Goal: Navigation & Orientation: Find specific page/section

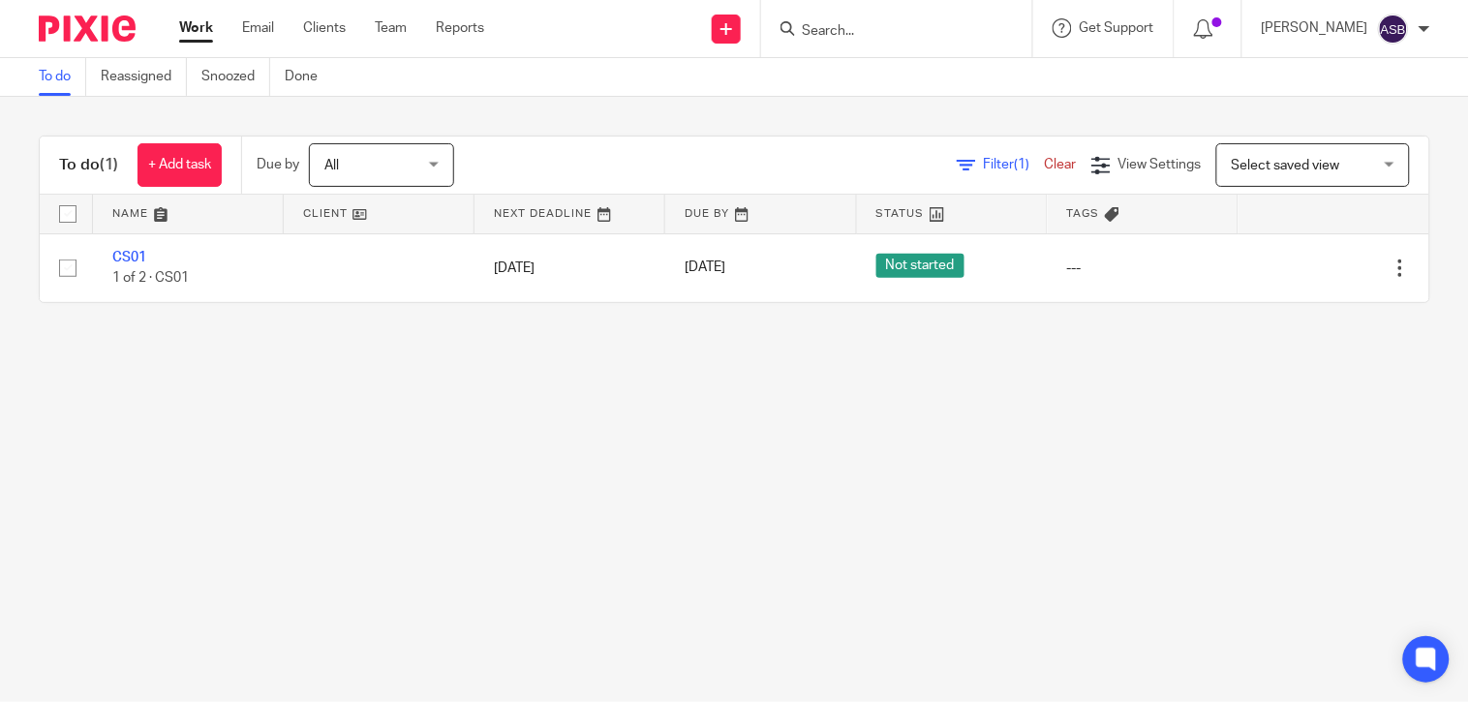
click at [800, 30] on input "Search" at bounding box center [887, 31] width 174 height 17
paste input "K24"
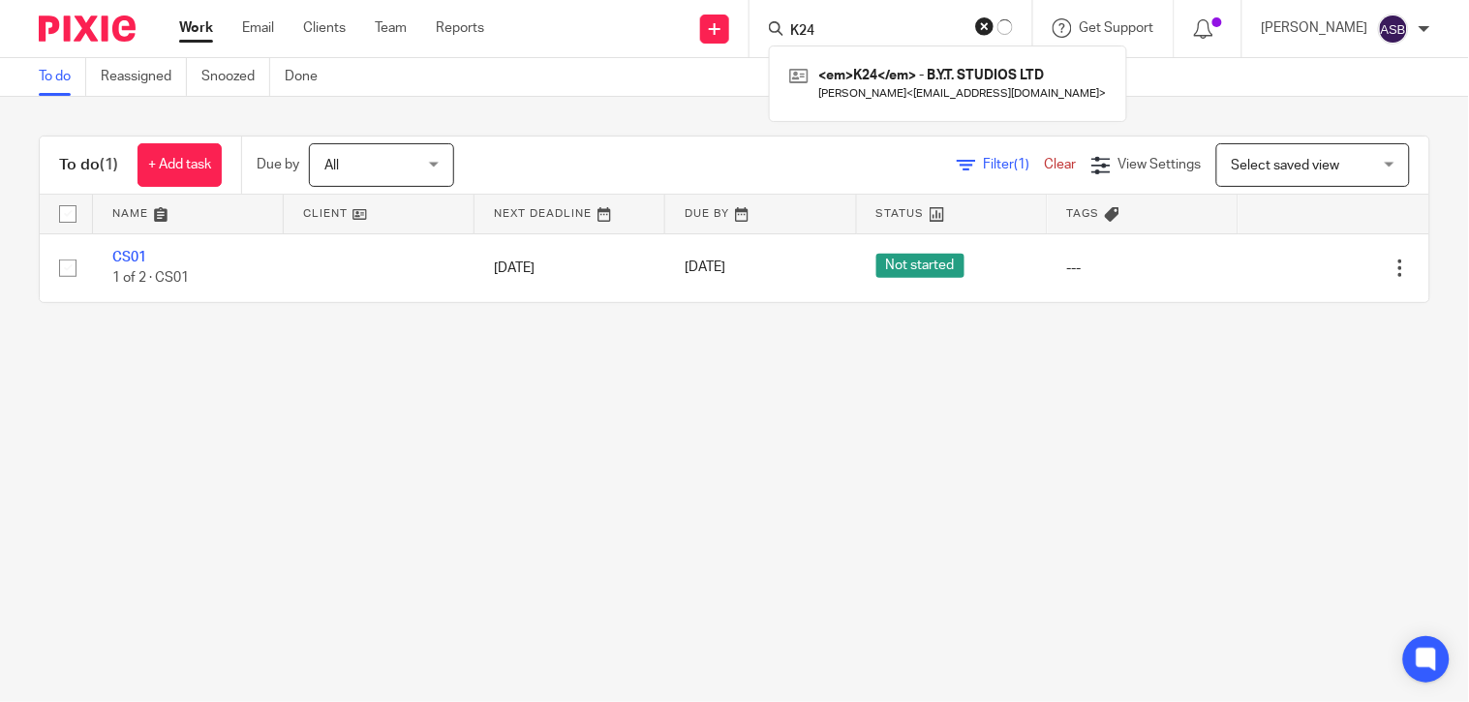
type input "K24"
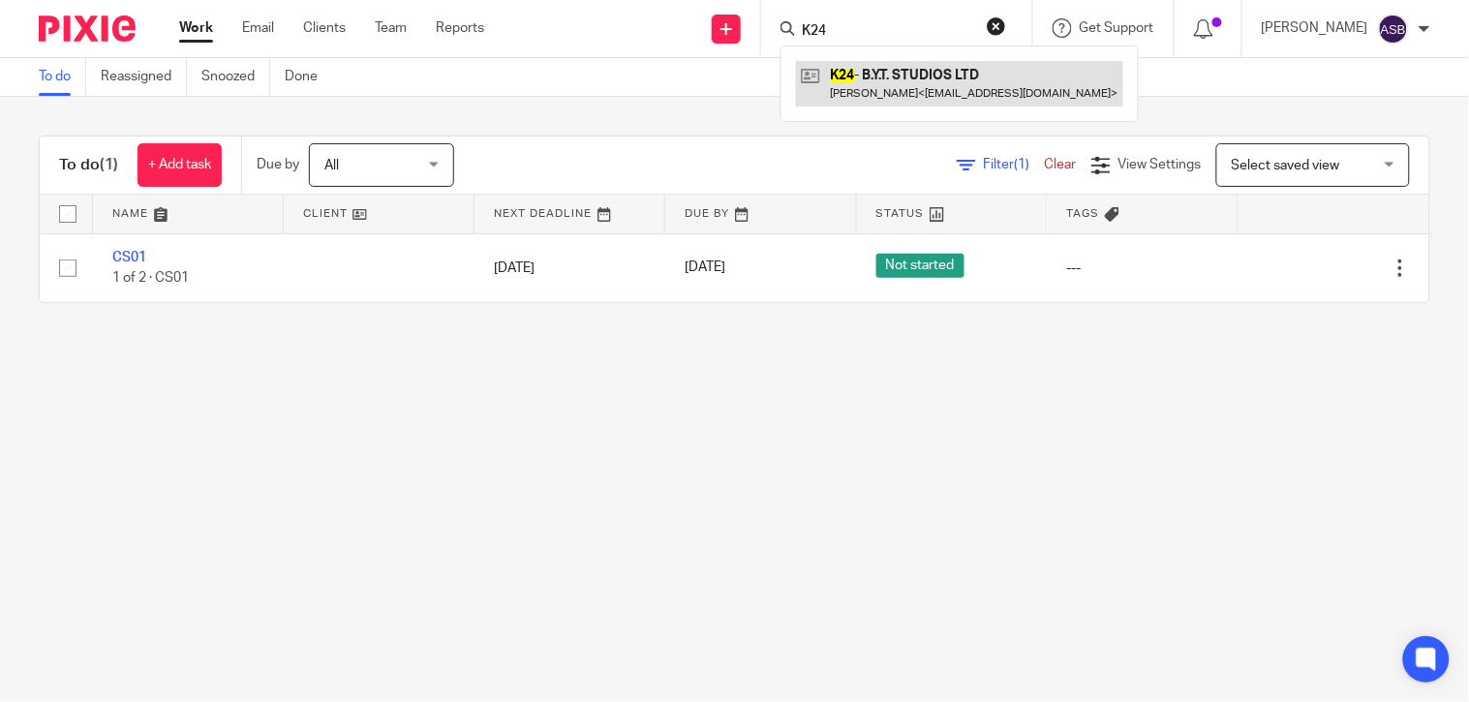
click at [847, 64] on link at bounding box center [959, 83] width 327 height 45
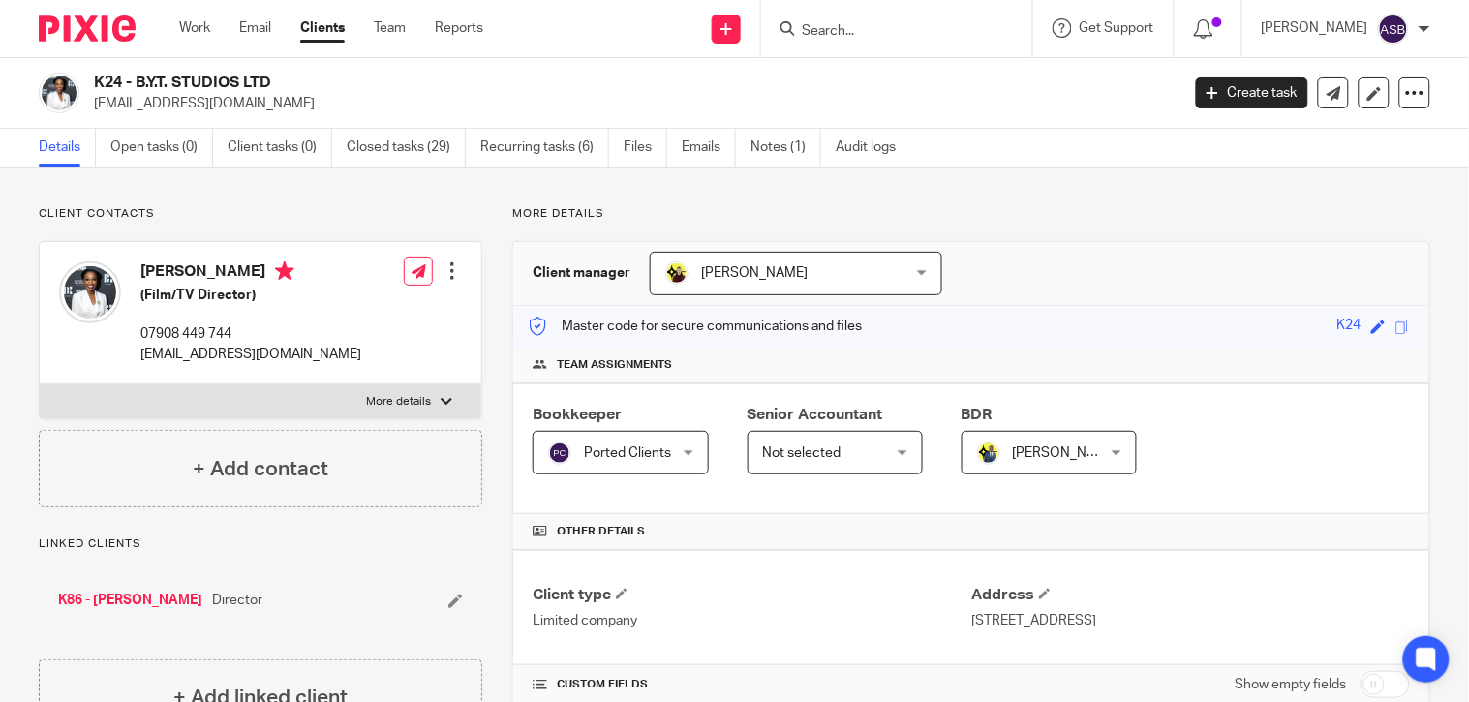
click at [830, 23] on input "Search" at bounding box center [887, 31] width 174 height 17
click at [857, 35] on input "Search" at bounding box center [887, 31] width 174 height 17
click at [846, 40] on form at bounding box center [903, 28] width 206 height 24
click at [843, 32] on input "Search" at bounding box center [887, 31] width 174 height 17
paste input "MONKEY WRENC"
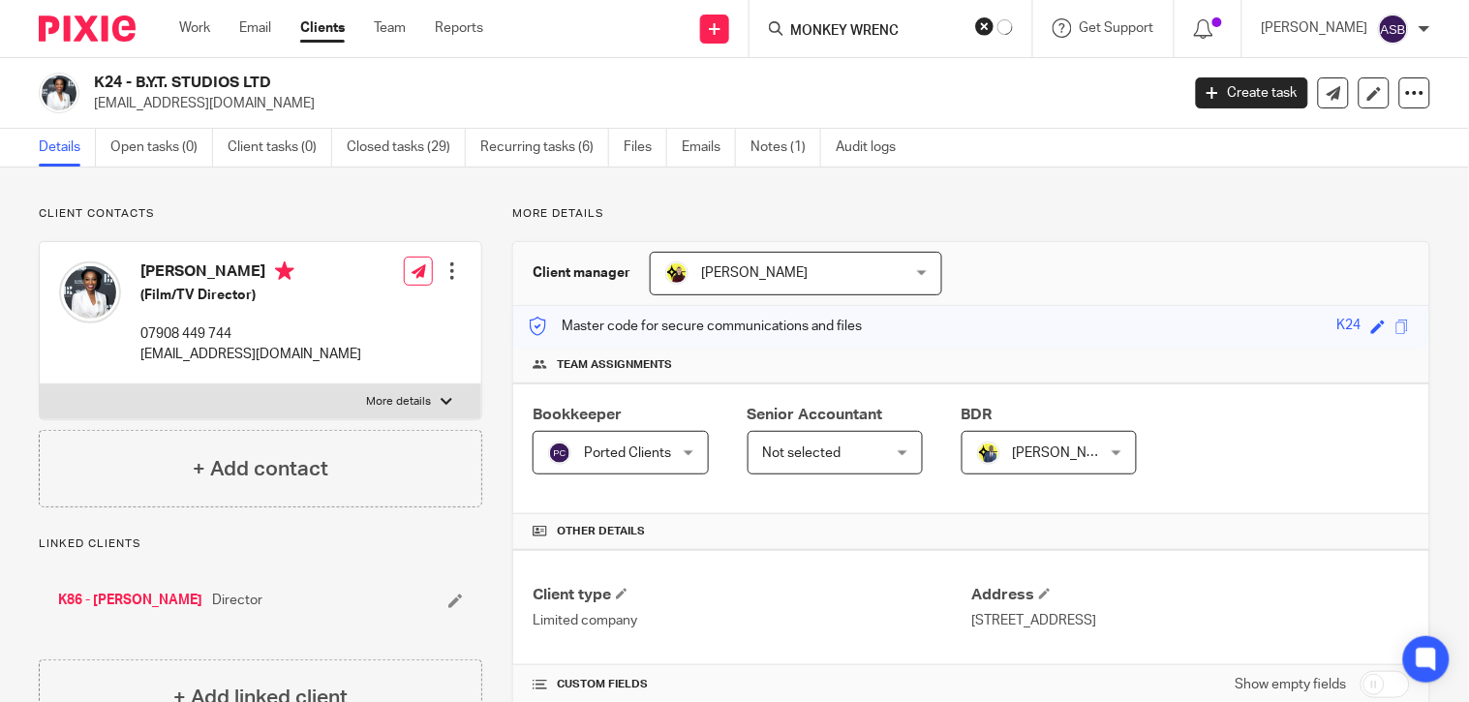
type input "MONKEY WRENC"
click at [167, 147] on link "Open tasks (0)" at bounding box center [161, 148] width 103 height 38
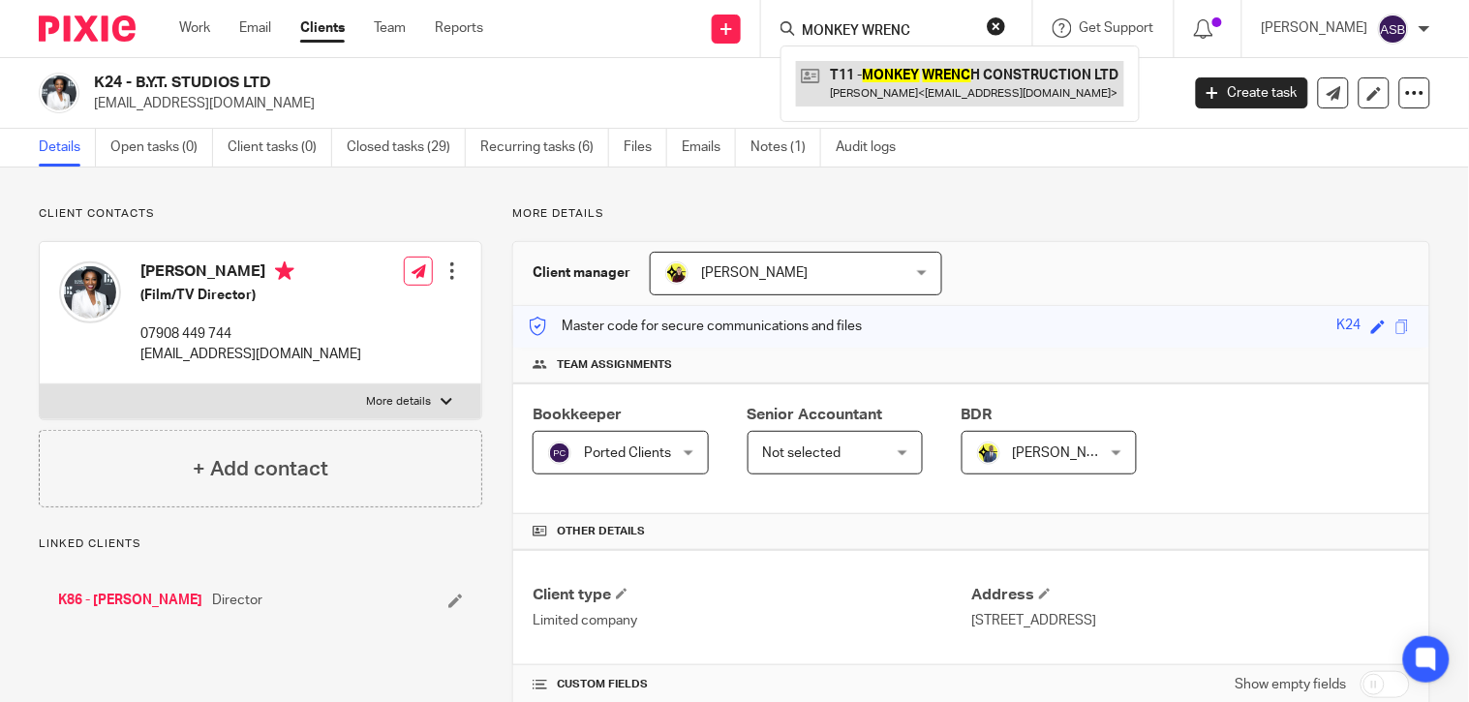
type input "MONKEY WRENC"
click at [899, 83] on link at bounding box center [960, 83] width 328 height 45
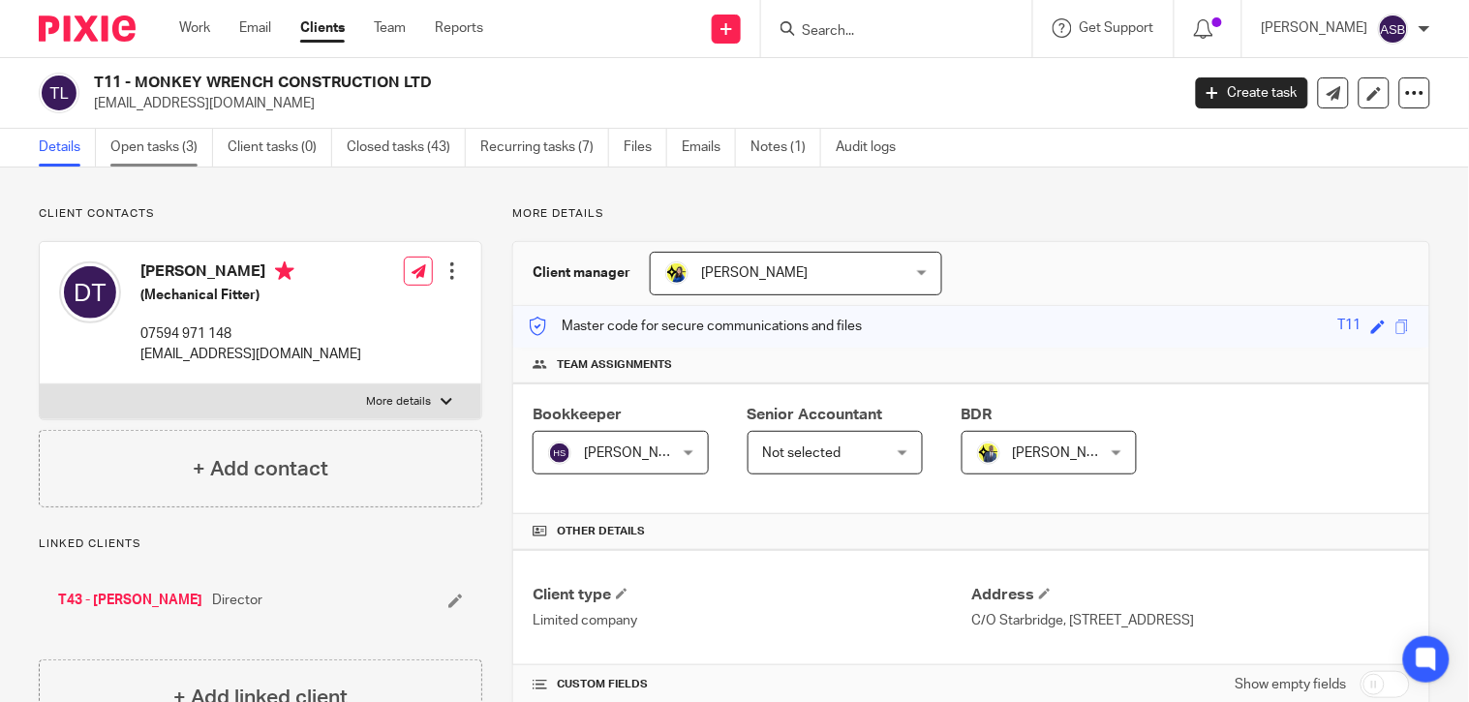
click at [174, 147] on link "Open tasks (3)" at bounding box center [161, 148] width 103 height 38
click at [433, 84] on h2 "T11 - MONKEY WRENCH CONSTRUCTION LTD" at bounding box center [523, 83] width 858 height 20
click at [823, 25] on input "Search" at bounding box center [887, 31] width 174 height 17
paste input "KARM CREATES"
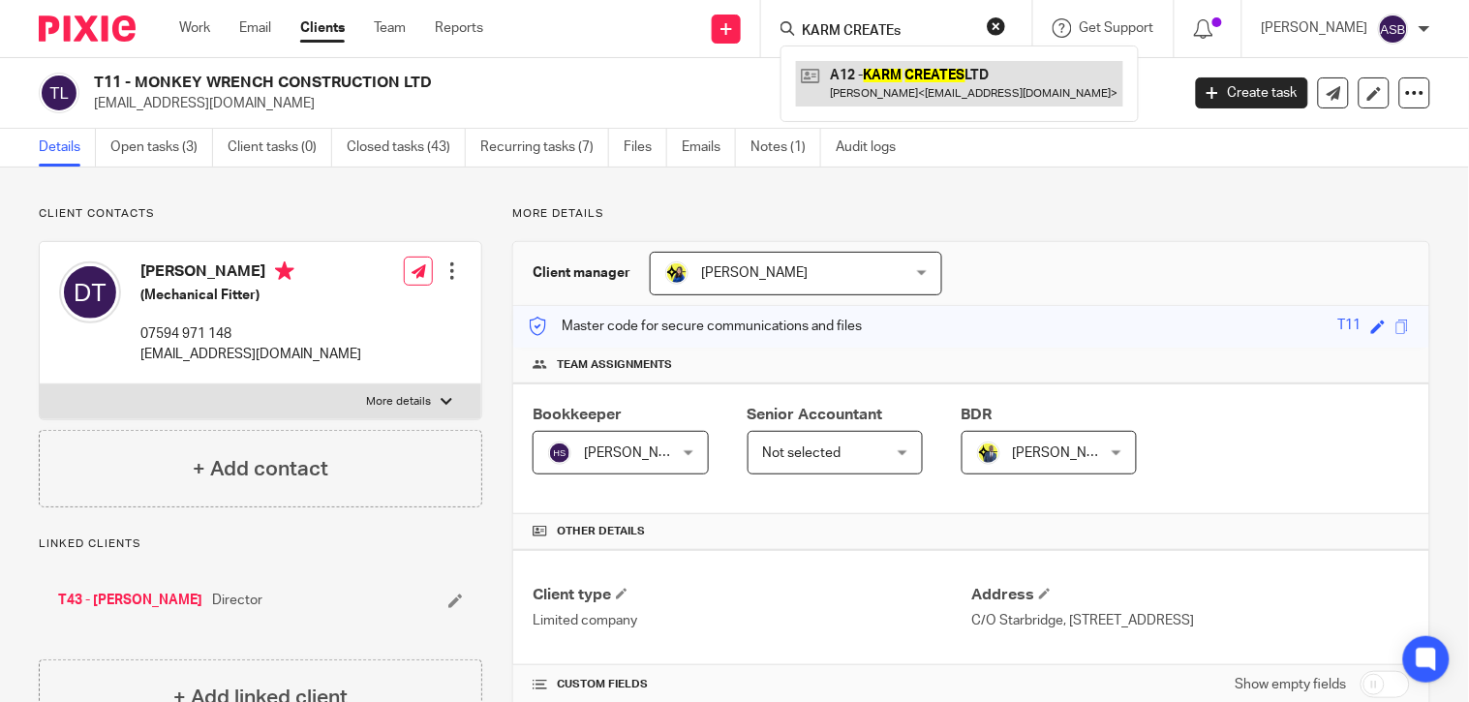
type input "KARM CREATEs"
click at [936, 72] on link at bounding box center [959, 83] width 327 height 45
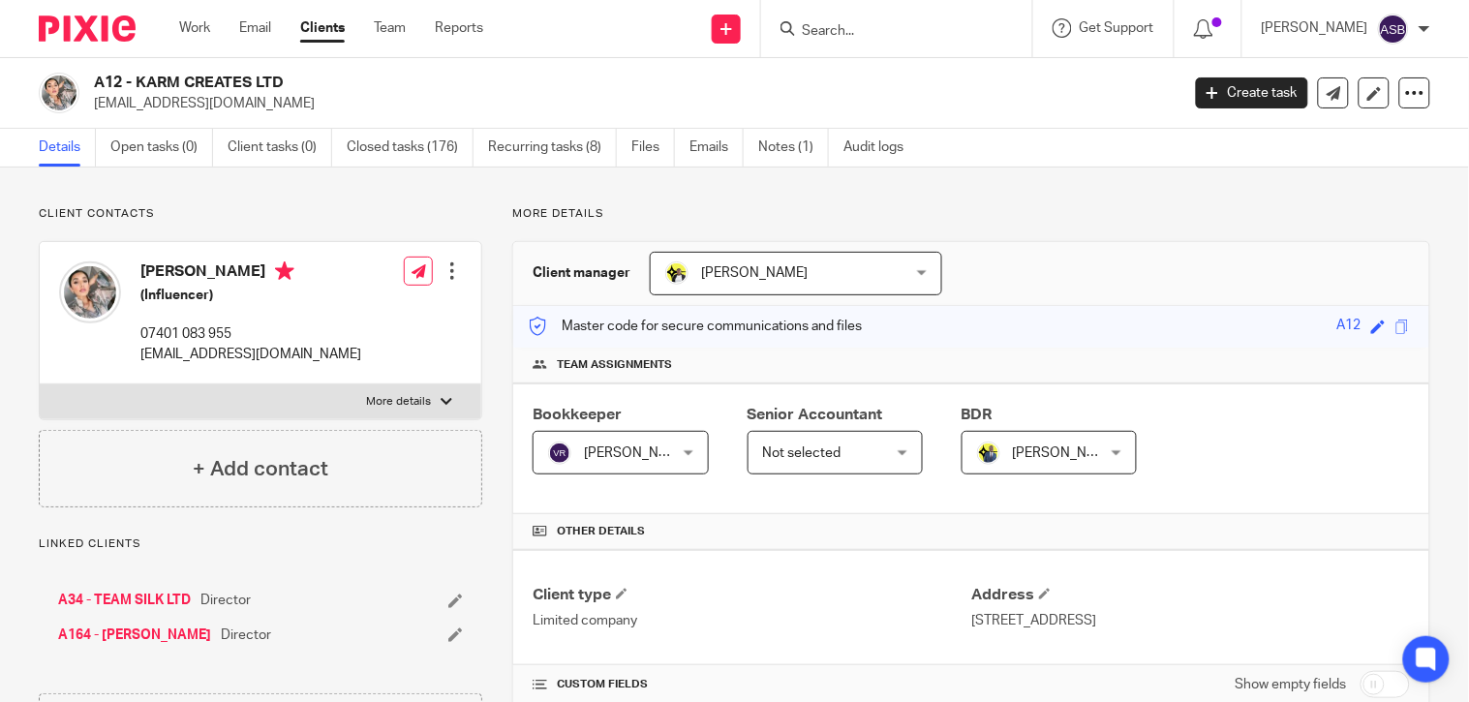
drag, startPoint x: 95, startPoint y: 78, endPoint x: 289, endPoint y: 80, distance: 193.7
click at [289, 80] on h2 "A12 - KARM CREATES LTD" at bounding box center [523, 83] width 858 height 20
copy h2 "A12 - KARM CREATES LTD"
click at [845, 37] on input "Search" at bounding box center [887, 31] width 174 height 17
paste input "M66"
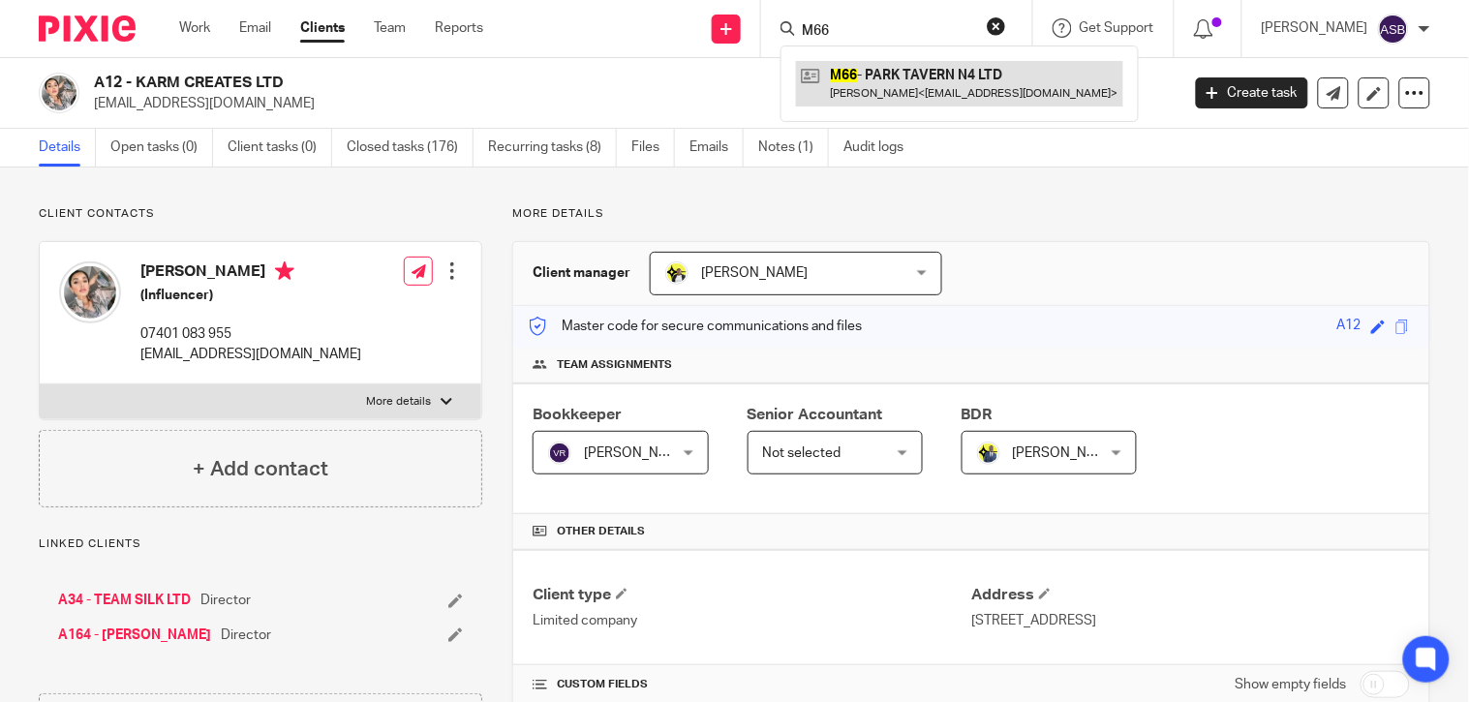
type input "M66"
click at [857, 81] on link at bounding box center [959, 83] width 327 height 45
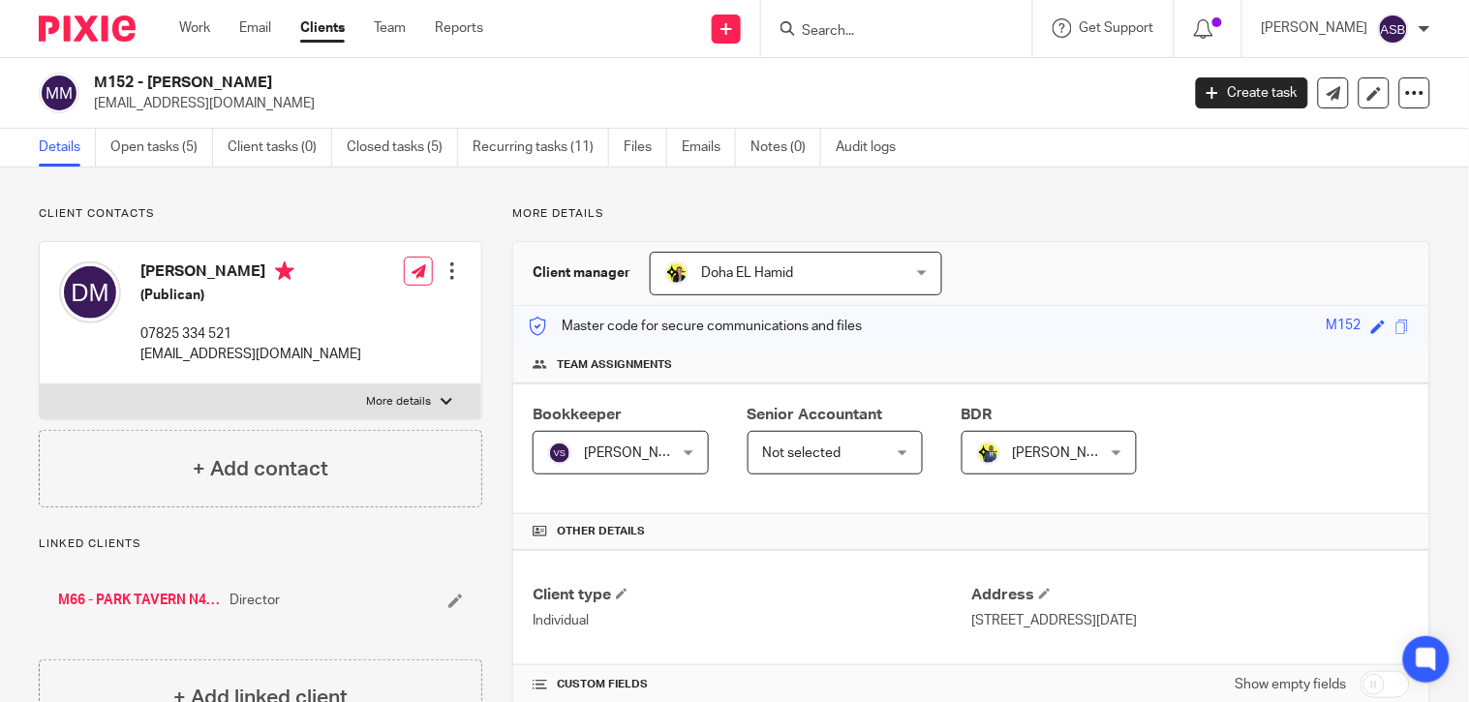
click at [887, 41] on div at bounding box center [896, 28] width 271 height 57
click at [843, 29] on input "Search" at bounding box center [887, 31] width 174 height 17
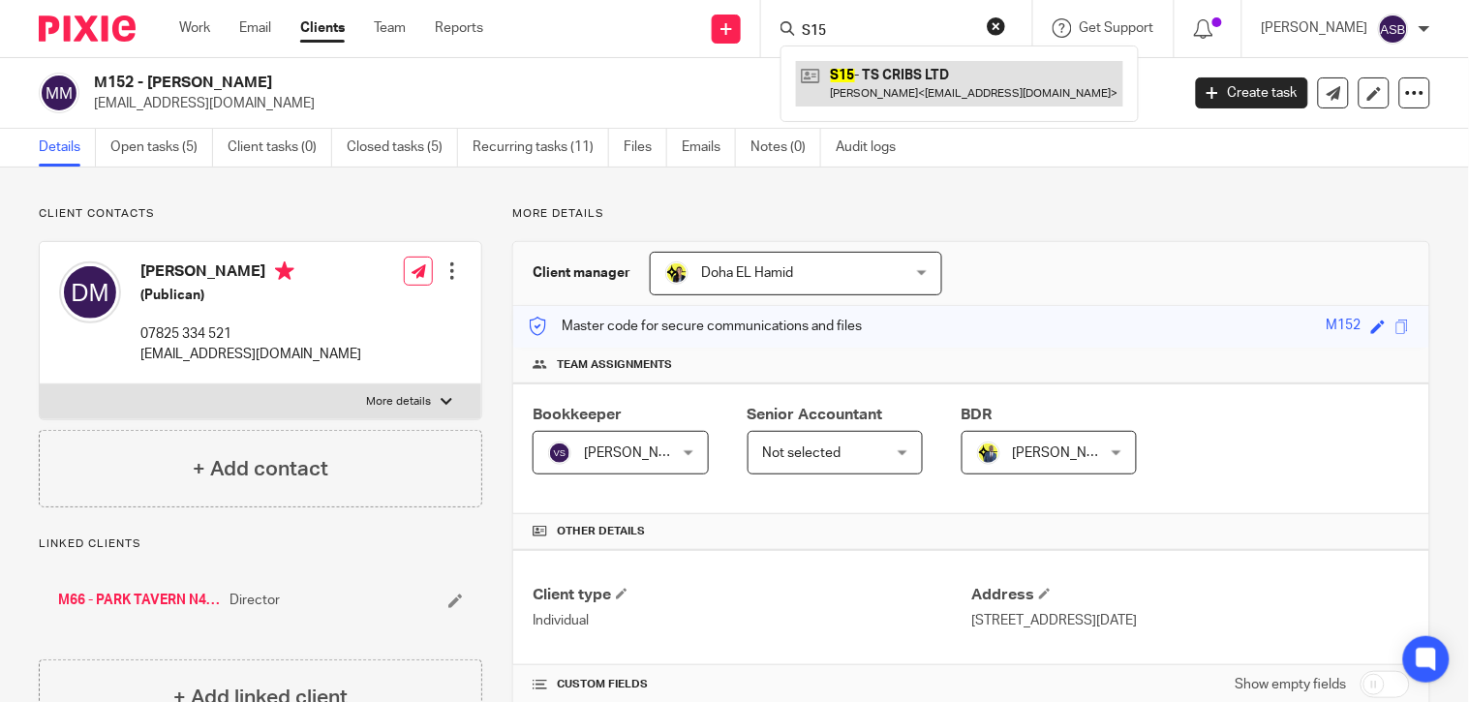
type input "S15"
click at [893, 83] on link at bounding box center [959, 83] width 327 height 45
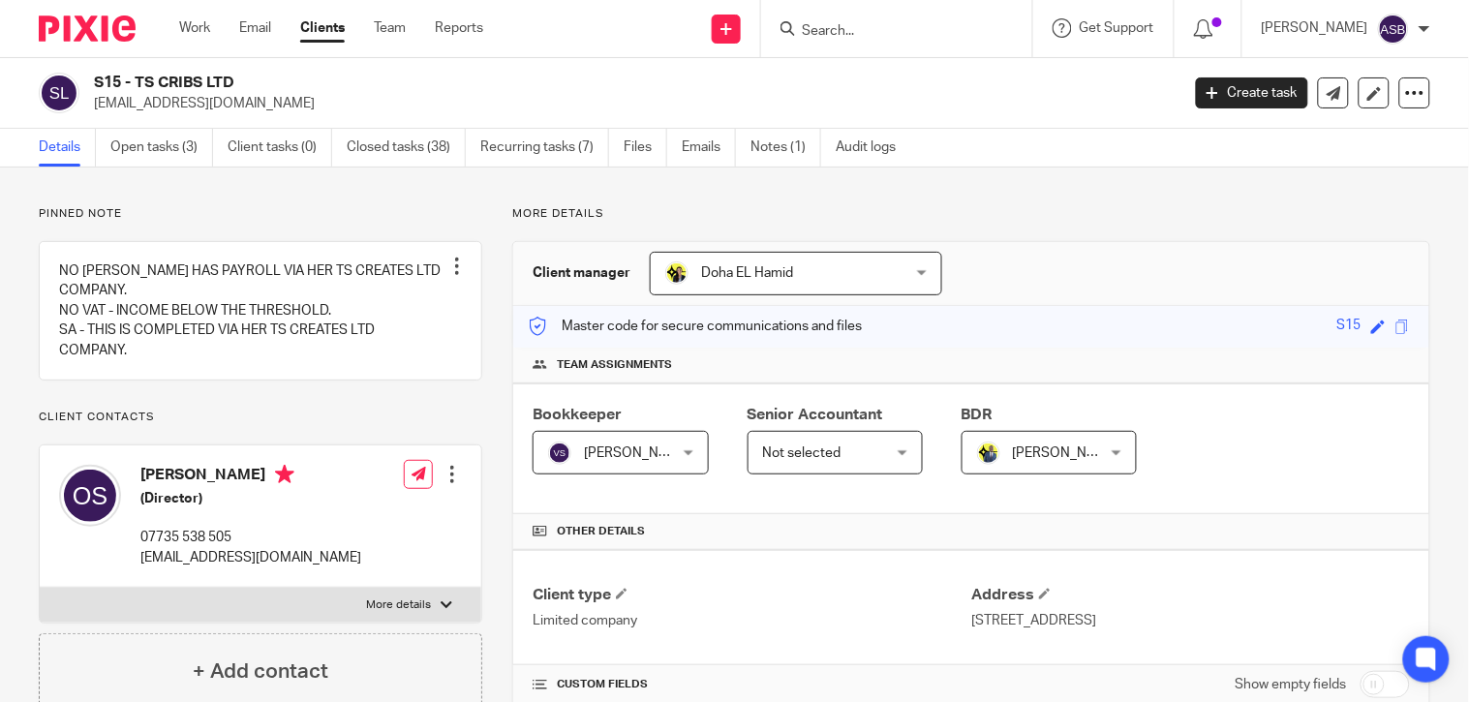
click at [844, 35] on input "Search" at bounding box center [887, 31] width 174 height 17
paste input "[PERSON_NAME]’s Nursery Ltd"
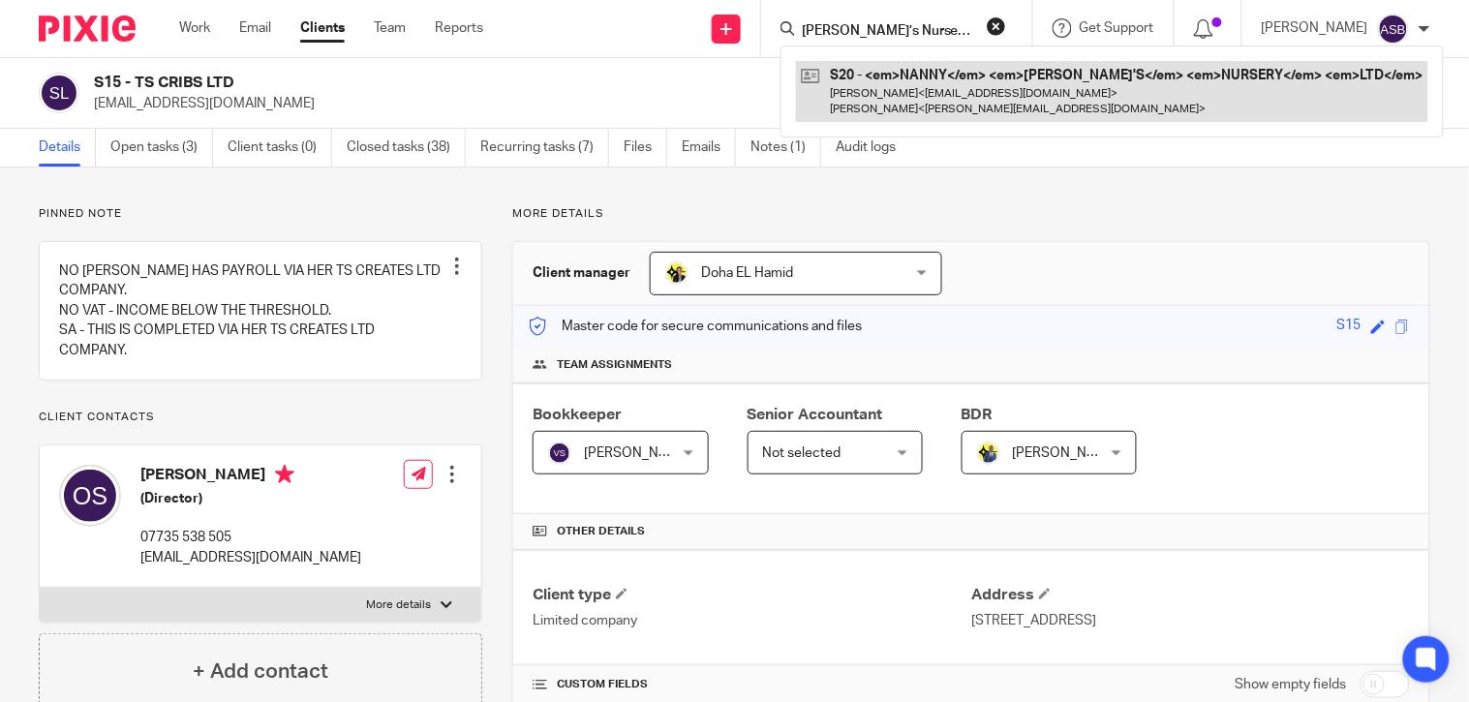
type input "Nanny Jane’s Nursery Ltd"
click at [949, 102] on link at bounding box center [1112, 91] width 632 height 60
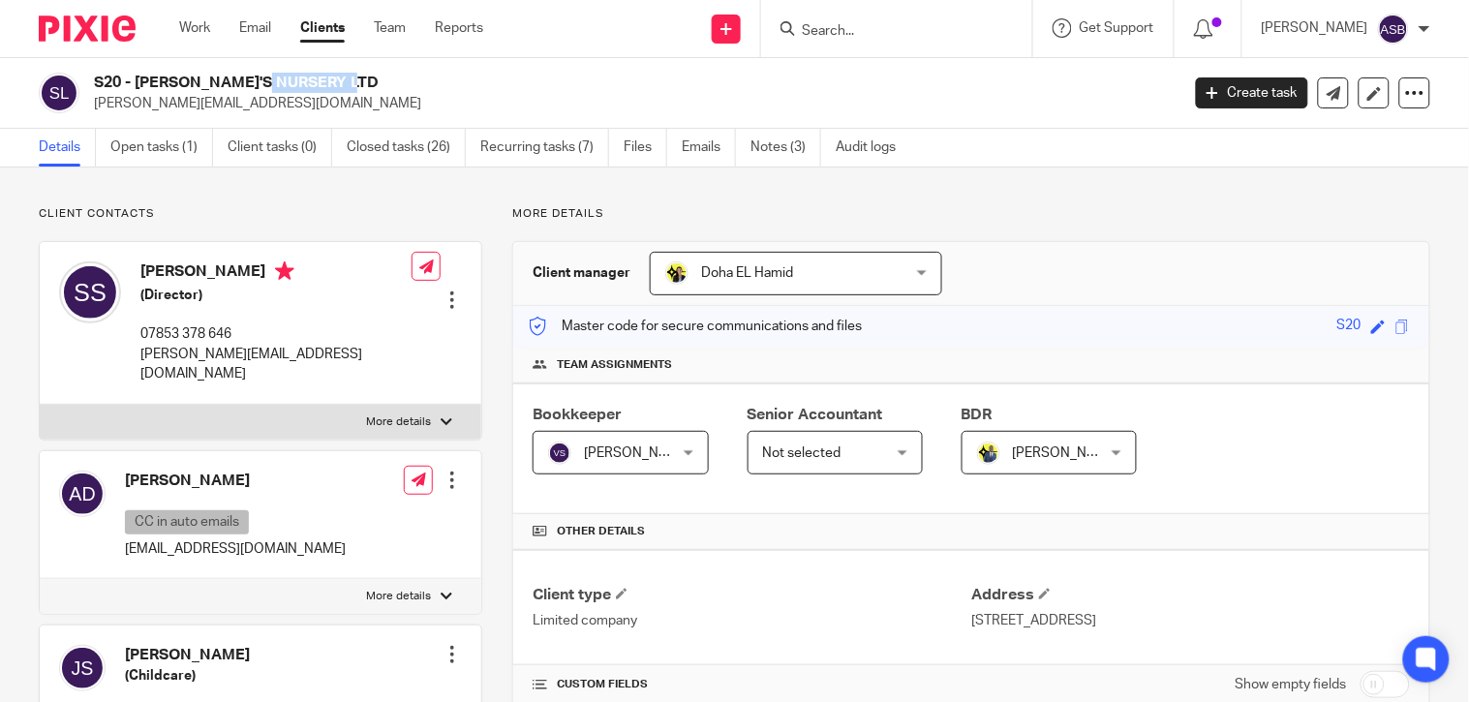
drag, startPoint x: 134, startPoint y: 78, endPoint x: 233, endPoint y: 79, distance: 99.8
click at [233, 79] on h2 "S20 - [PERSON_NAME]'S NURSERY LTD" at bounding box center [523, 83] width 858 height 20
copy h2 "[PERSON_NAME]"
click at [833, 27] on input "Search" at bounding box center [887, 31] width 174 height 17
paste input "W3"
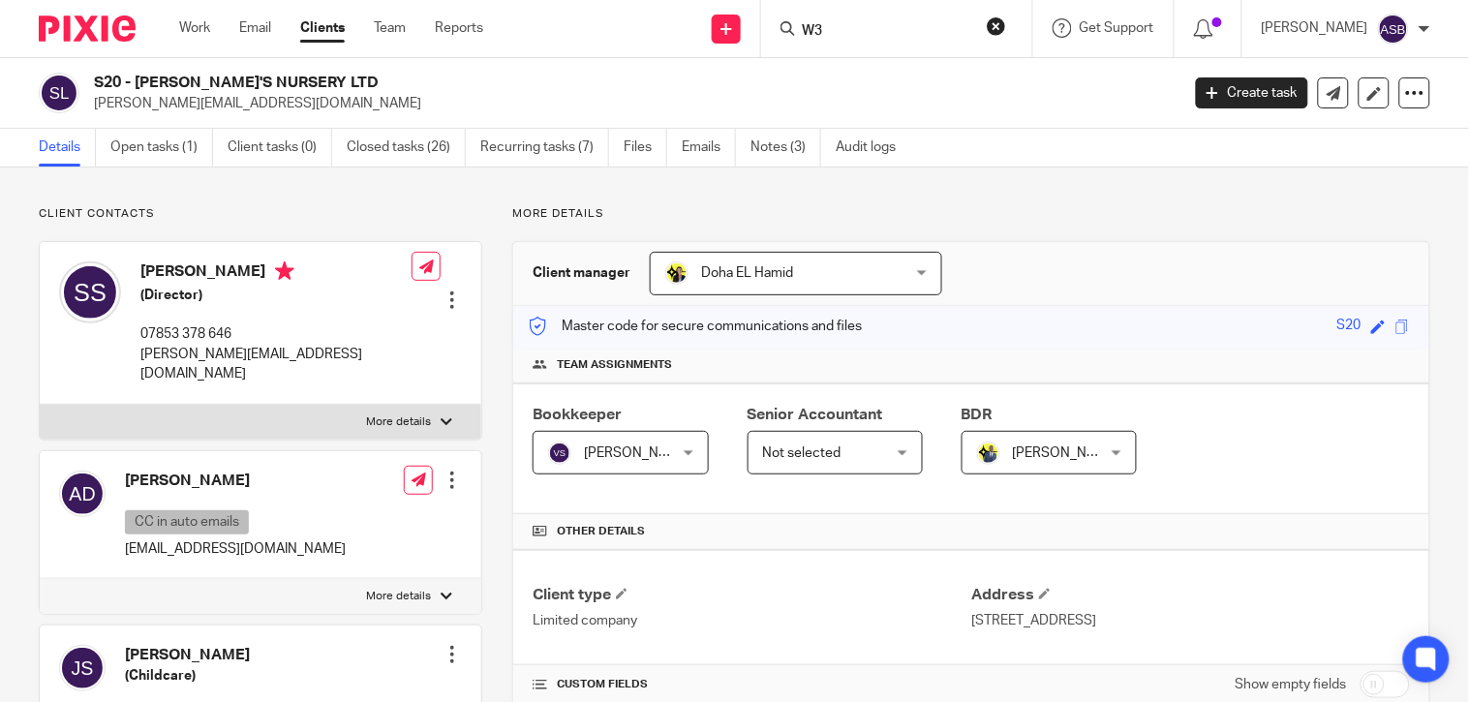
click at [831, 34] on input "W3" at bounding box center [887, 31] width 174 height 17
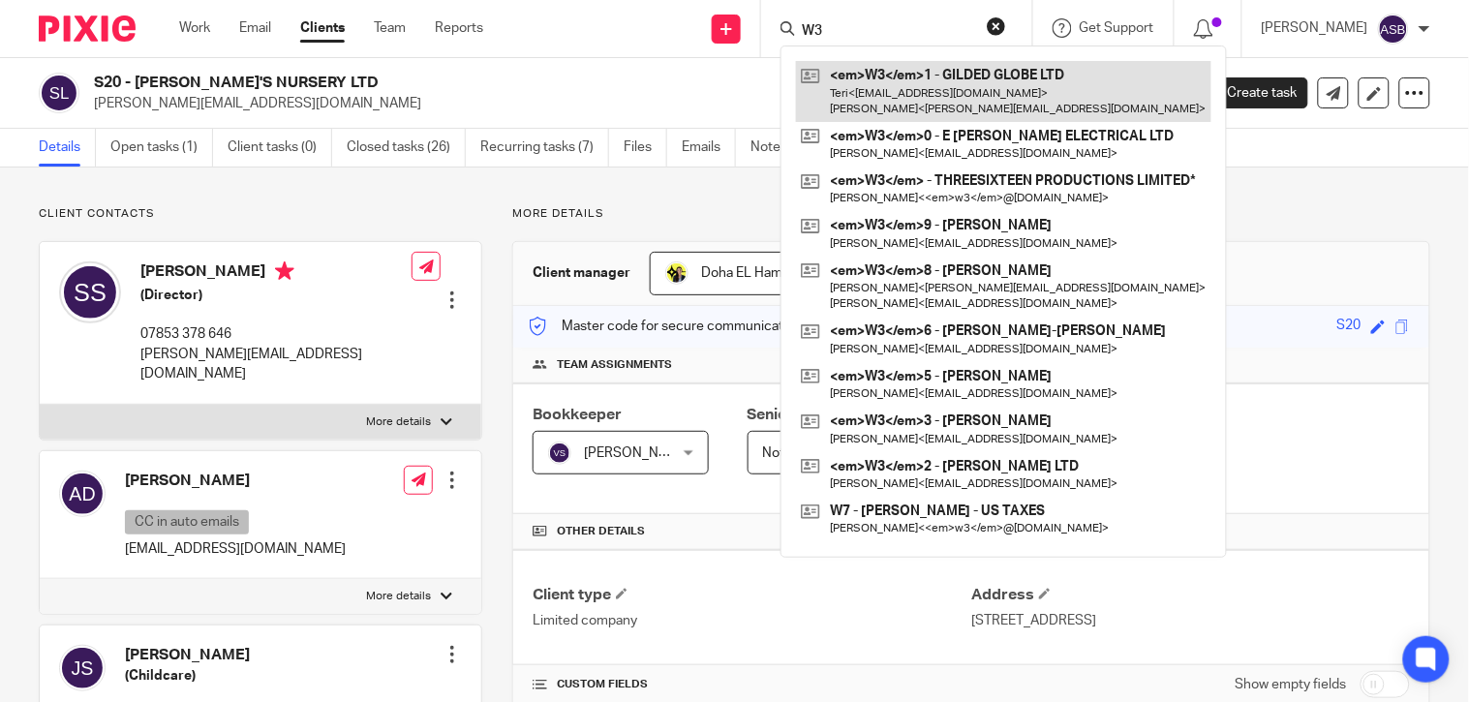
type input "W3"
drag, startPoint x: 953, startPoint y: 95, endPoint x: 1072, endPoint y: 402, distance: 329.3
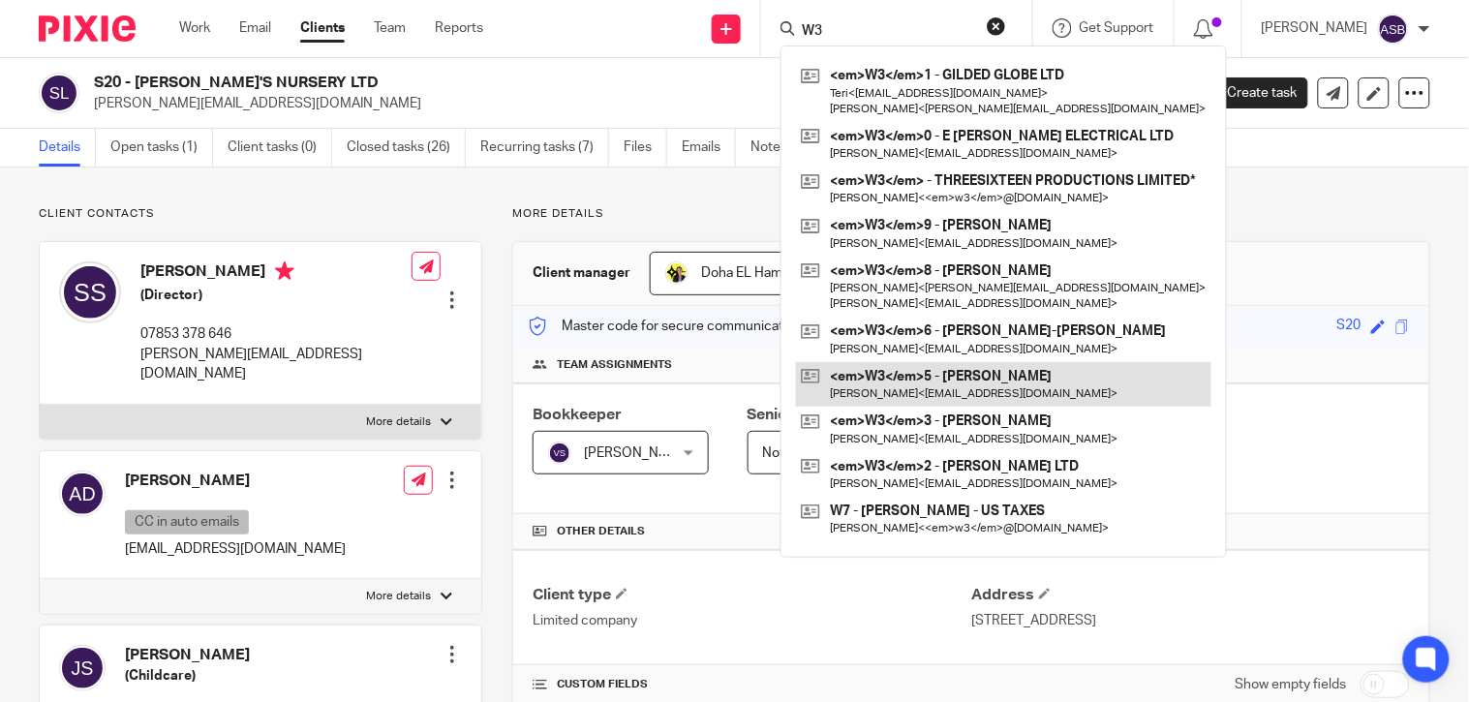
click at [953, 94] on link at bounding box center [1004, 91] width 416 height 60
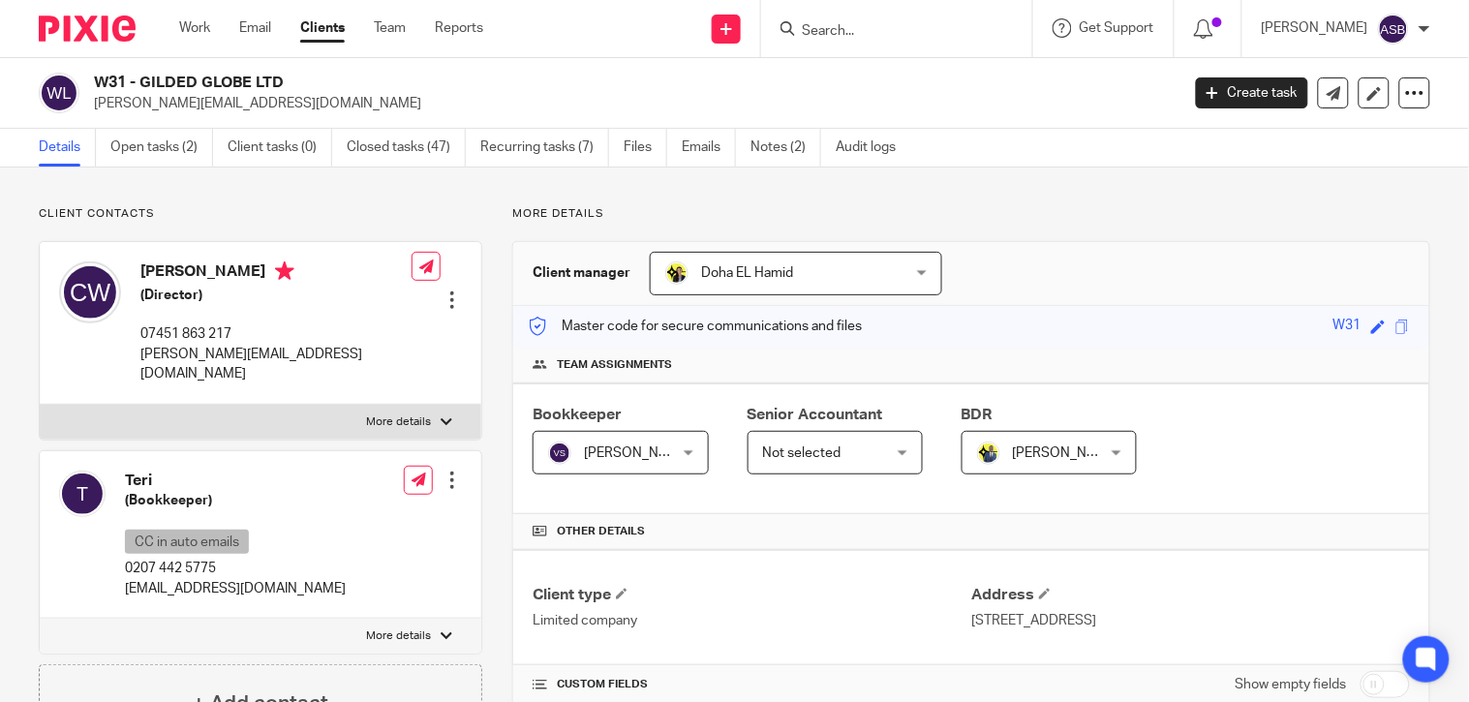
click at [820, 27] on input "Search" at bounding box center [887, 31] width 174 height 17
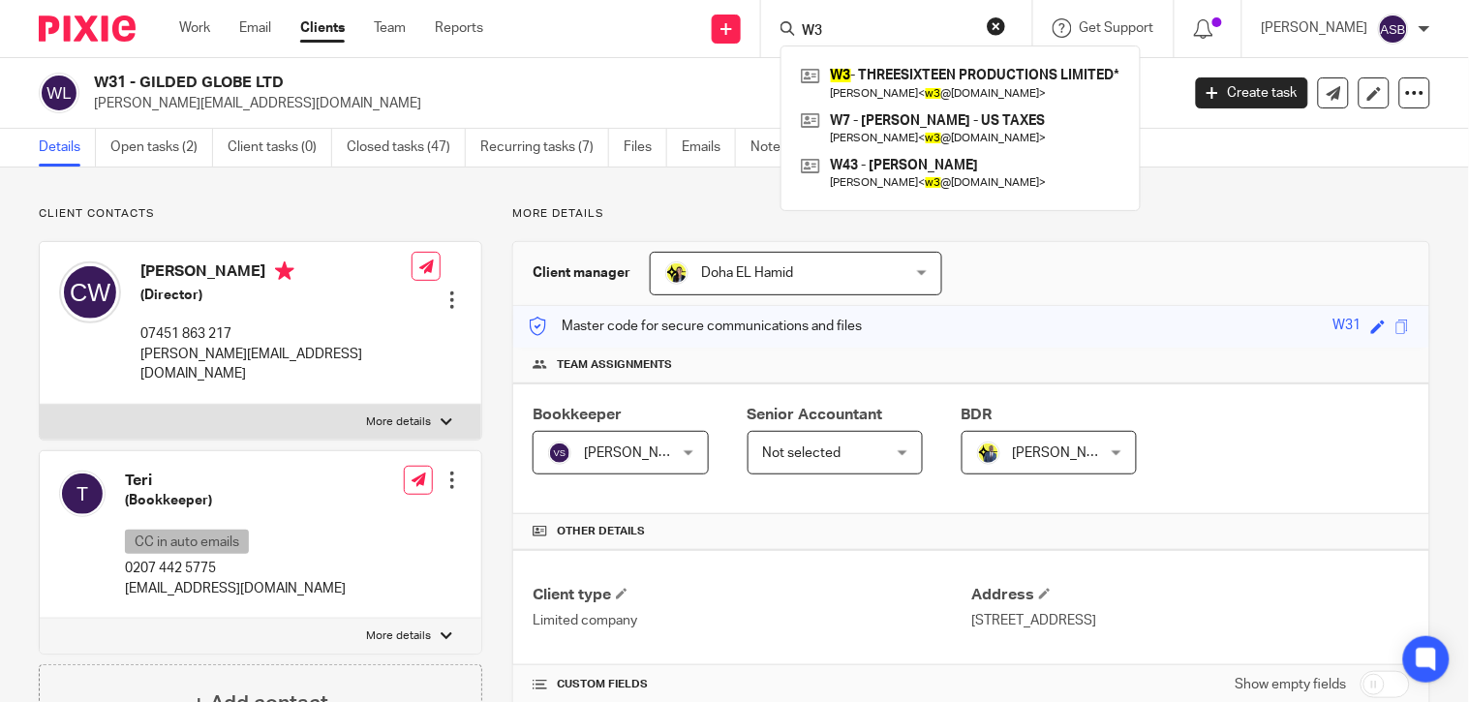
type input "W3"
click at [921, 189] on link at bounding box center [960, 173] width 329 height 45
click at [891, 75] on link at bounding box center [960, 83] width 329 height 45
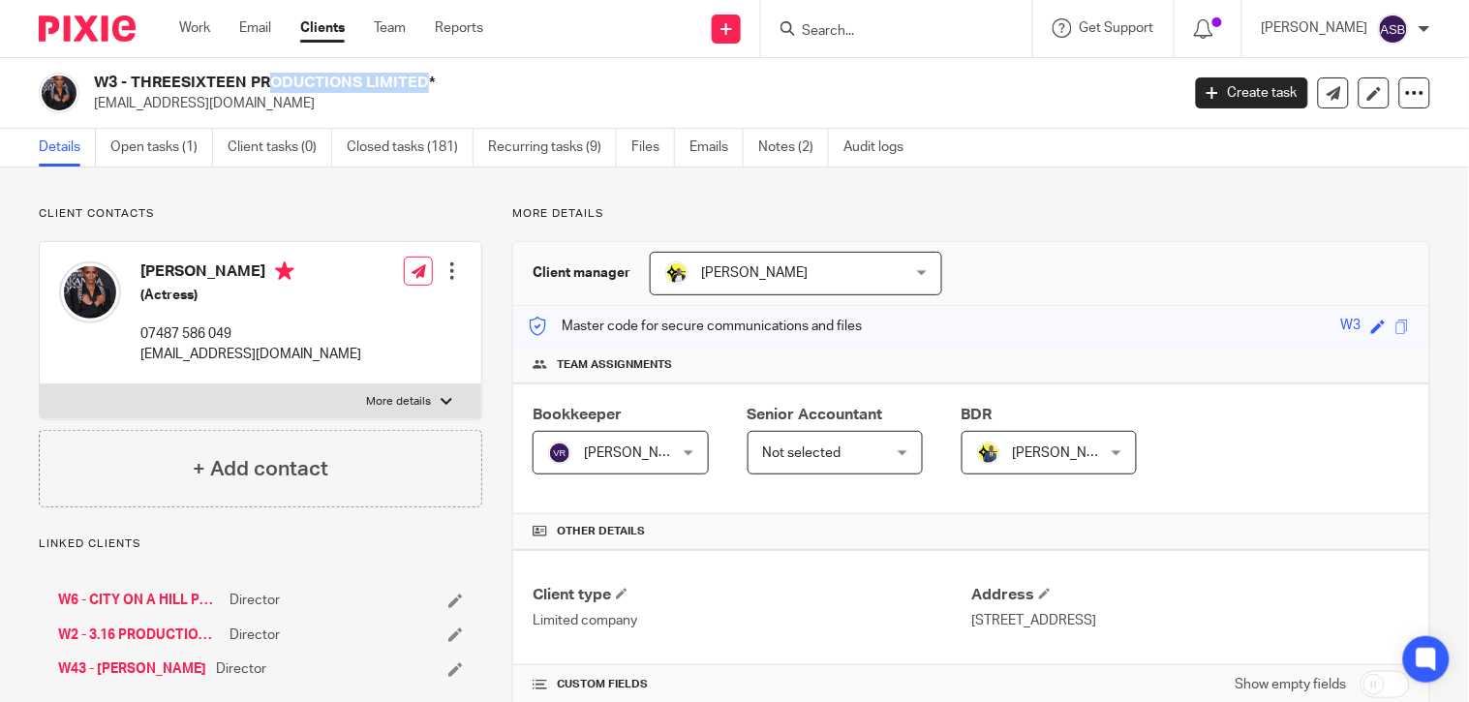
drag, startPoint x: 134, startPoint y: 79, endPoint x: 292, endPoint y: 88, distance: 158.1
click at [292, 88] on h2 "W3 - THREESIXTEEN PRODUCTIONS LIMITED*" at bounding box center [523, 83] width 858 height 20
copy h2 "THREESIXTEEN PROD"
click at [833, 34] on form at bounding box center [903, 28] width 206 height 24
click at [835, 24] on input "Search" at bounding box center [887, 31] width 174 height 17
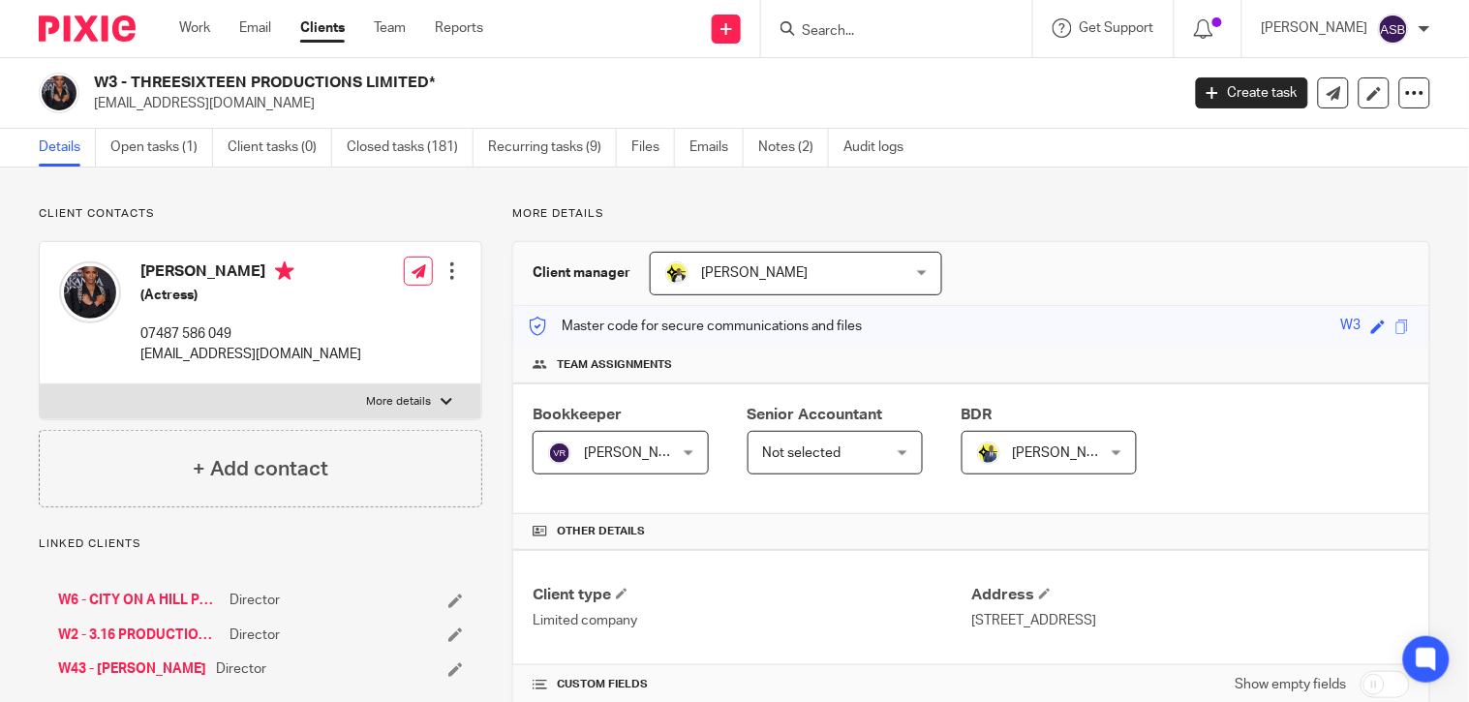
paste input "Jaiyeola"
type input "J"
drag, startPoint x: 132, startPoint y: 83, endPoint x: 337, endPoint y: 77, distance: 205.4
click at [337, 77] on h2 "W3 - THREESIXTEEN PRODUCTIONS LIMITED*" at bounding box center [523, 83] width 858 height 20
copy h2 "THREESIXTEEN PRODUCTIO"
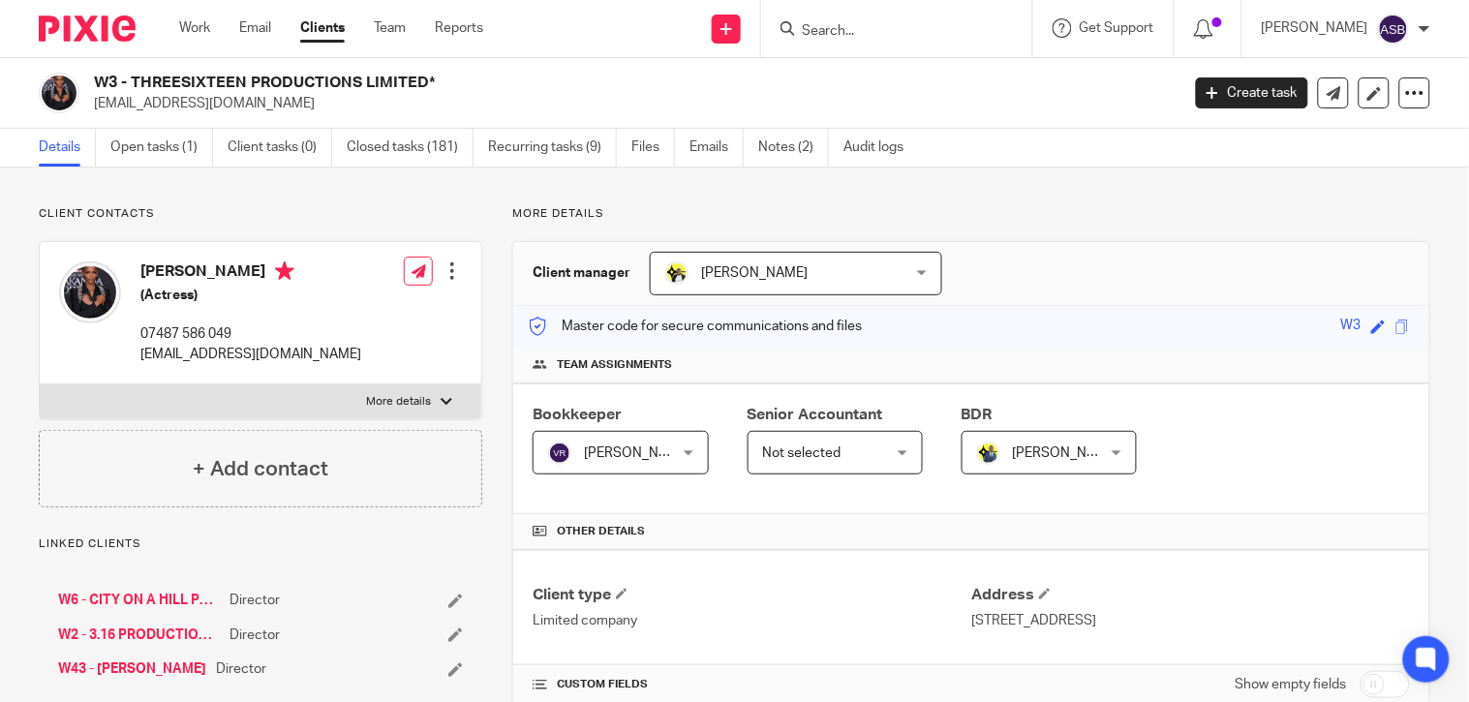
click at [834, 25] on input "Search" at bounding box center [887, 31] width 174 height 17
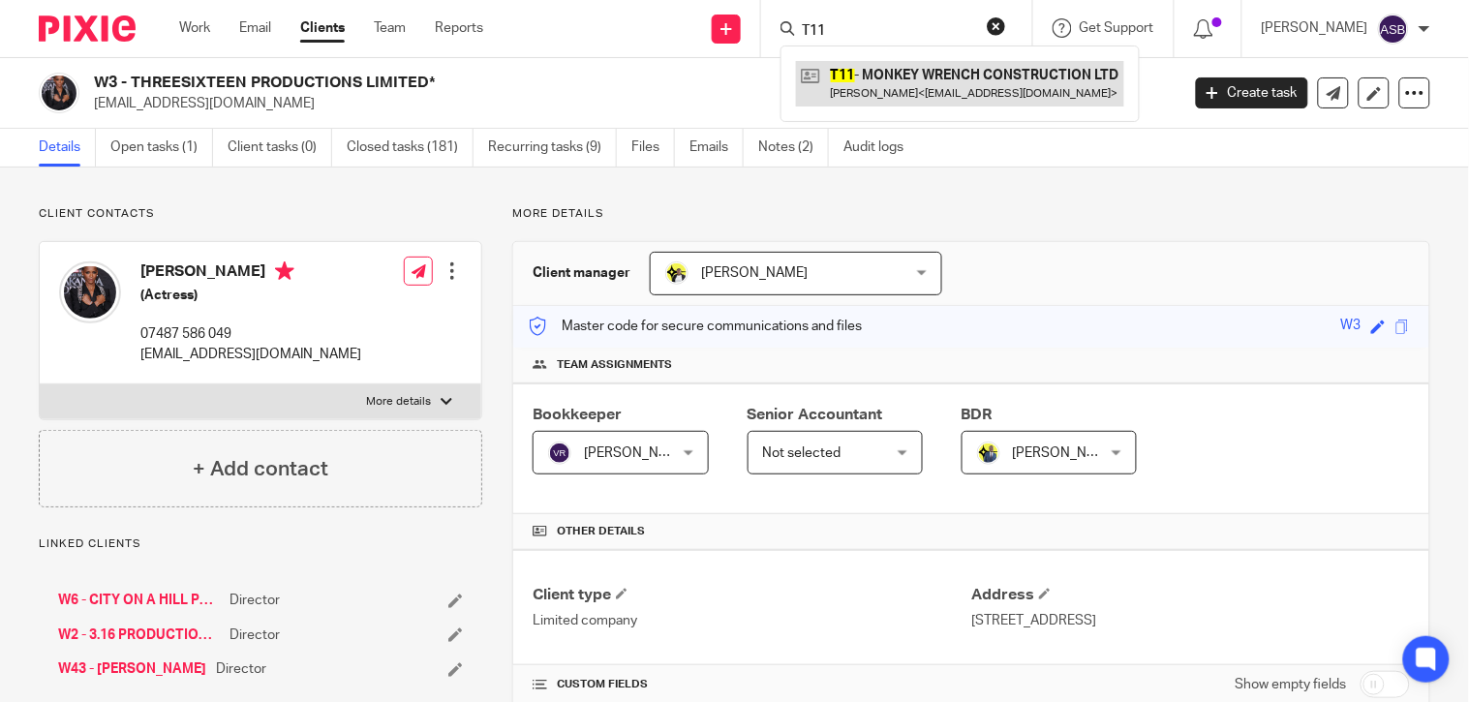
type input "T11"
click at [914, 91] on link at bounding box center [960, 83] width 328 height 45
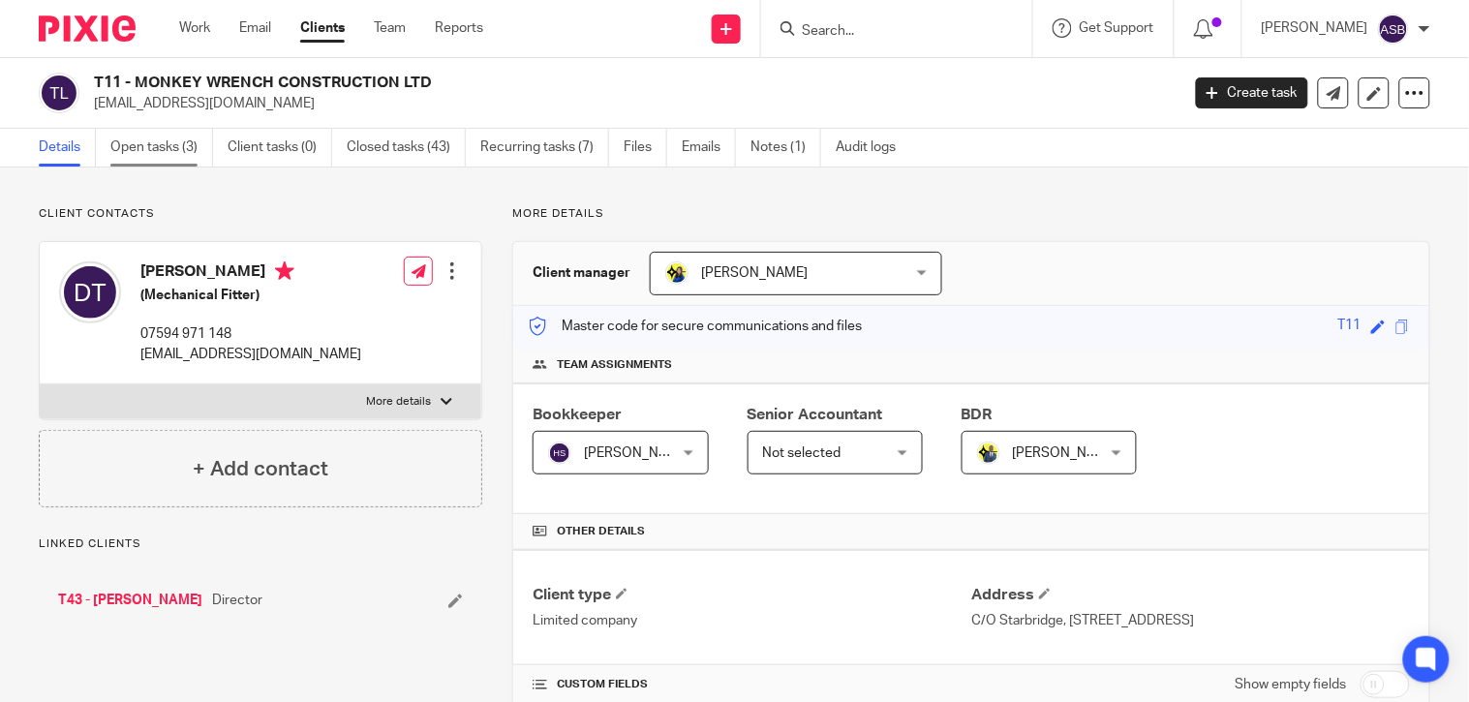
click at [161, 146] on link "Open tasks (3)" at bounding box center [161, 148] width 103 height 38
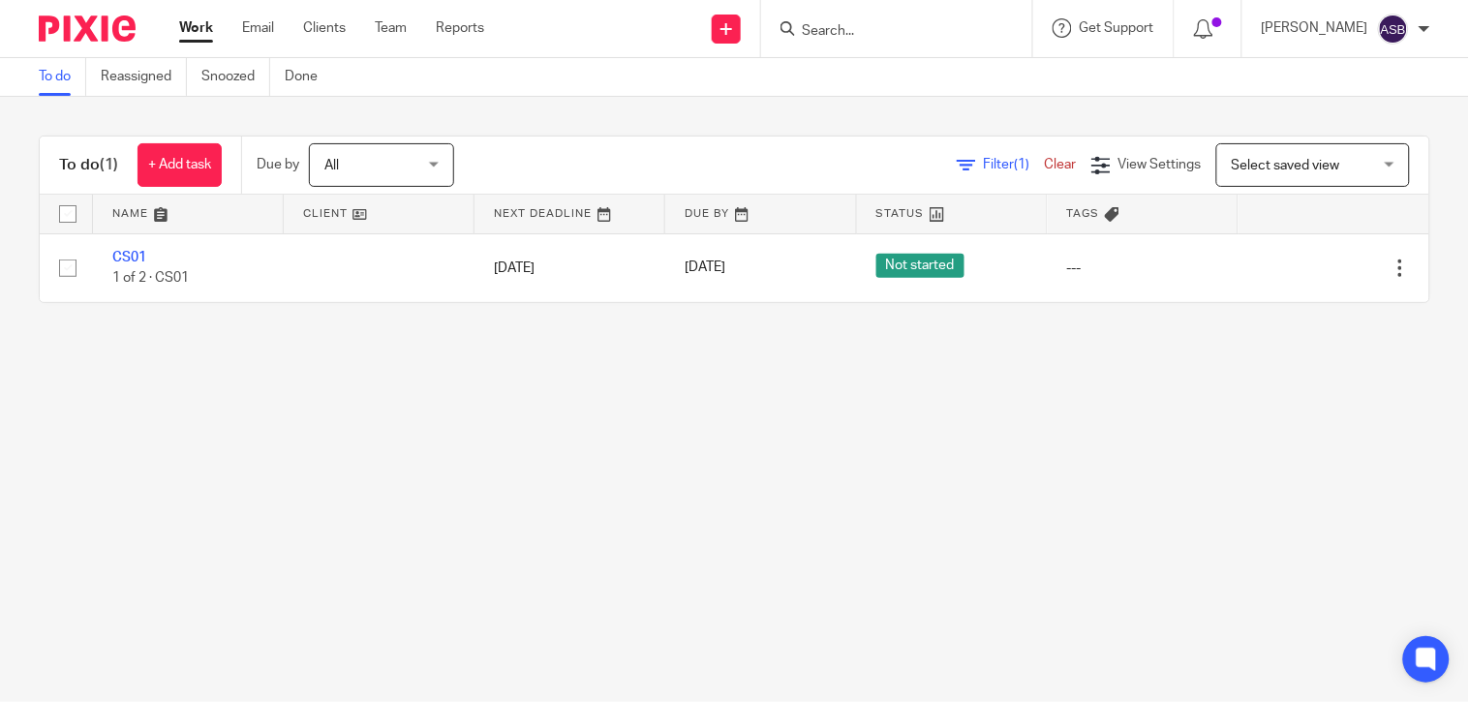
click at [808, 31] on input "Search" at bounding box center [887, 31] width 174 height 17
paste input "TWENTY9TWELVE L"
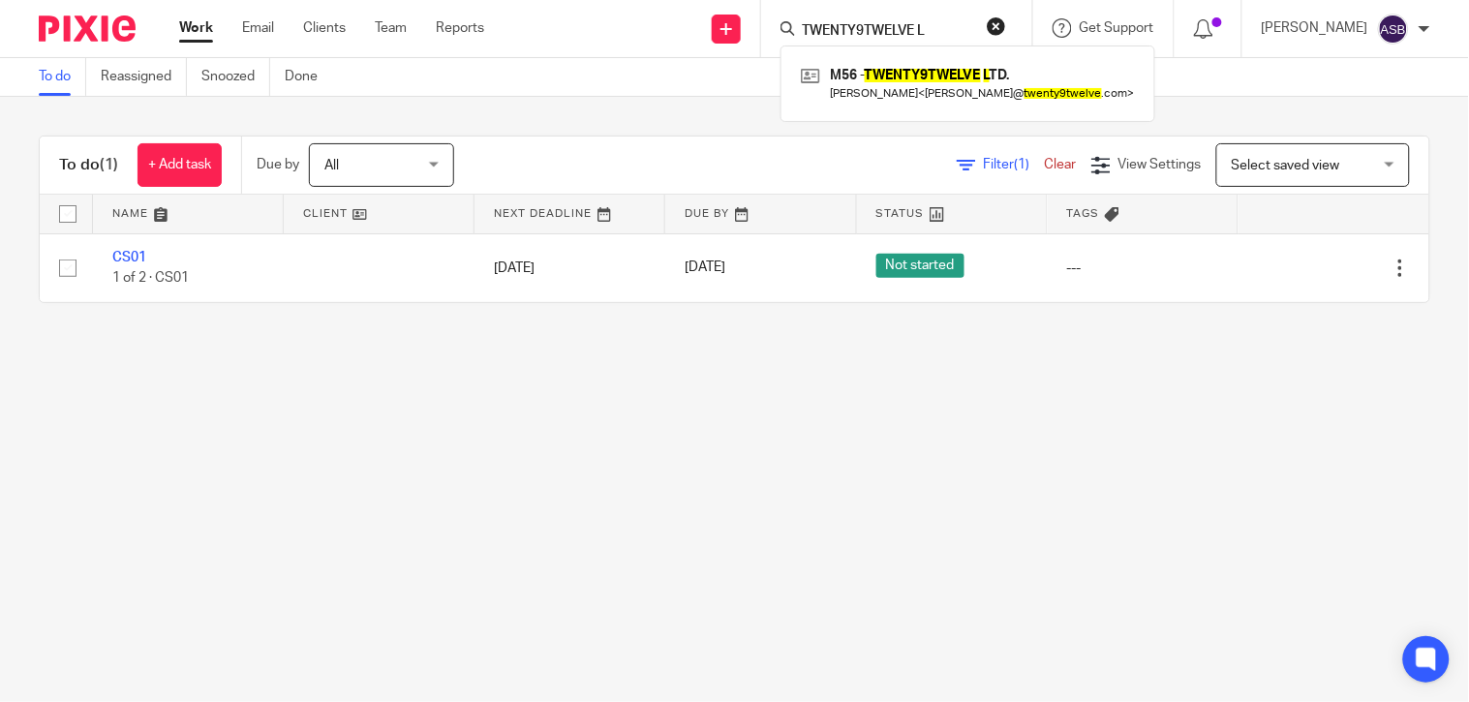
type input "TWENTY9TWELVE L"
click at [989, 20] on button "reset" at bounding box center [996, 25] width 19 height 19
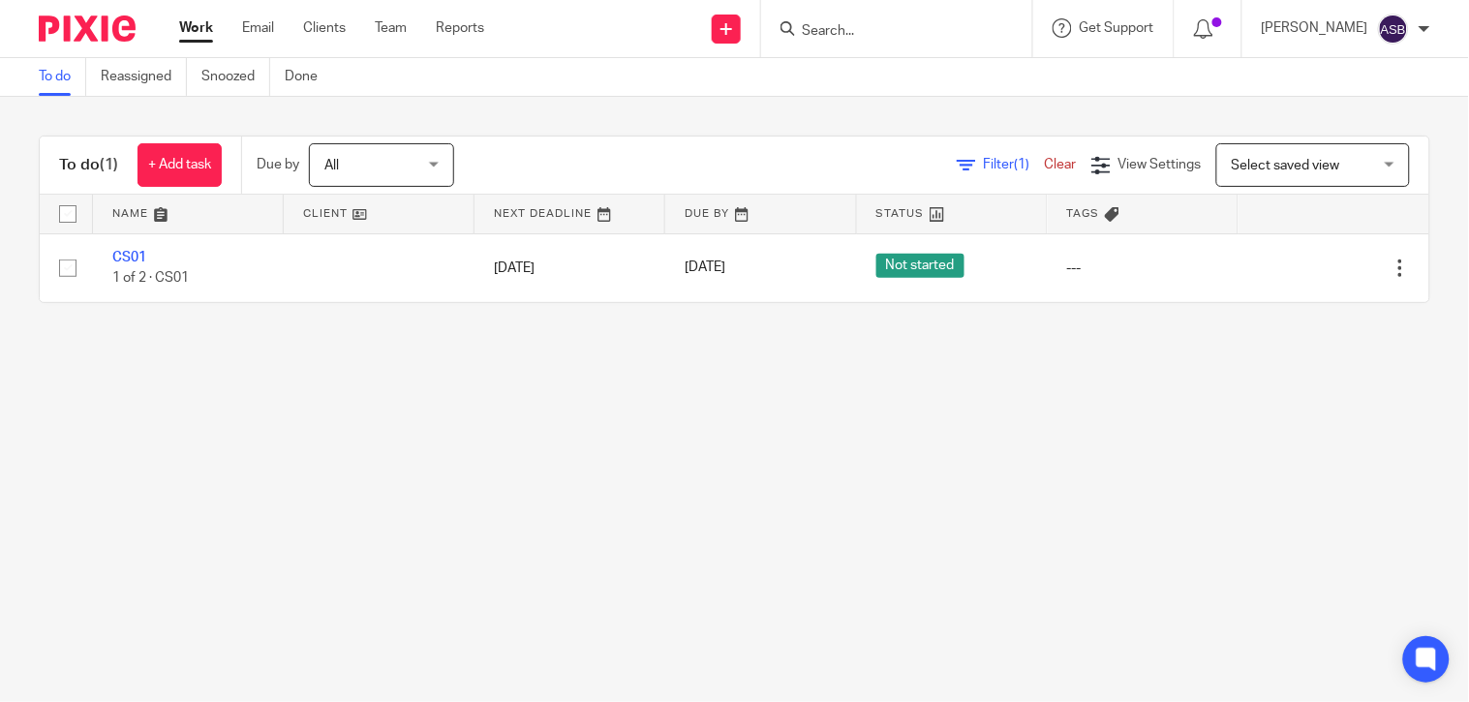
drag, startPoint x: 227, startPoint y: 423, endPoint x: 226, endPoint y: 402, distance: 21.3
click at [227, 422] on main "To do Reassigned Snoozed Done To do (1) + Add task Due by All All [DATE] [DATE]…" at bounding box center [734, 351] width 1469 height 702
click at [928, 31] on input "Search" at bounding box center [887, 31] width 174 height 17
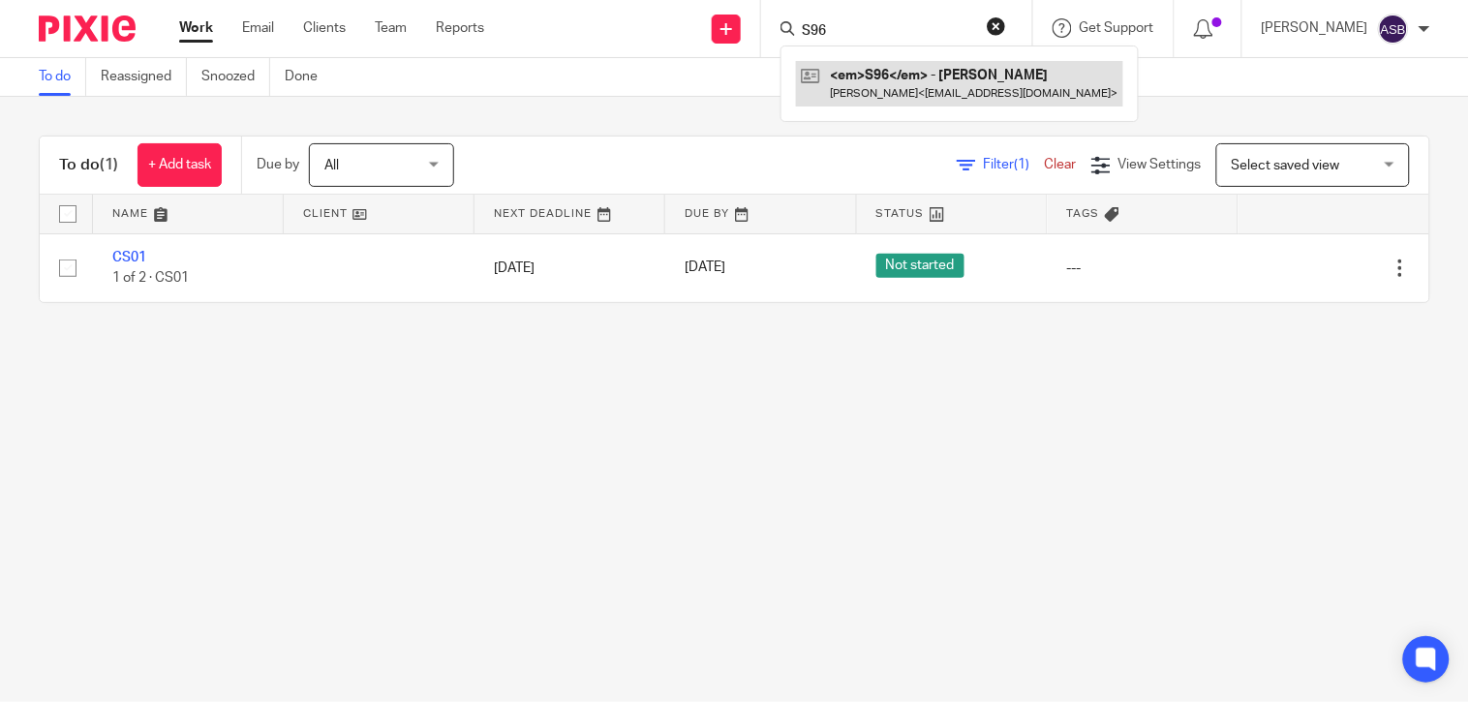
type input "S96"
click at [855, 68] on link at bounding box center [959, 83] width 327 height 45
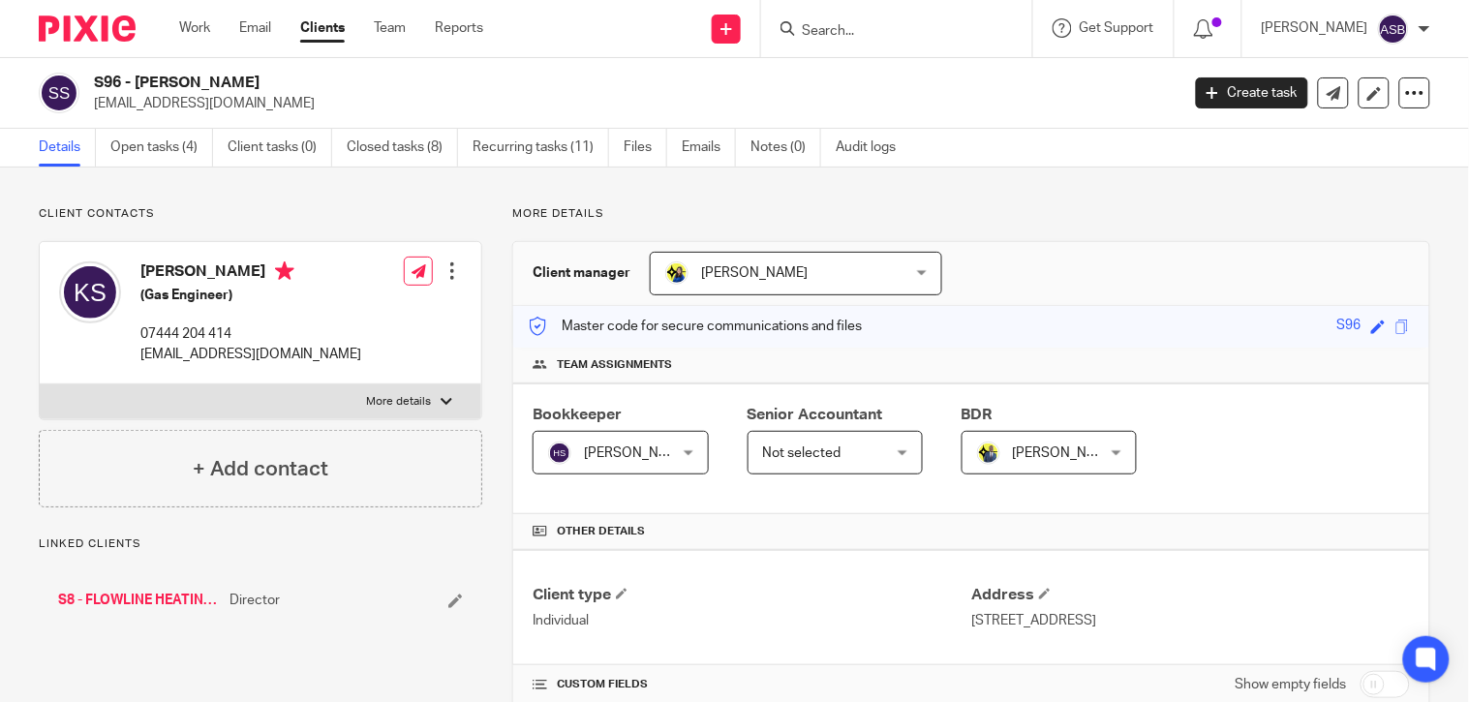
drag, startPoint x: 138, startPoint y: 82, endPoint x: 254, endPoint y: 79, distance: 116.3
click at [254, 79] on h2 "S96 - [PERSON_NAME]" at bounding box center [523, 83] width 858 height 20
copy h2 "[PERSON_NAME]"
click at [100, 596] on link "S8 - FLOWLINE HEATING & PLUMBING LTD" at bounding box center [139, 600] width 162 height 19
click at [269, 79] on h2 "S8 - FLOWLINE HEATING & PLUMBING LTD" at bounding box center [523, 83] width 858 height 20
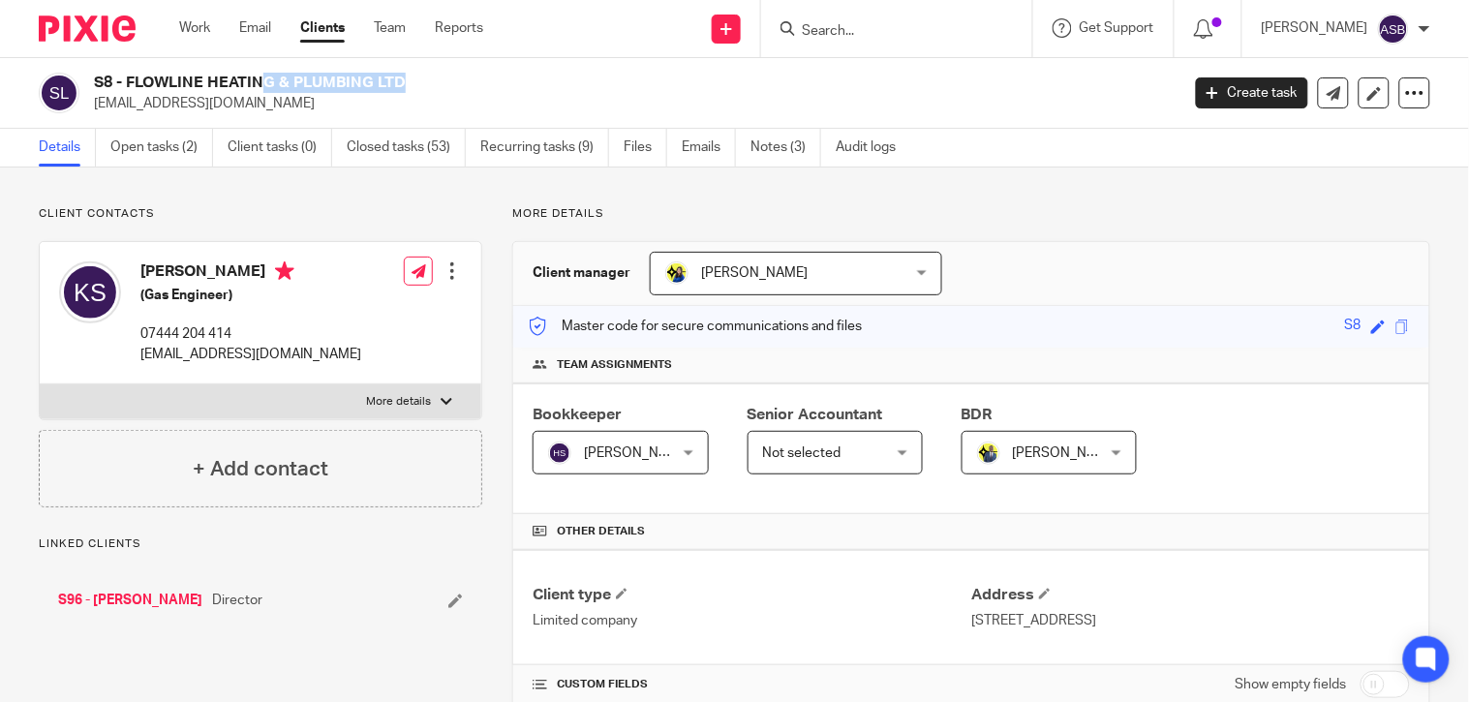
copy h2 "FLOWLINE HEATING"
click at [888, 23] on input "Search" at bounding box center [887, 31] width 174 height 17
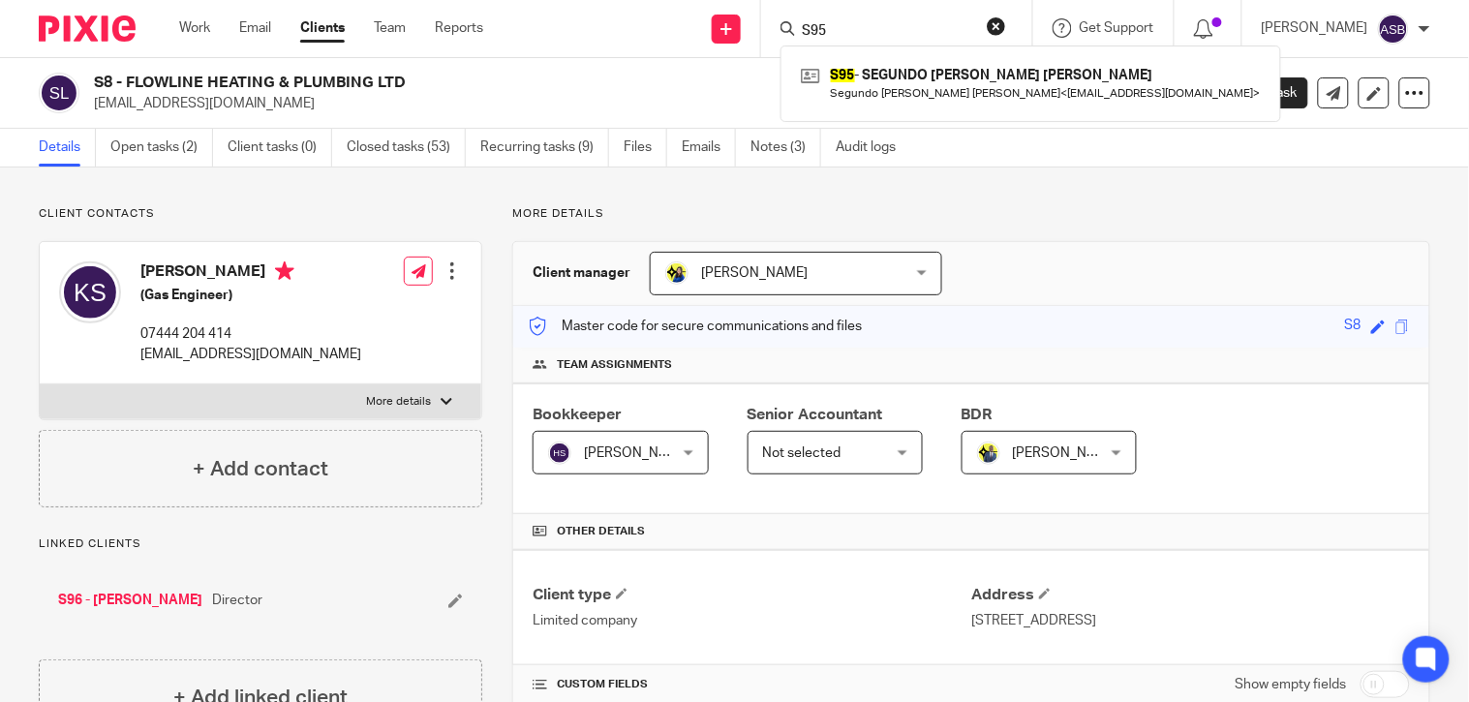
type input "S95"
click at [864, 107] on div "S95 - SEGUNDO MIGUEL SALAZAR ESCUDERO Segundo Miguel Salazar Escudero < cleanin…" at bounding box center [1031, 84] width 501 height 76
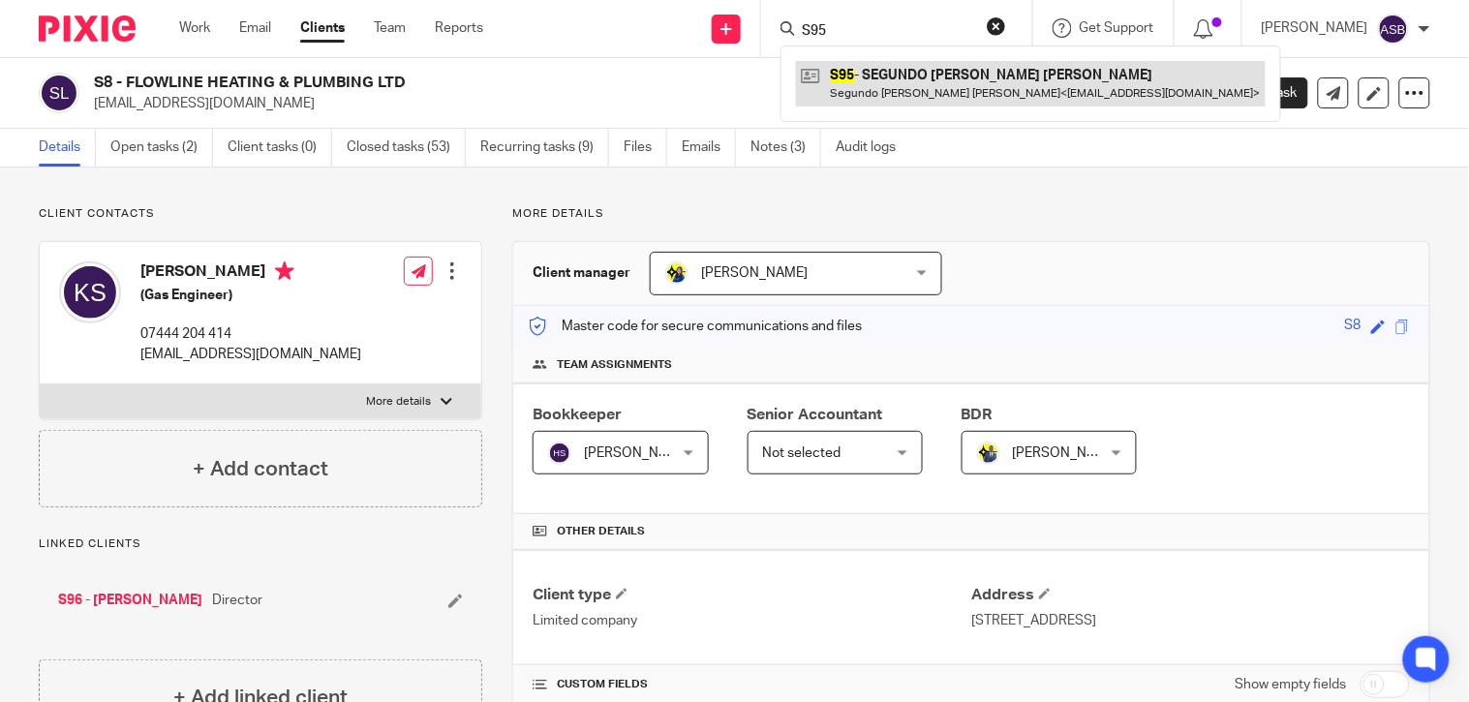
click at [876, 80] on link at bounding box center [1031, 83] width 470 height 45
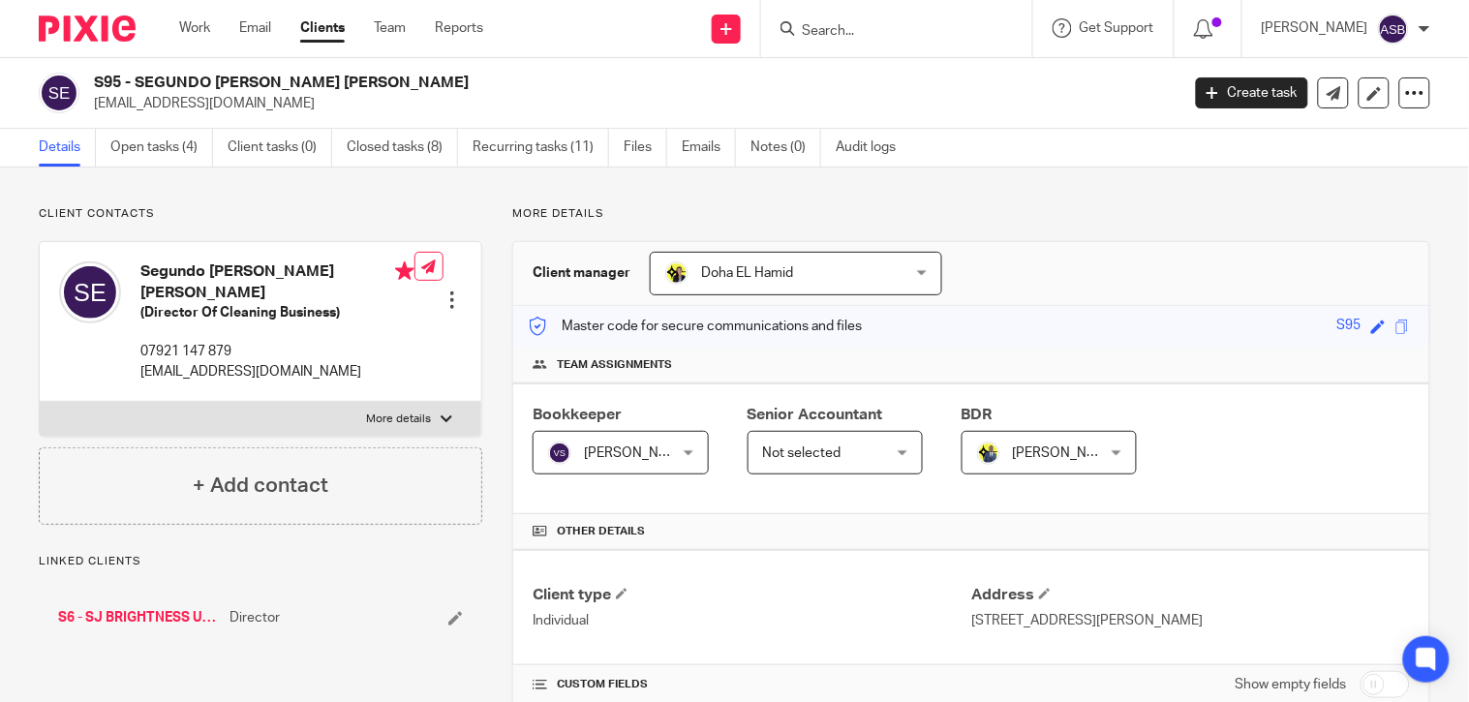
drag, startPoint x: 138, startPoint y: 77, endPoint x: 427, endPoint y: 82, distance: 289.6
click at [427, 82] on h2 "S95 - SEGUNDO [PERSON_NAME] [PERSON_NAME]" at bounding box center [523, 83] width 858 height 20
copy h2 "SEGUNDO [PERSON_NAME]"
click at [134, 617] on link "S6 - SJ BRIGHTNESS UK LIMITED" at bounding box center [139, 617] width 162 height 19
drag, startPoint x: 130, startPoint y: 82, endPoint x: 244, endPoint y: 90, distance: 114.6
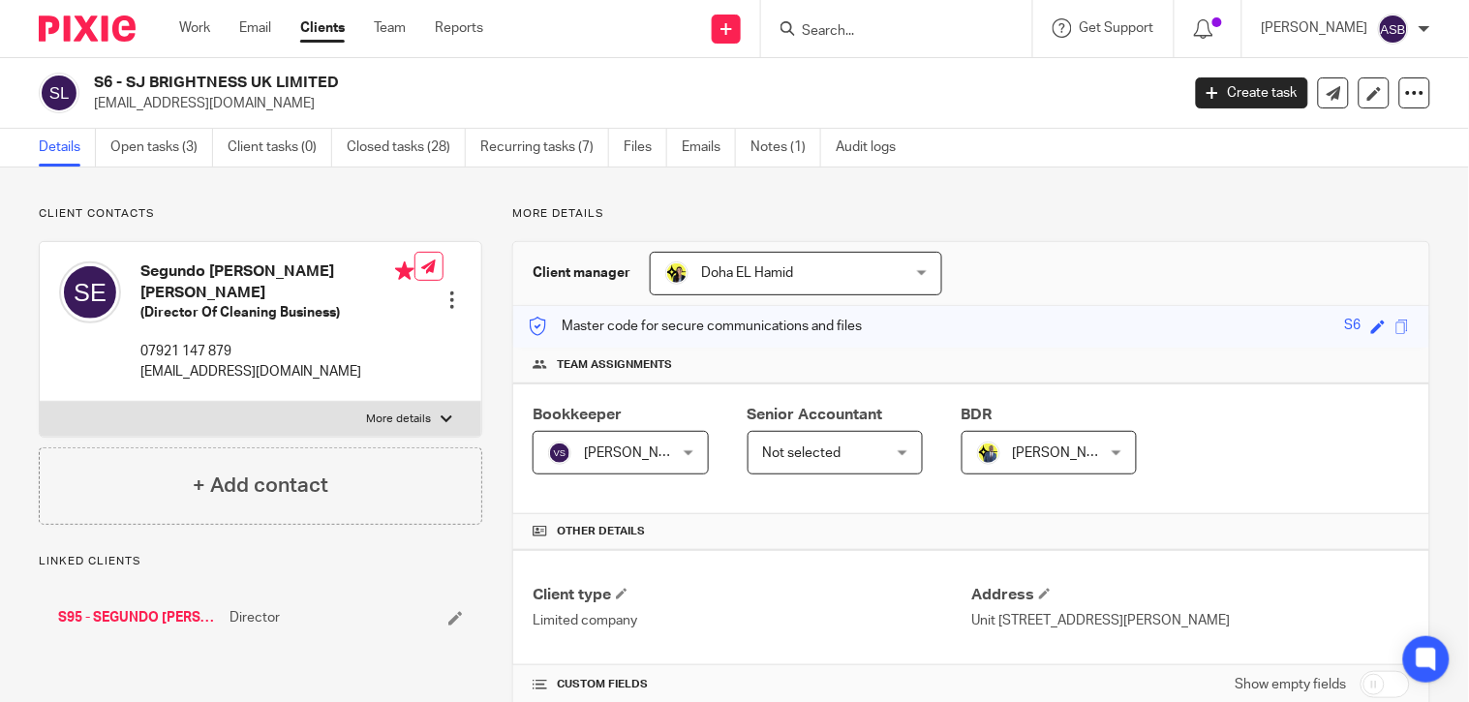
click at [244, 90] on h2 "S6 - SJ BRIGHTNESS UK LIMITED" at bounding box center [523, 83] width 858 height 20
copy h2 "SJ BRIGHTNESS"
click at [884, 33] on input "Search" at bounding box center [887, 31] width 174 height 17
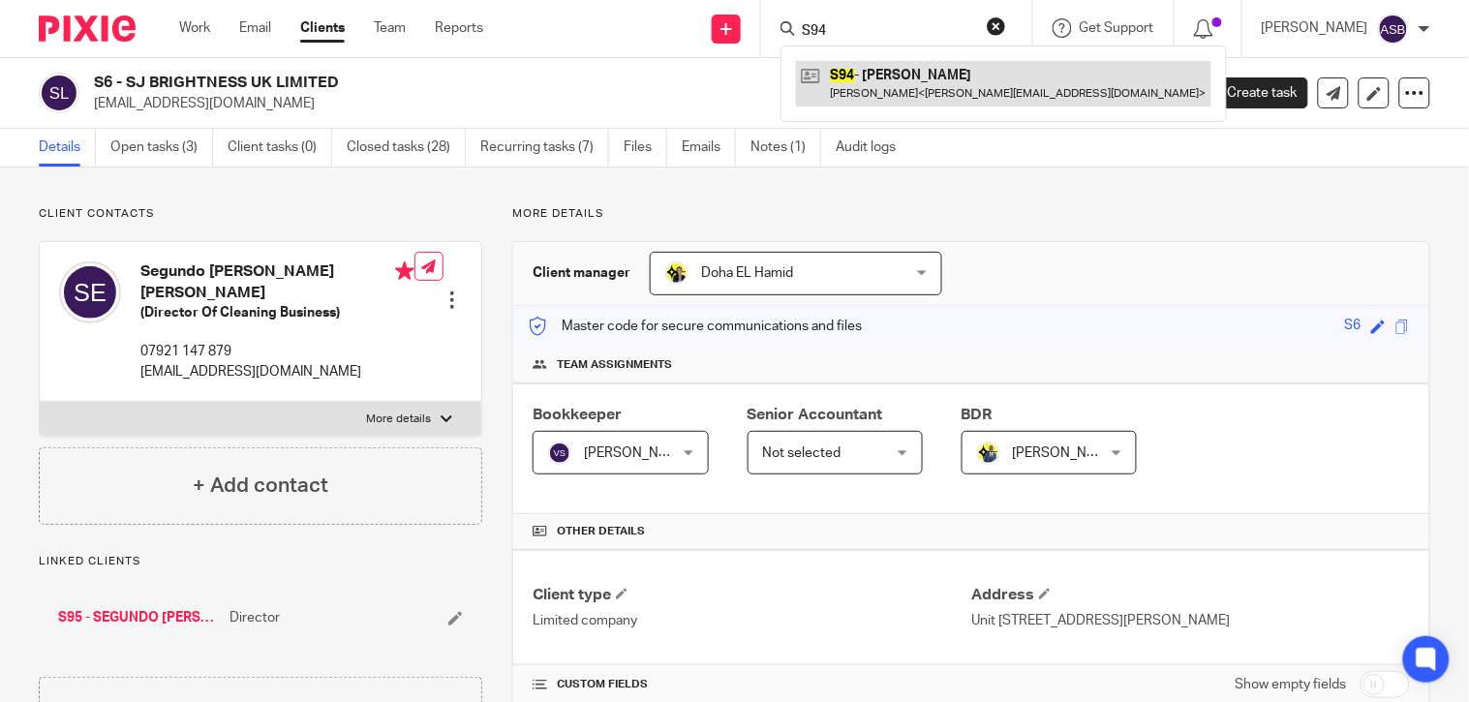
type input "S94"
click at [864, 95] on link at bounding box center [1004, 83] width 416 height 45
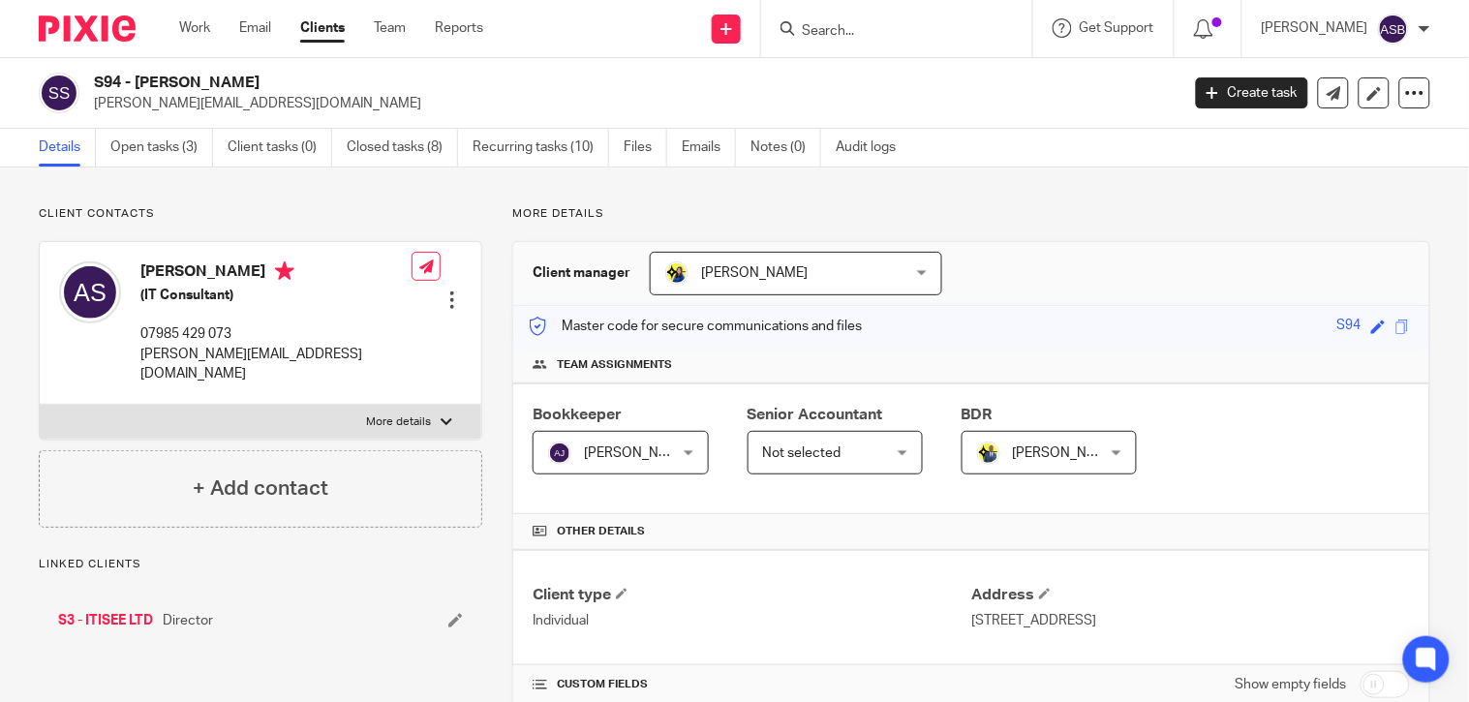
drag, startPoint x: 134, startPoint y: 81, endPoint x: 283, endPoint y: 78, distance: 149.2
click at [283, 78] on h2 "S94 - [PERSON_NAME]" at bounding box center [523, 83] width 858 height 20
copy h2 "[PERSON_NAME]"
click at [112, 611] on link "S3 - ITISEE LTD" at bounding box center [105, 620] width 95 height 19
drag, startPoint x: 127, startPoint y: 80, endPoint x: 208, endPoint y: 85, distance: 81.5
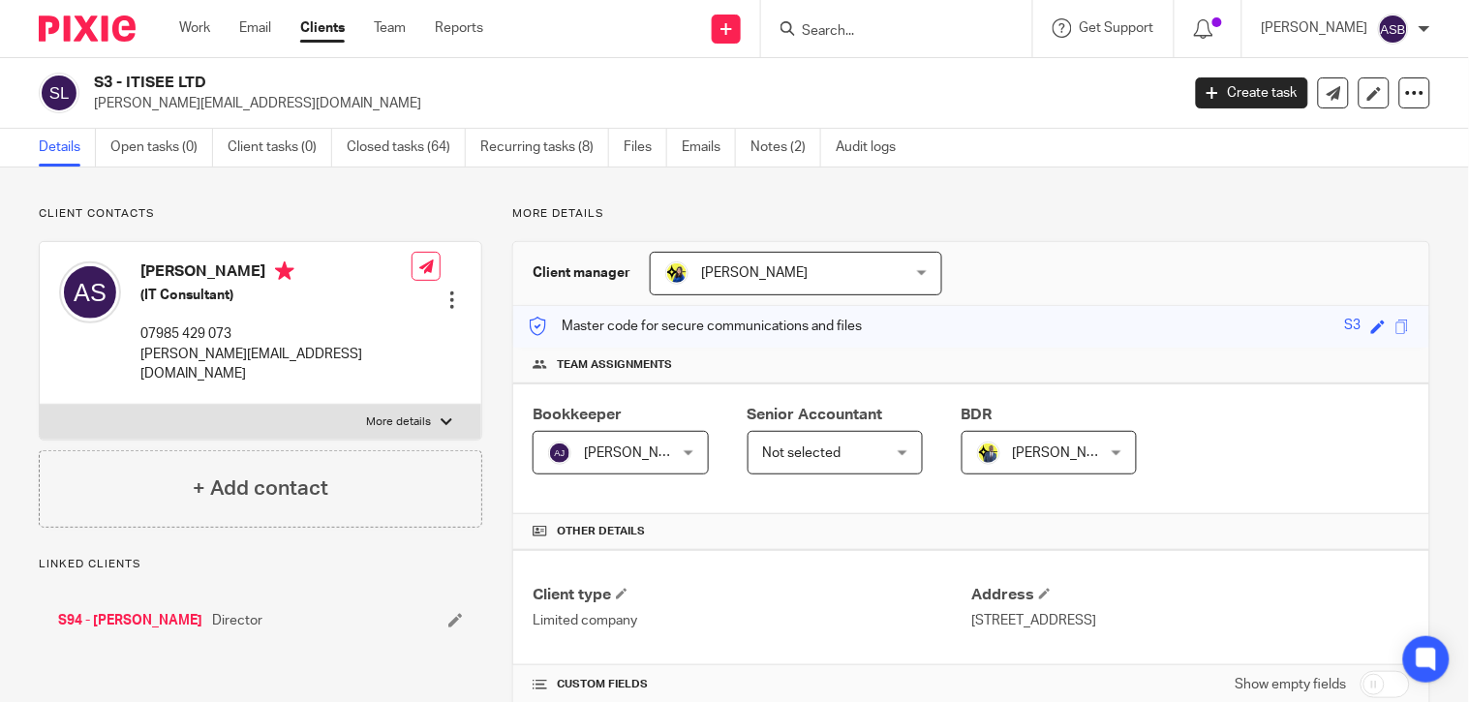
click at [208, 85] on h2 "S3 - ITISEE LTD" at bounding box center [523, 83] width 858 height 20
copy h2 "ITISEE LTD"
click at [824, 16] on form at bounding box center [903, 28] width 206 height 24
click at [824, 37] on input "Search" at bounding box center [887, 31] width 174 height 17
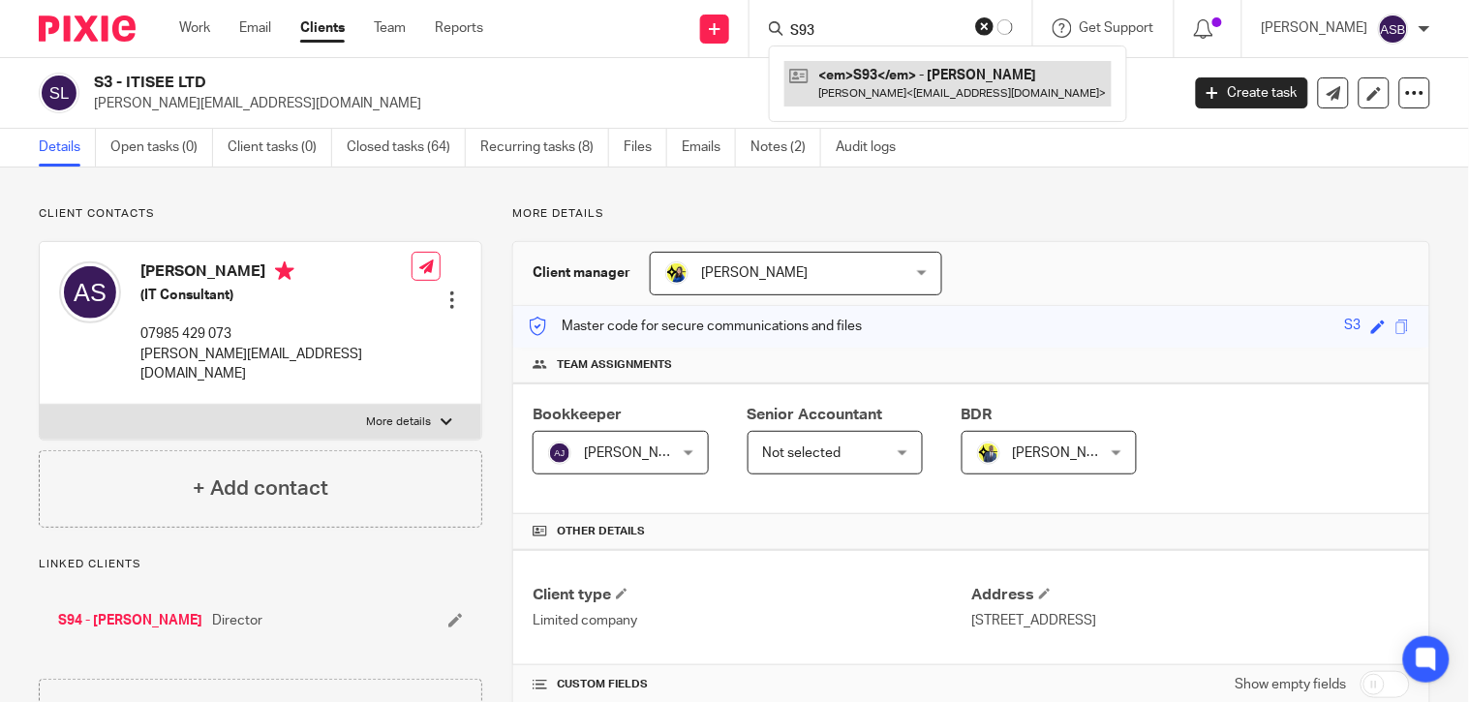
type input "S93"
click at [874, 79] on link at bounding box center [948, 83] width 327 height 45
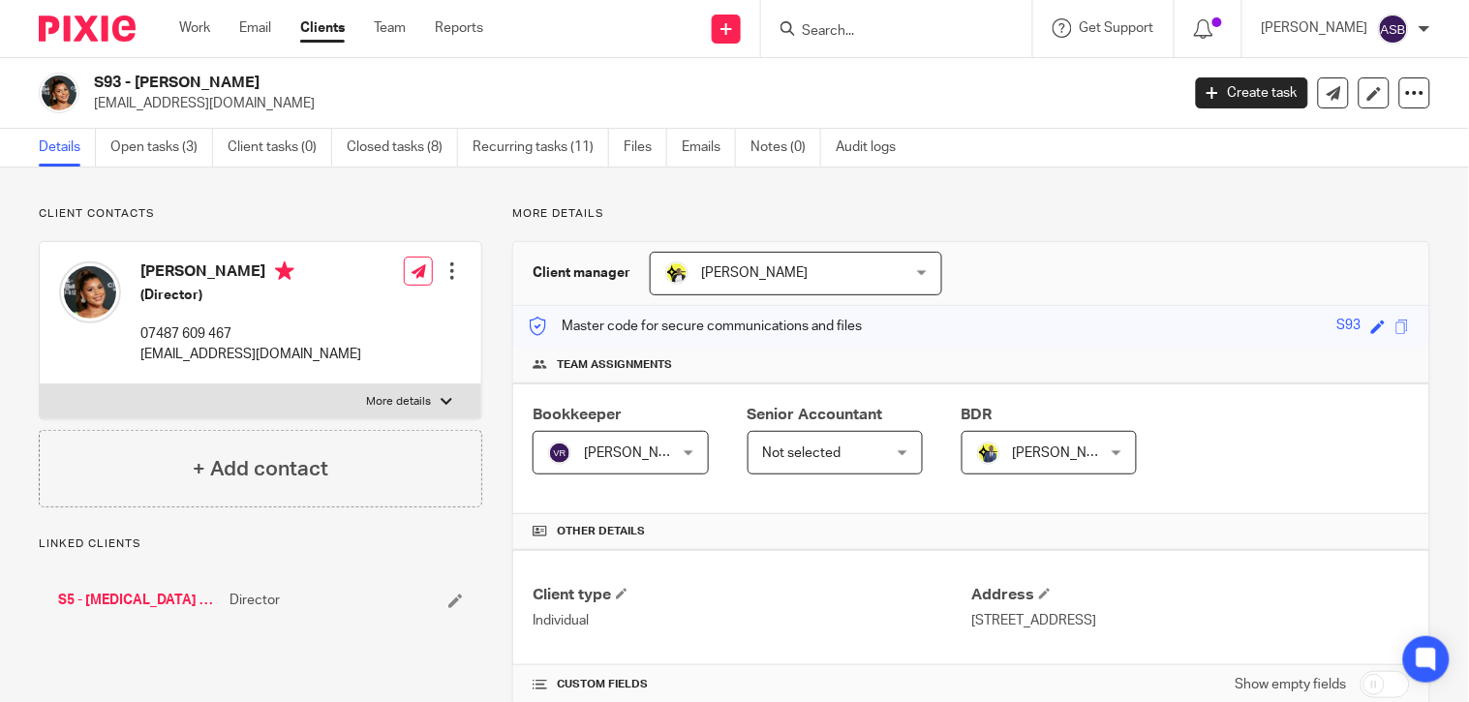
drag, startPoint x: 136, startPoint y: 76, endPoint x: 271, endPoint y: 81, distance: 135.7
click at [271, 81] on h2 "S93 - [PERSON_NAME]" at bounding box center [523, 83] width 858 height 20
copy h2 "[PERSON_NAME]"
click at [153, 599] on link "S5 - [MEDICAL_DATA] TALKS LTD" at bounding box center [139, 600] width 162 height 19
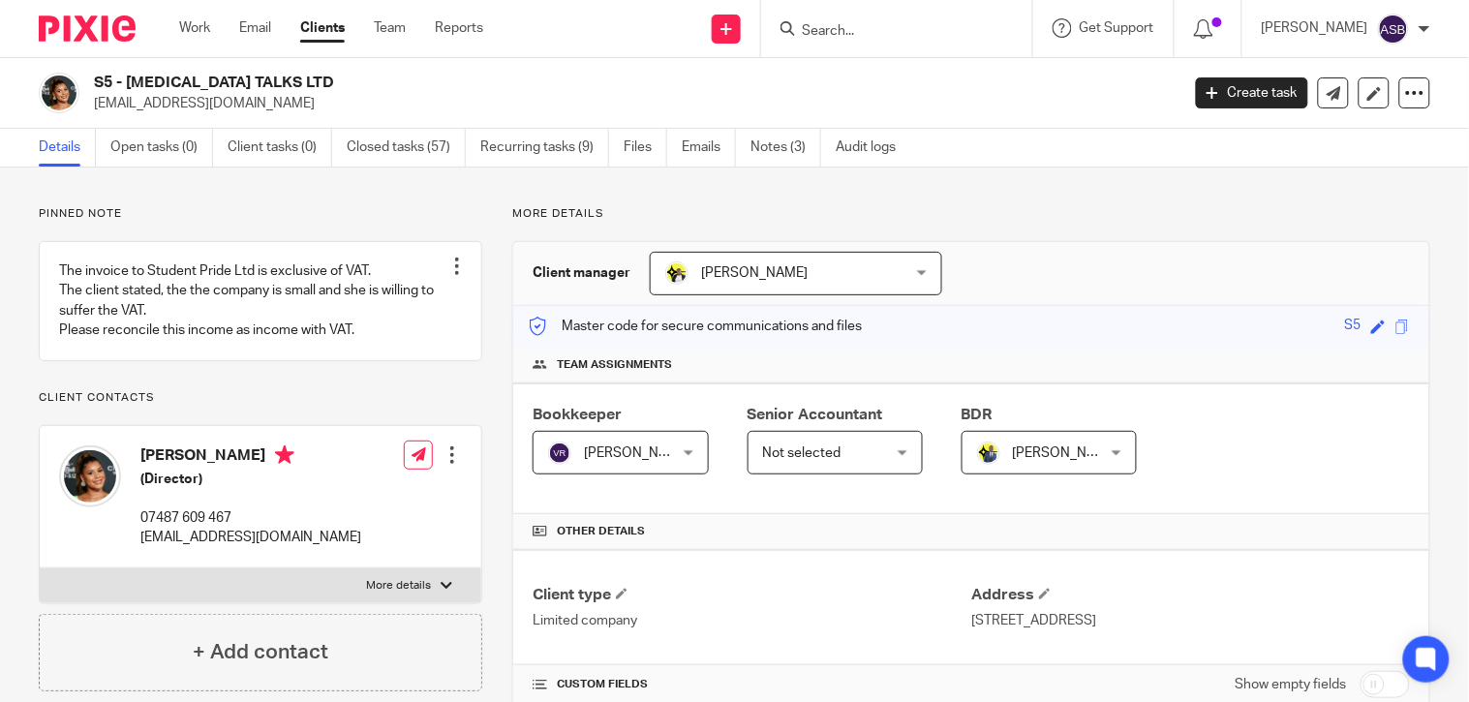
drag, startPoint x: 0, startPoint y: 0, endPoint x: 250, endPoint y: 80, distance: 262.5
click at [250, 80] on h2 "S5 - HMS TALKS LTD" at bounding box center [523, 83] width 858 height 20
copy h2 "HMS TALKS LTD"
click at [879, 27] on input "Search" at bounding box center [887, 31] width 174 height 17
type input "s92"
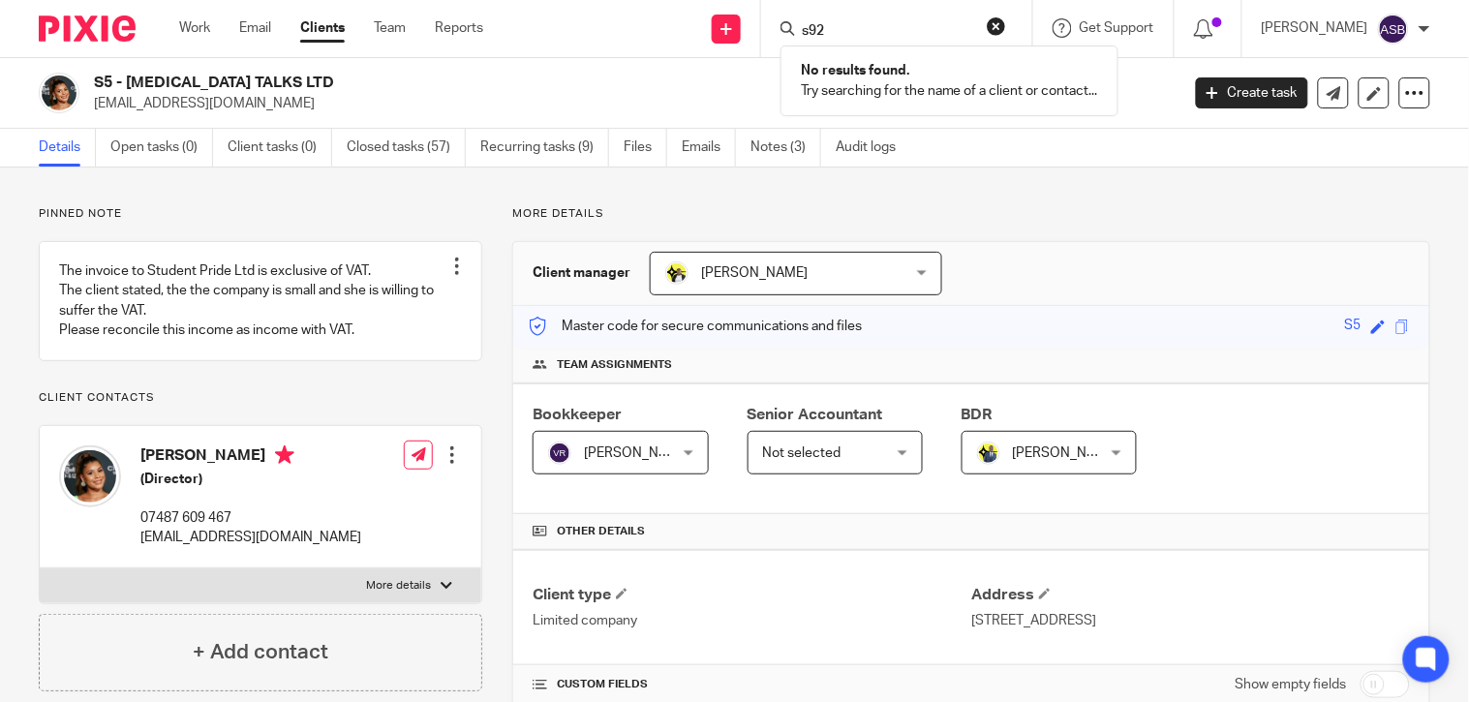
drag, startPoint x: 838, startPoint y: 34, endPoint x: 633, endPoint y: 33, distance: 204.4
click at [642, 33] on div "Send new email Create task Add client Request signature s92 No results found. T…" at bounding box center [990, 28] width 957 height 57
click at [816, 37] on input "Search" at bounding box center [887, 31] width 174 height 17
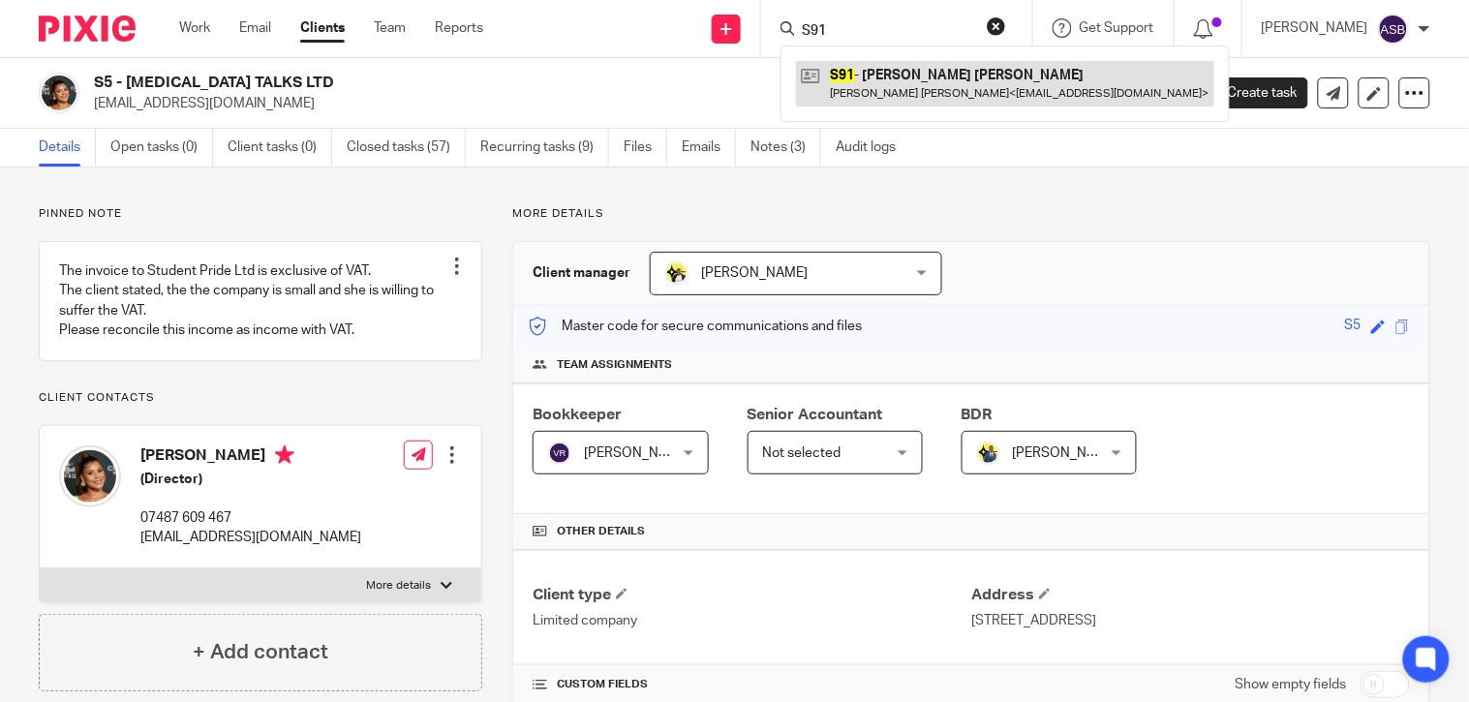
type input "S91"
click at [865, 88] on link at bounding box center [1005, 83] width 418 height 45
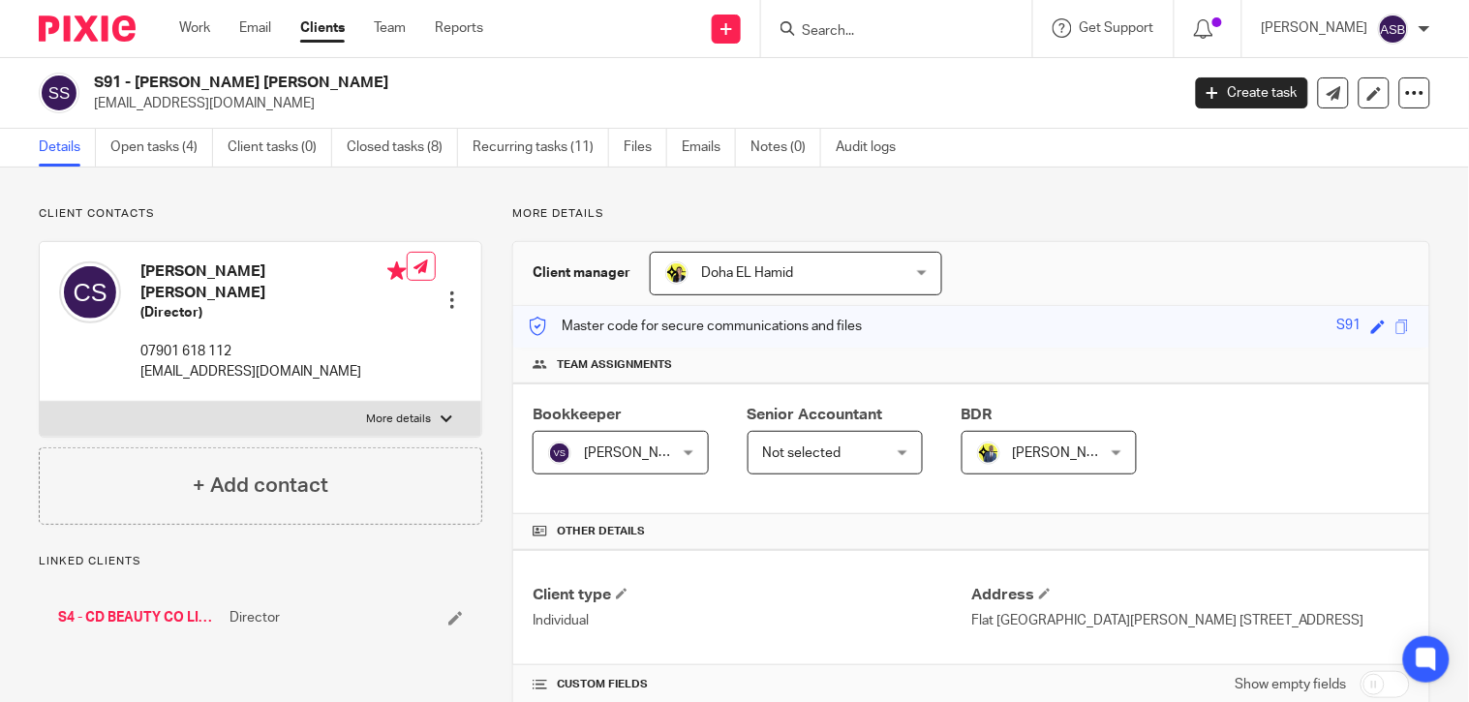
click at [347, 77] on h2 "S91 - [PERSON_NAME] [PERSON_NAME]" at bounding box center [523, 83] width 858 height 20
click at [160, 608] on link "S4 - CD BEAUTY CO LIMITED" at bounding box center [139, 617] width 162 height 19
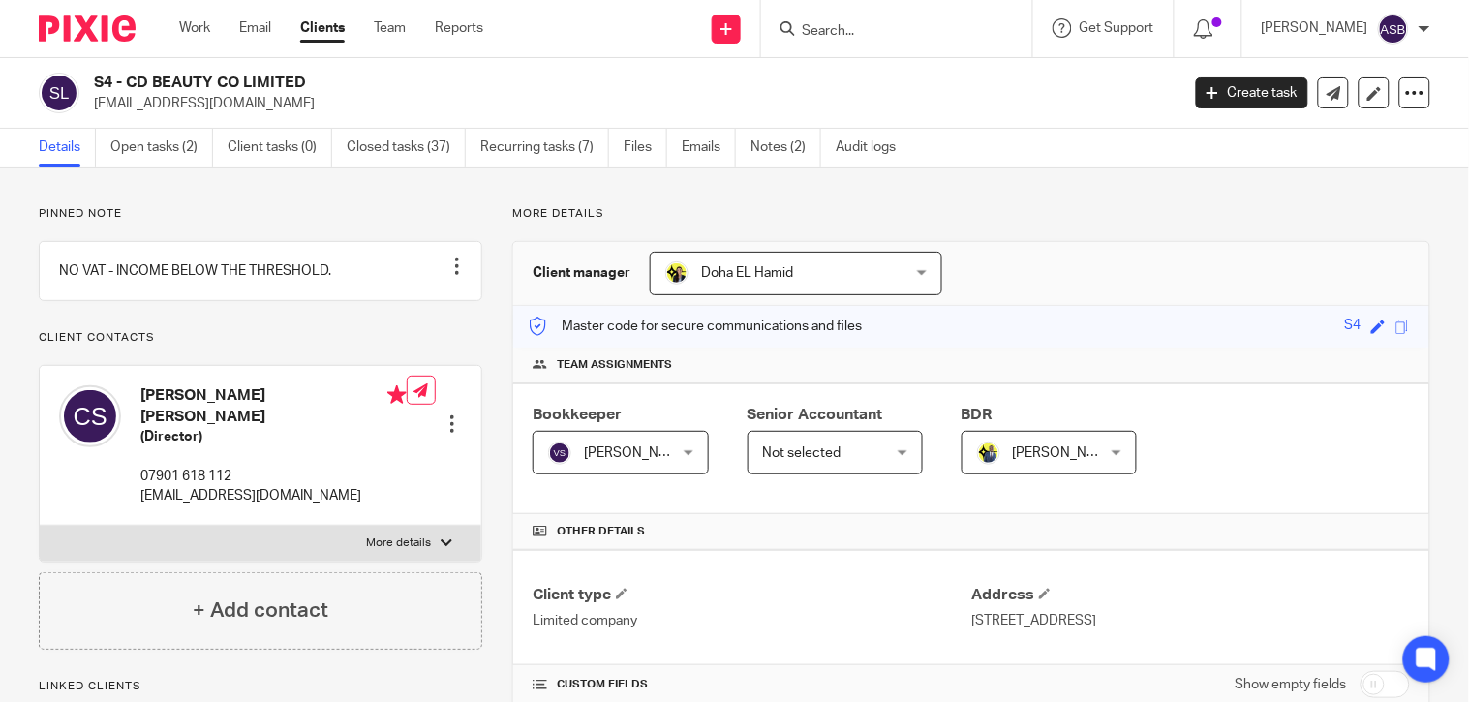
click at [236, 90] on h2 "S4 - CD BEAUTY CO LIMITED" at bounding box center [523, 83] width 858 height 20
copy h2 "CD BEAUTY CO"
click at [808, 31] on input "Search" at bounding box center [887, 31] width 174 height 17
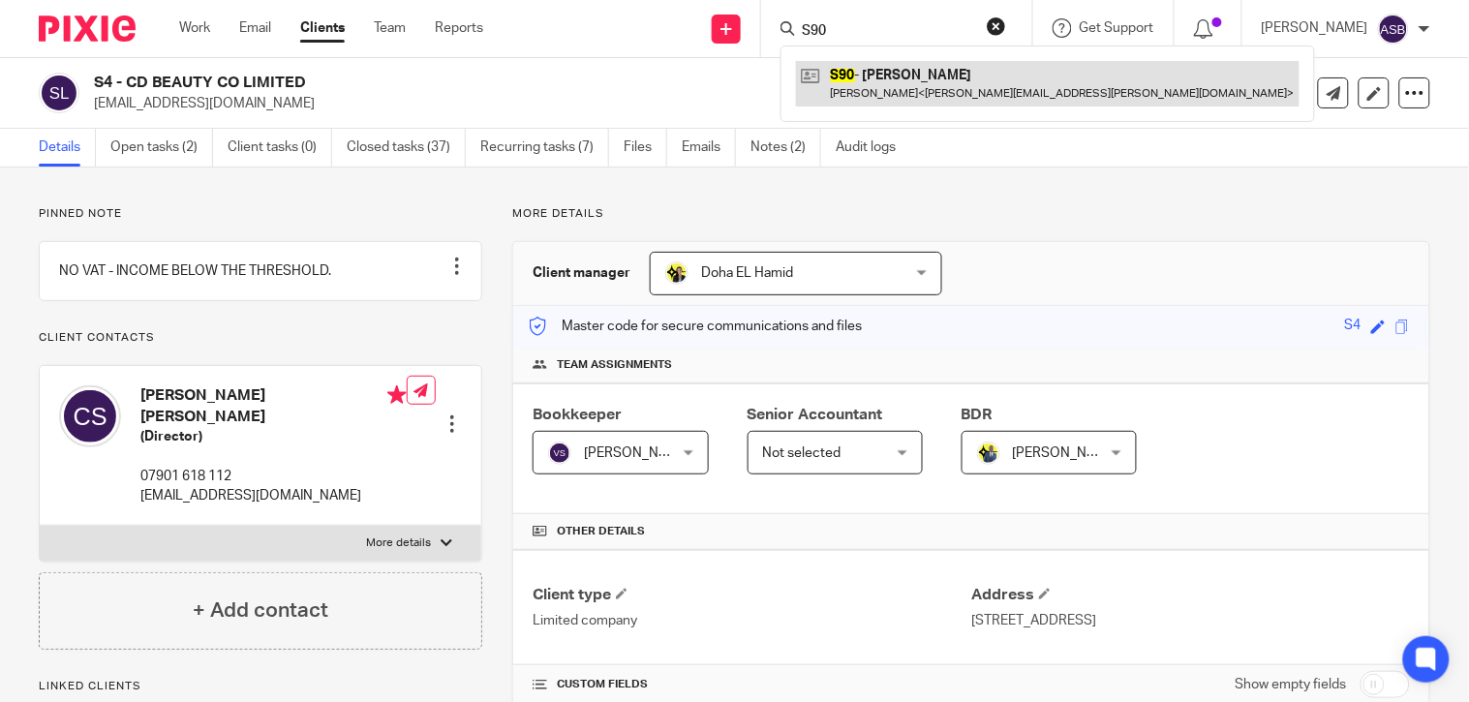
type input "S90"
click at [857, 78] on link at bounding box center [1048, 83] width 504 height 45
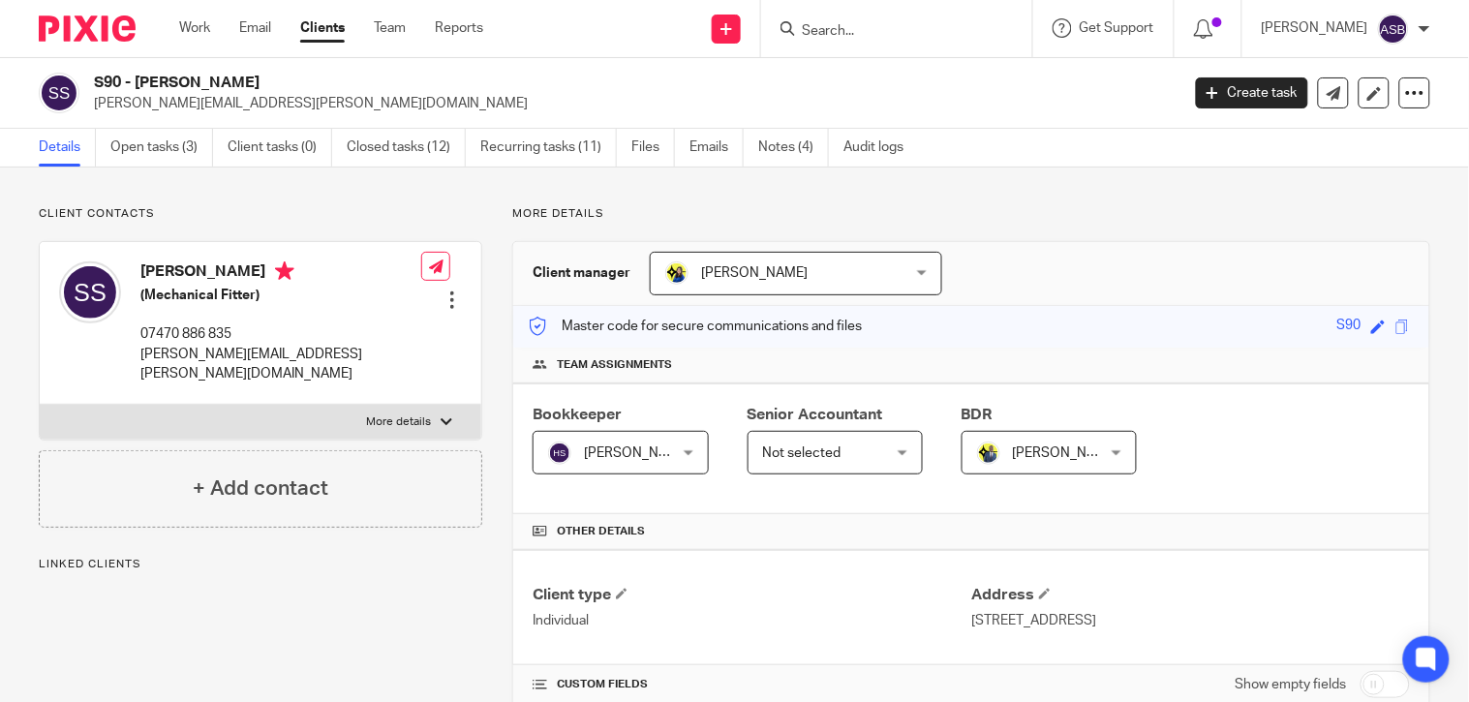
drag, startPoint x: 0, startPoint y: 0, endPoint x: 267, endPoint y: 80, distance: 279.2
click at [267, 80] on h2 "S90 - SAM SPRINGBETT" at bounding box center [523, 83] width 858 height 20
copy h2 "SAM SPRINGBETT"
click at [827, 32] on input "Search" at bounding box center [887, 31] width 174 height 17
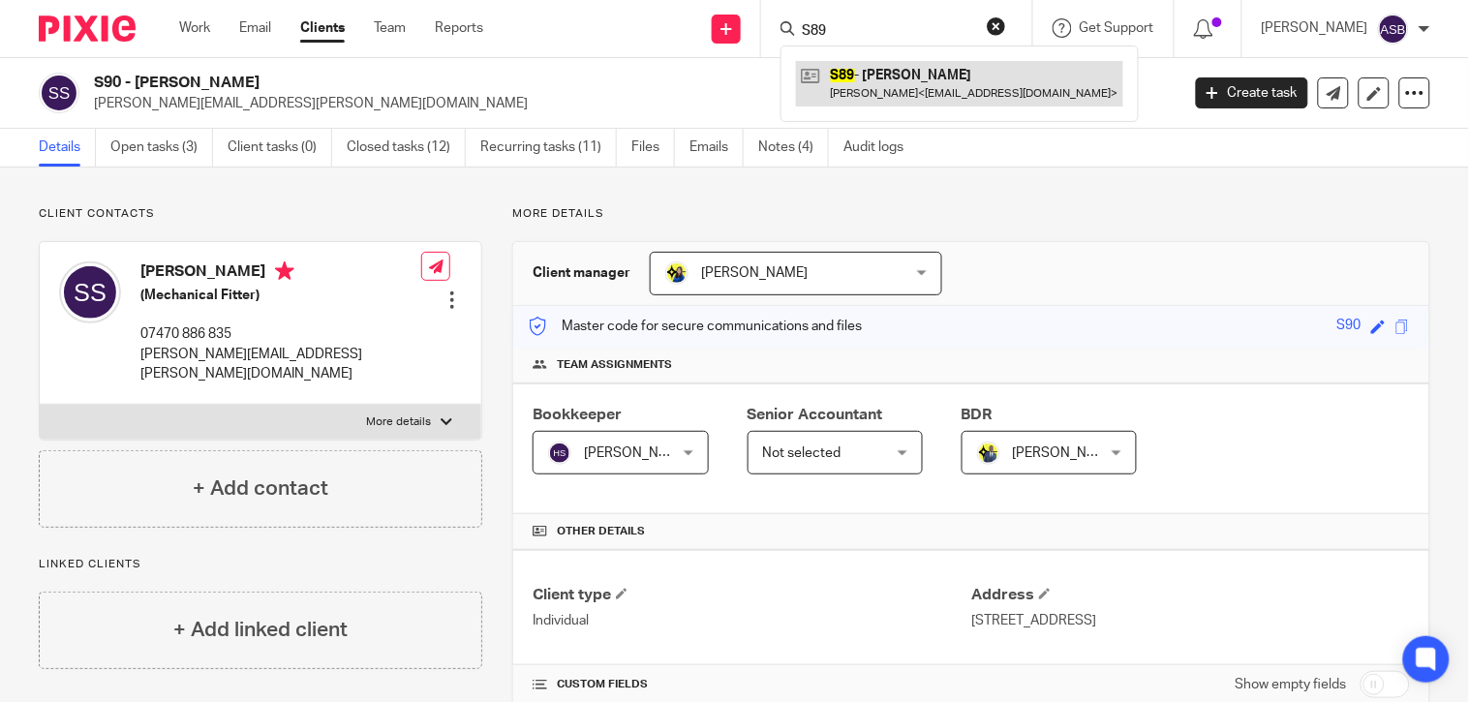
type input "S89"
click at [866, 92] on link at bounding box center [959, 83] width 327 height 45
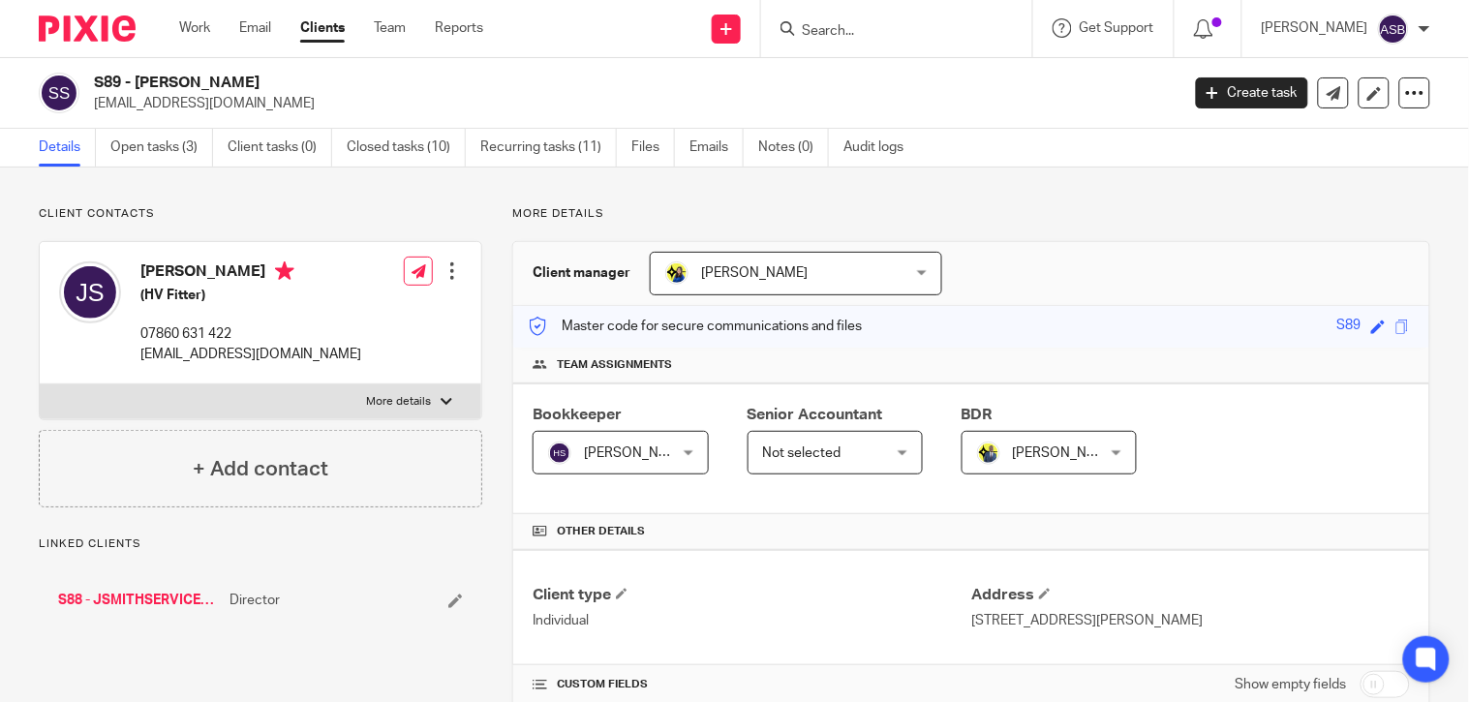
drag, startPoint x: 139, startPoint y: 83, endPoint x: 246, endPoint y: 81, distance: 106.6
click at [246, 81] on h2 "S89 - [PERSON_NAME]" at bounding box center [523, 83] width 858 height 20
copy h2 "[PERSON_NAME]"
click at [105, 603] on link "S88 - JSMITHSERVICES LIMITED" at bounding box center [139, 600] width 162 height 19
drag, startPoint x: 137, startPoint y: 75, endPoint x: 332, endPoint y: 75, distance: 195.7
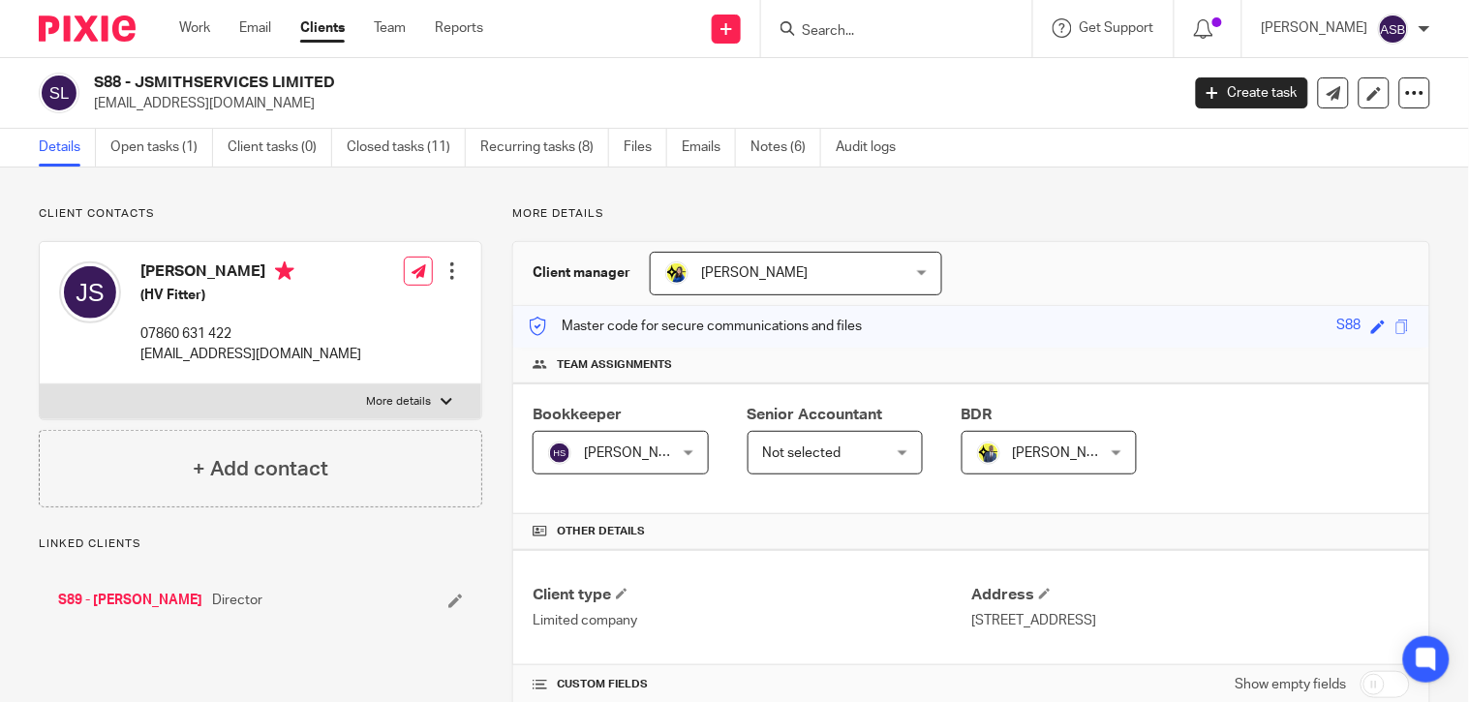
click at [332, 75] on h2 "S88 - JSMITHSERVICES LIMITED" at bounding box center [523, 83] width 858 height 20
copy h2 "JSMITHSERVICES LIMITED"
click at [152, 599] on link "S89 - JOSEPH SMITH" at bounding box center [130, 600] width 144 height 19
drag, startPoint x: 0, startPoint y: 0, endPoint x: 278, endPoint y: 85, distance: 290.8
click at [278, 85] on h2 "S89 - [PERSON_NAME]" at bounding box center [523, 83] width 858 height 20
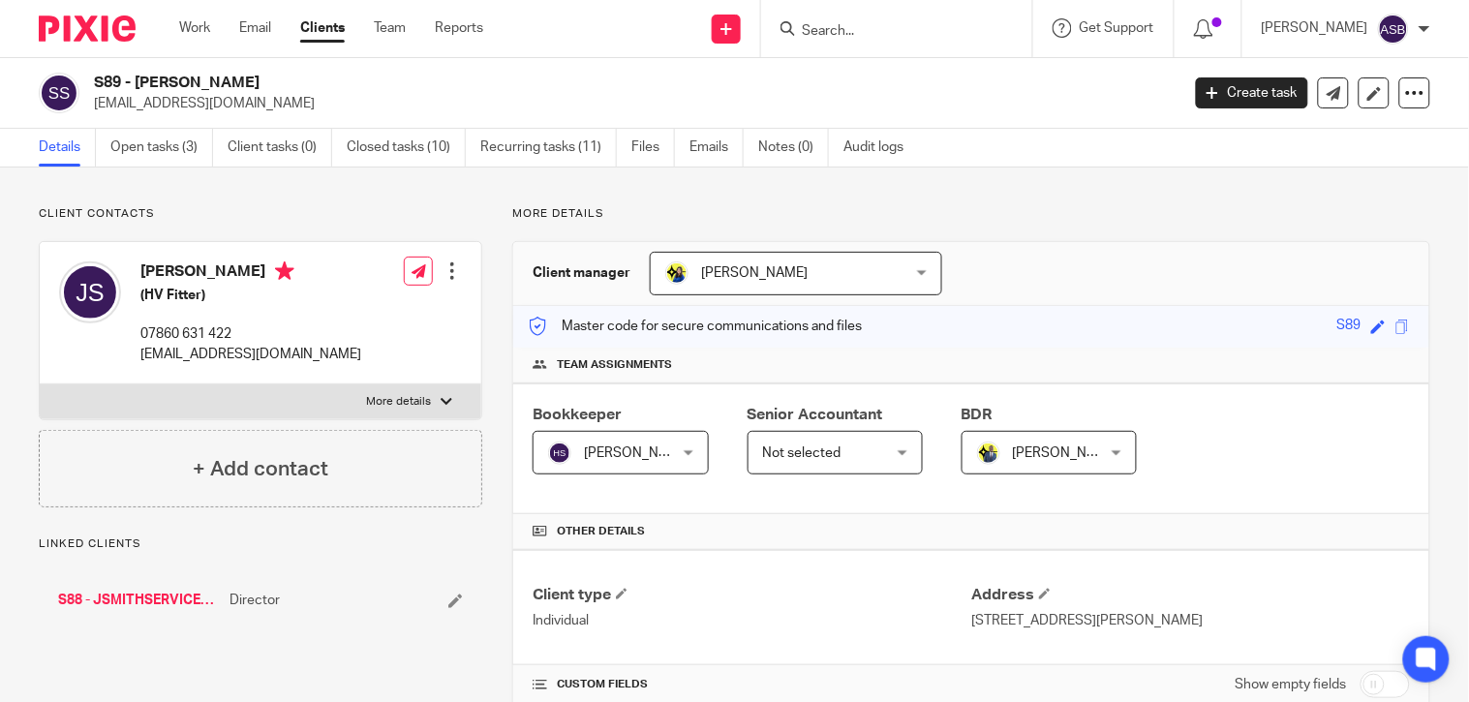
copy h2 "JOSEPH SMITH"
click at [139, 604] on link "S88 - JSMITHSERVICES LIMITED" at bounding box center [139, 600] width 162 height 19
click at [817, 32] on div at bounding box center [896, 28] width 271 height 57
click at [814, 31] on div at bounding box center [896, 28] width 271 height 57
click at [782, 31] on icon at bounding box center [788, 28] width 15 height 15
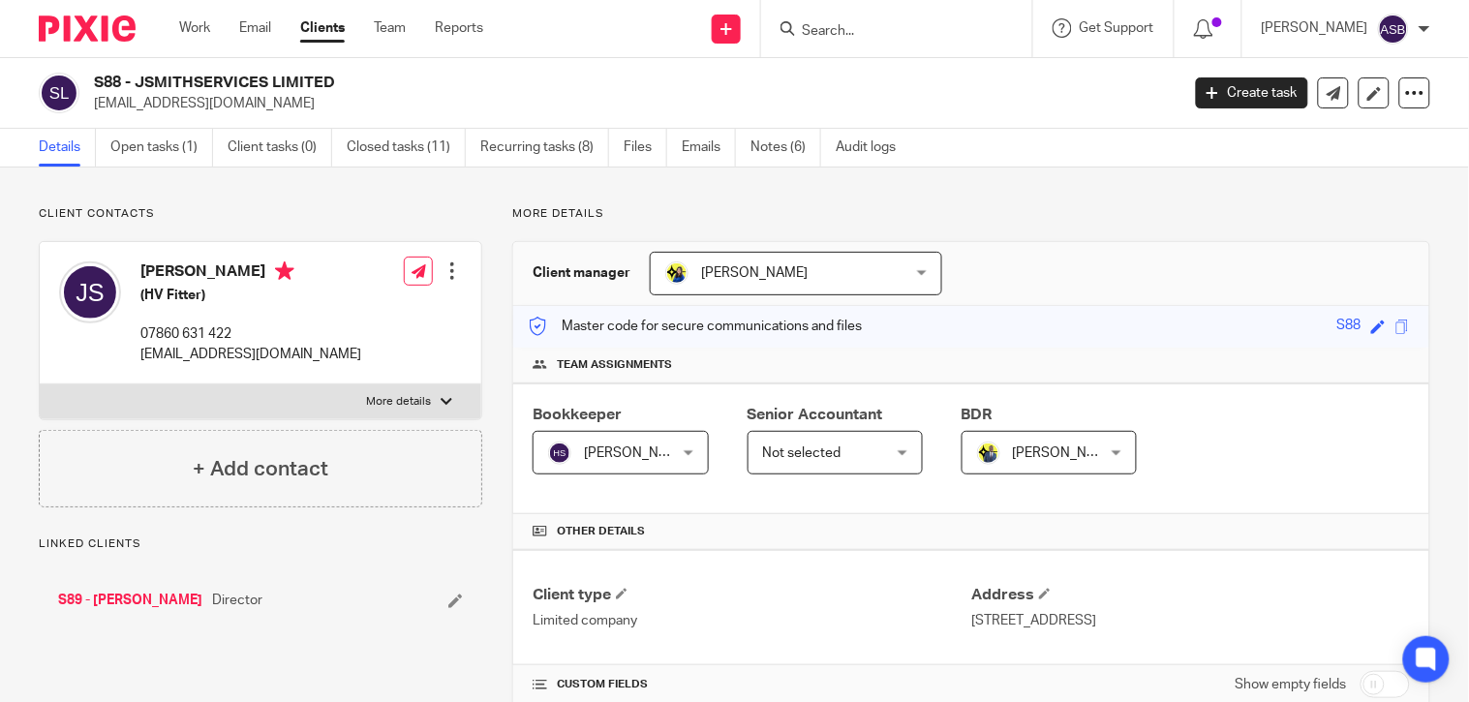
click at [814, 29] on input "Search" at bounding box center [887, 31] width 174 height 17
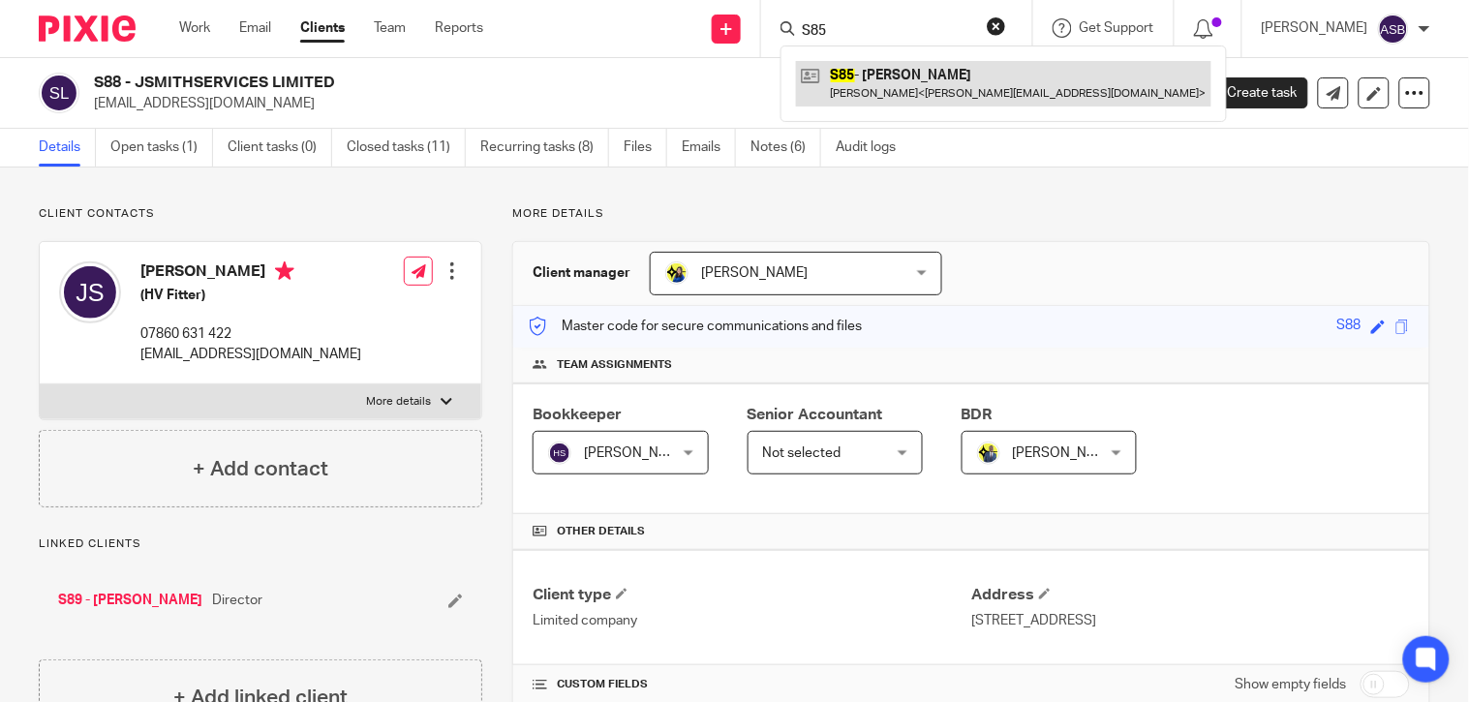
type input "S85"
click at [874, 71] on link at bounding box center [1004, 83] width 416 height 45
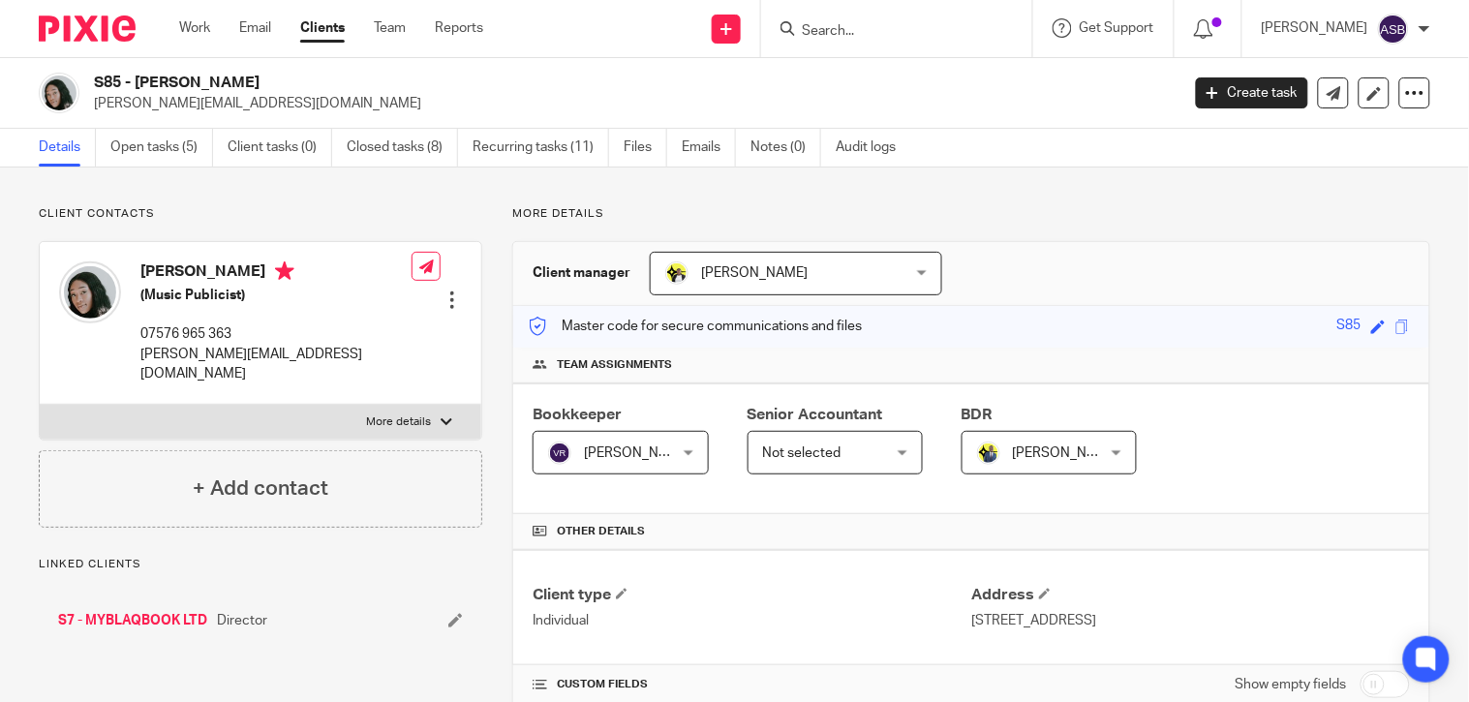
click at [308, 75] on h2 "S85 - [PERSON_NAME]" at bounding box center [523, 83] width 858 height 20
click at [163, 611] on link "S7 - MYBLAQBOOK LTD" at bounding box center [132, 620] width 149 height 19
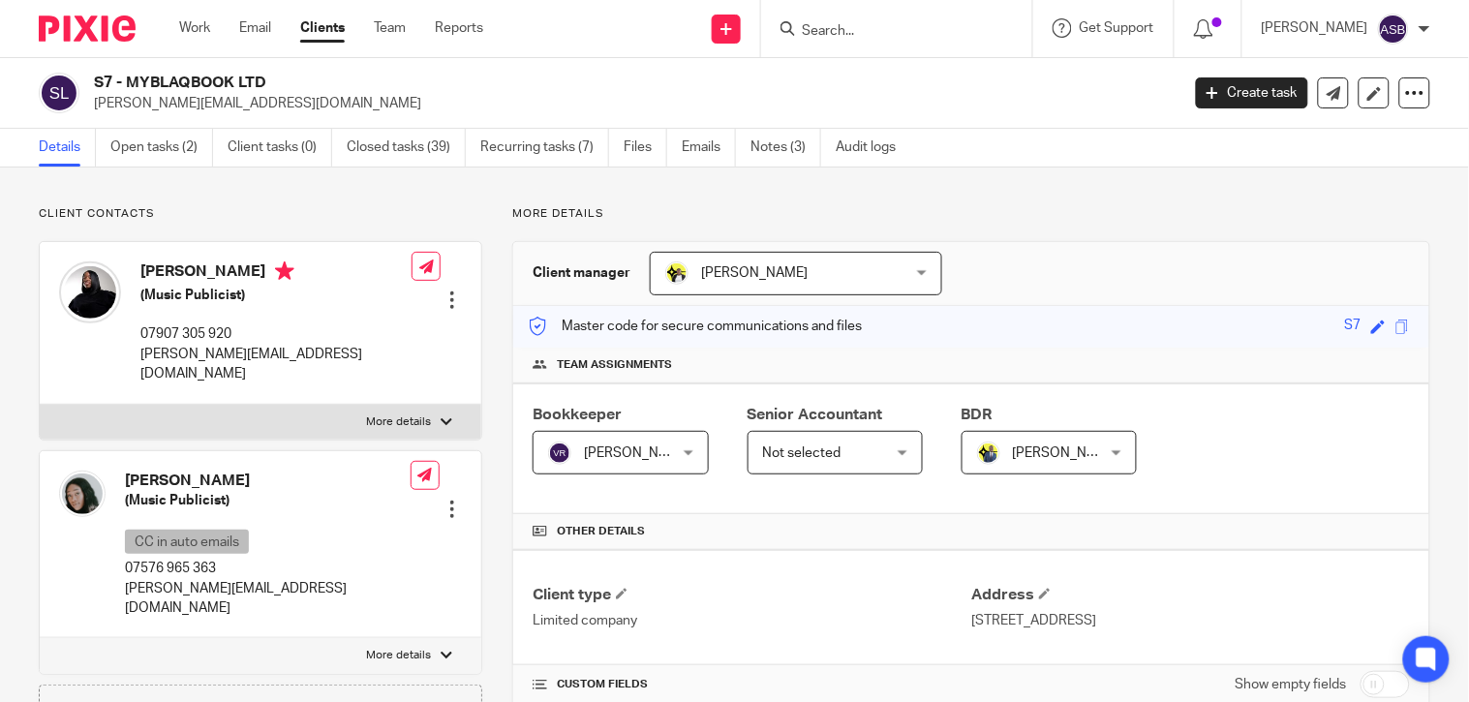
click at [232, 82] on h2 "S7 - MYBLAQBOOK LTD" at bounding box center [523, 83] width 858 height 20
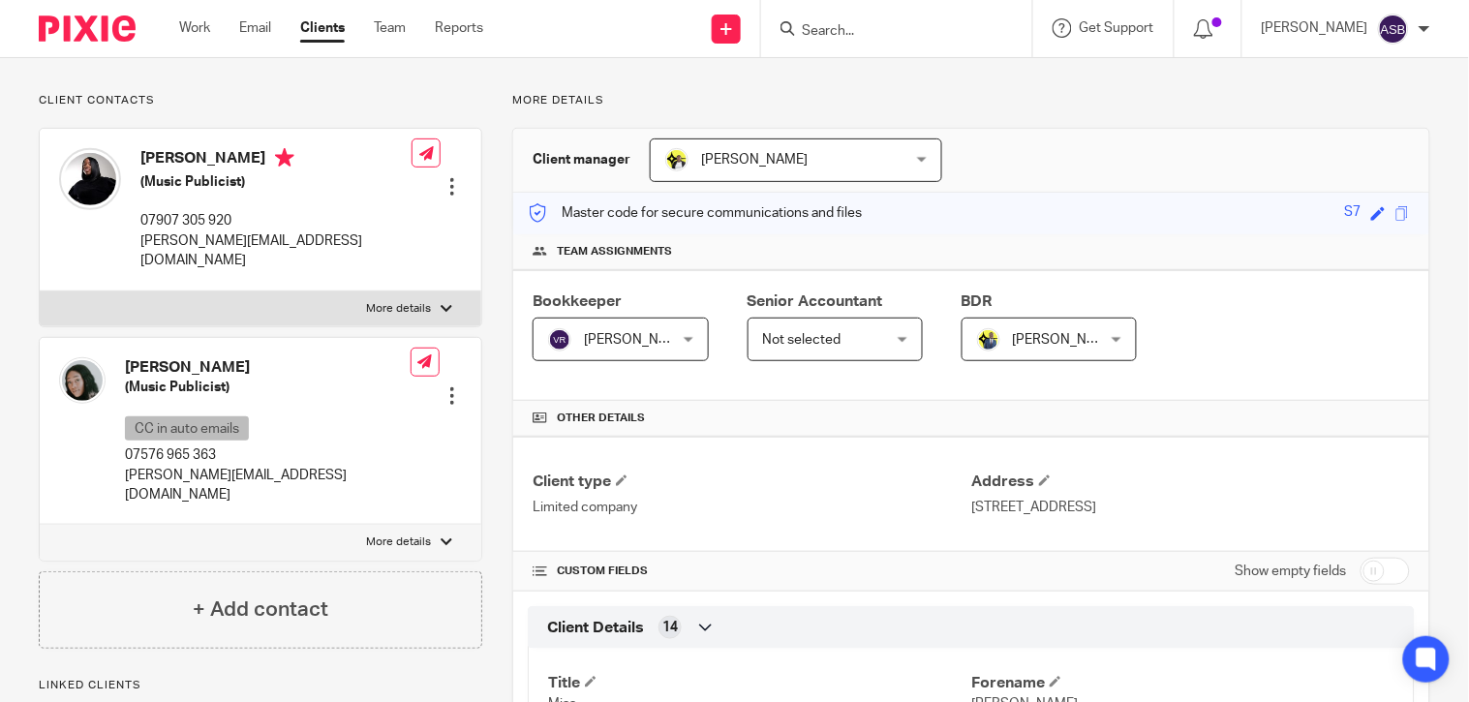
scroll to position [215, 0]
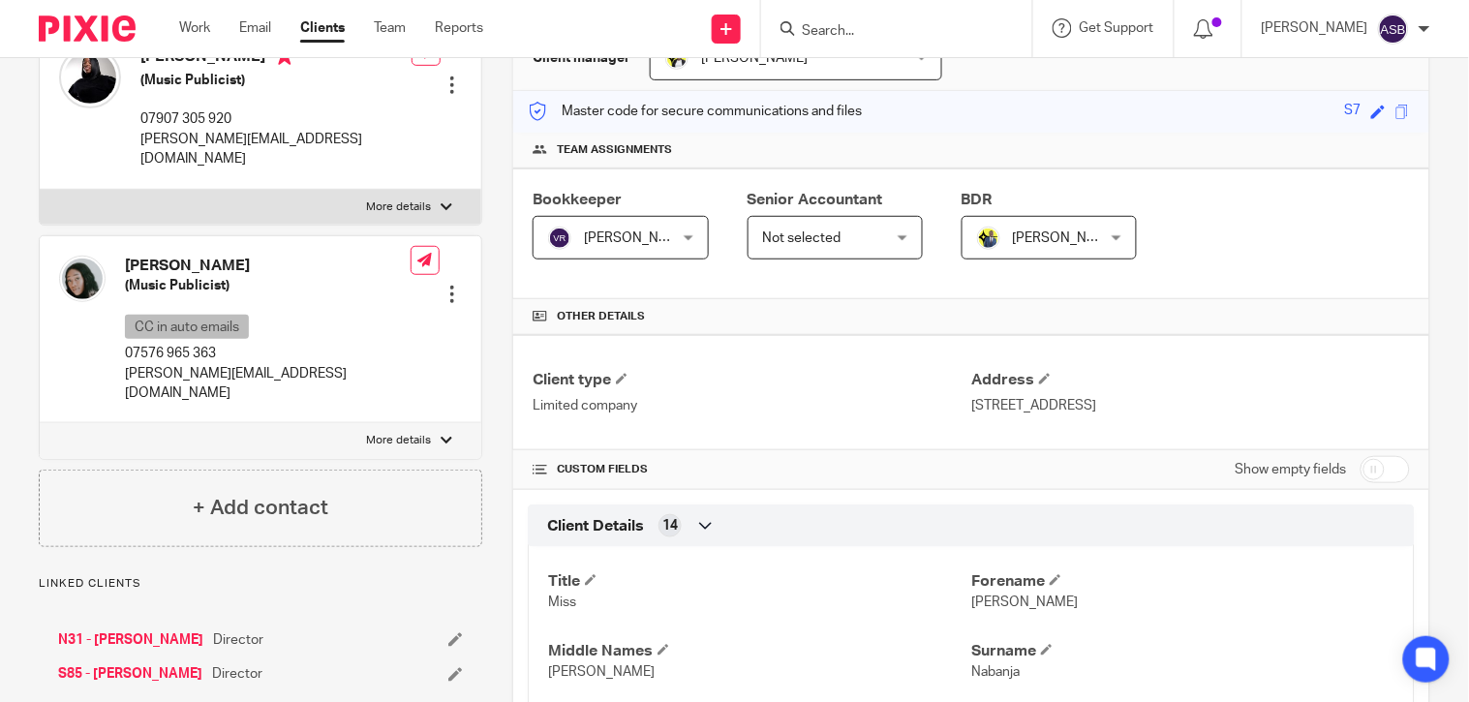
click at [852, 27] on input "Search" at bounding box center [887, 31] width 174 height 17
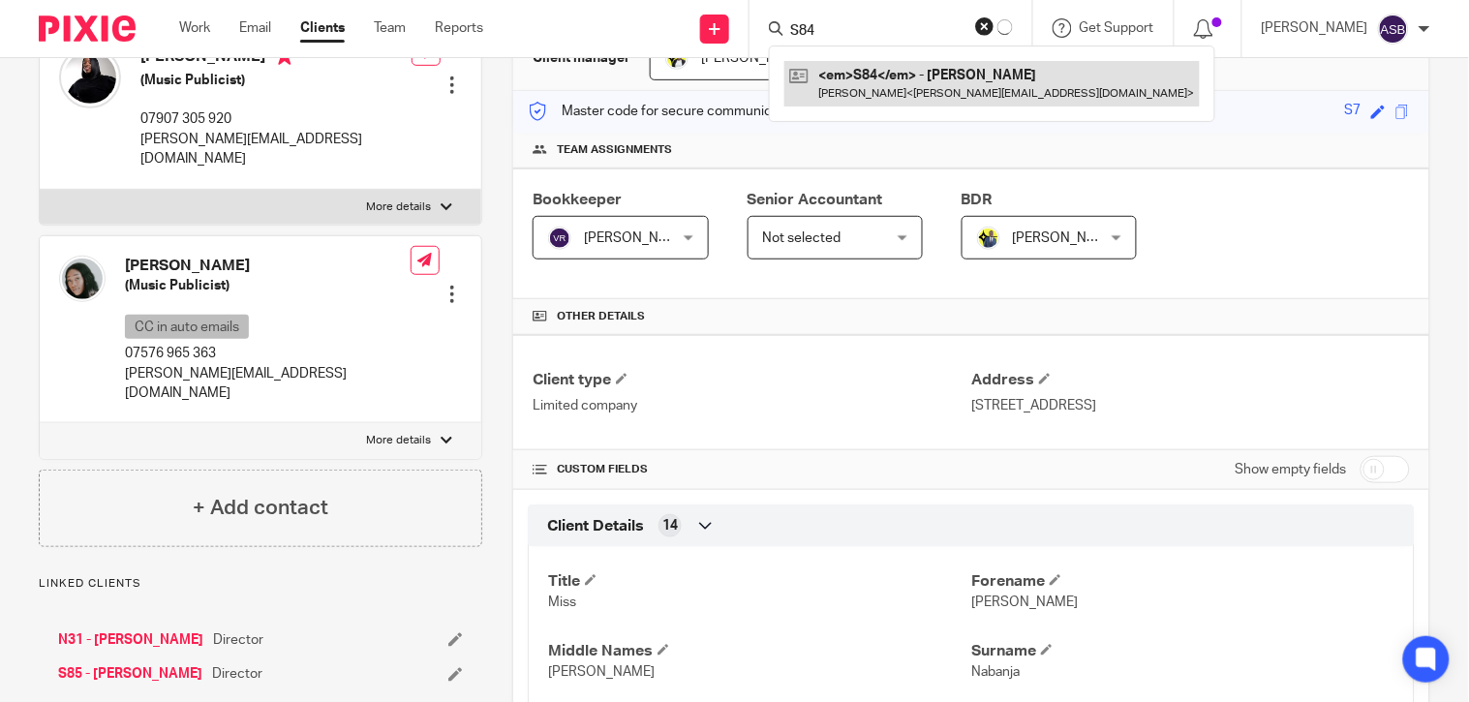
type input "S84"
click at [821, 88] on link at bounding box center [993, 83] width 416 height 45
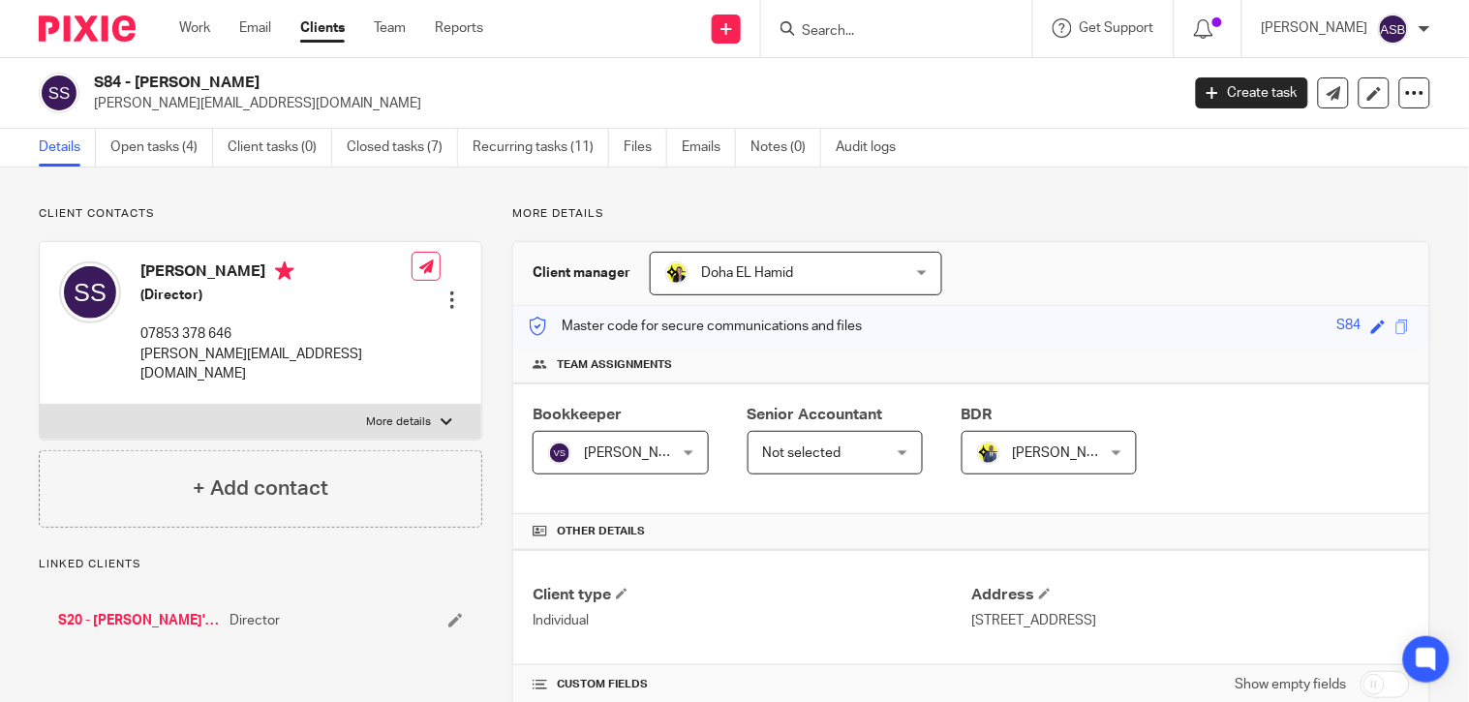
drag, startPoint x: 139, startPoint y: 77, endPoint x: 275, endPoint y: 89, distance: 137.1
click at [275, 89] on h2 "S84 - [PERSON_NAME]" at bounding box center [523, 83] width 858 height 20
copy h2 "[PERSON_NAME]"
click at [157, 611] on link "S20 - [PERSON_NAME]'S NURSERY LTD" at bounding box center [139, 620] width 162 height 19
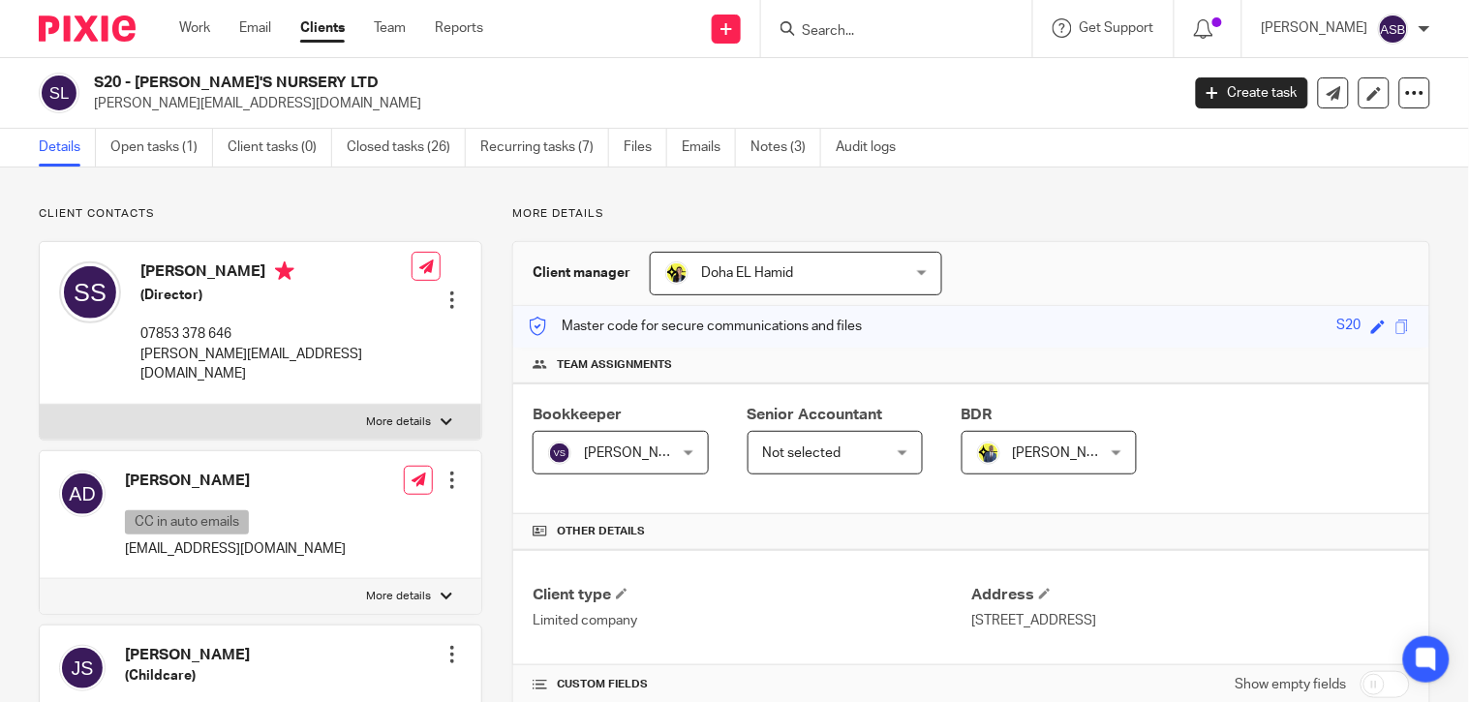
drag, startPoint x: 136, startPoint y: 79, endPoint x: 354, endPoint y: 72, distance: 218.1
click at [354, 73] on h2 "S20 - NANNY JANE'S NURSERY LTD" at bounding box center [523, 83] width 858 height 20
copy h2 "NANNY JANE'S NURSERY LTD"
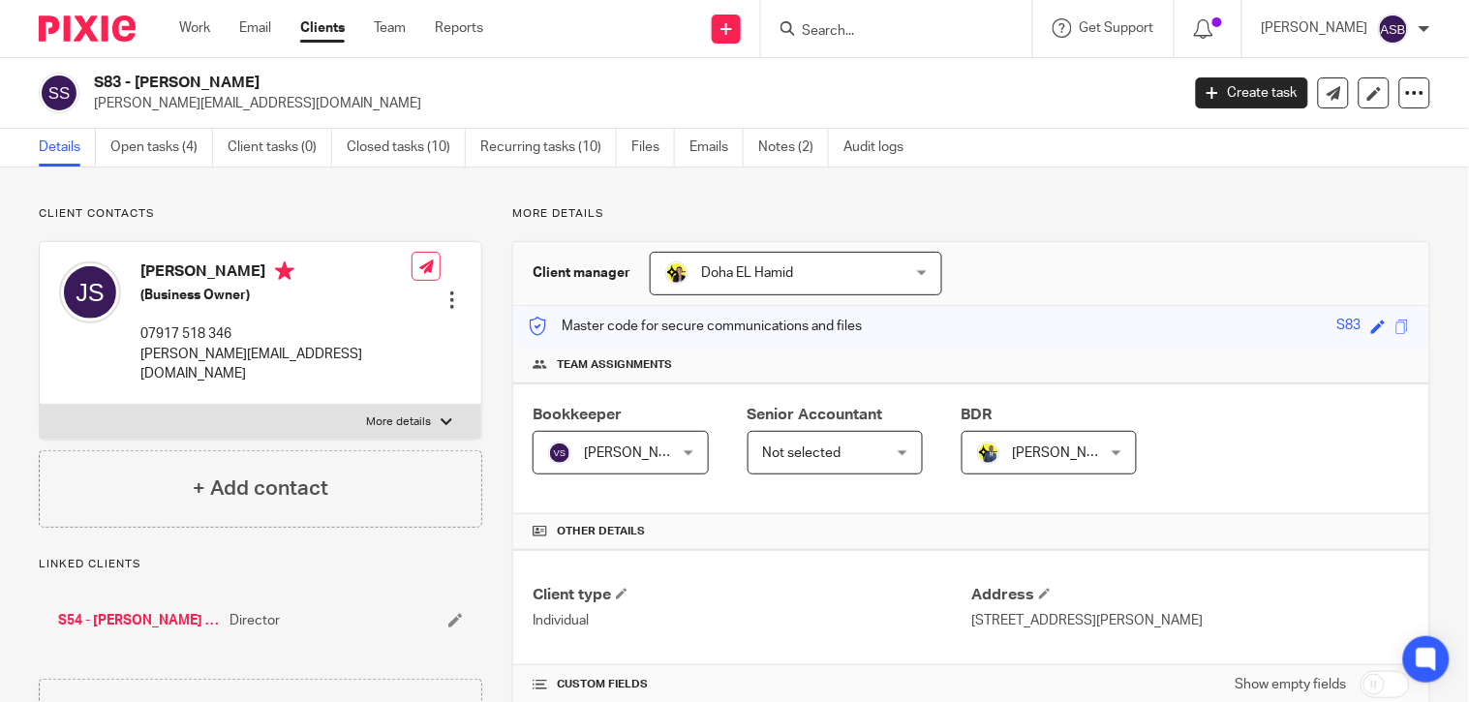
drag, startPoint x: 134, startPoint y: 78, endPoint x: 277, endPoint y: 74, distance: 143.4
click at [277, 74] on h2 "S83 - JEFFREY SIMMONS" at bounding box center [523, 83] width 858 height 20
copy h2 "JEFFREY SIMMONS"
click at [141, 611] on link "S54 - JOHN DANDY LTD" at bounding box center [139, 620] width 162 height 19
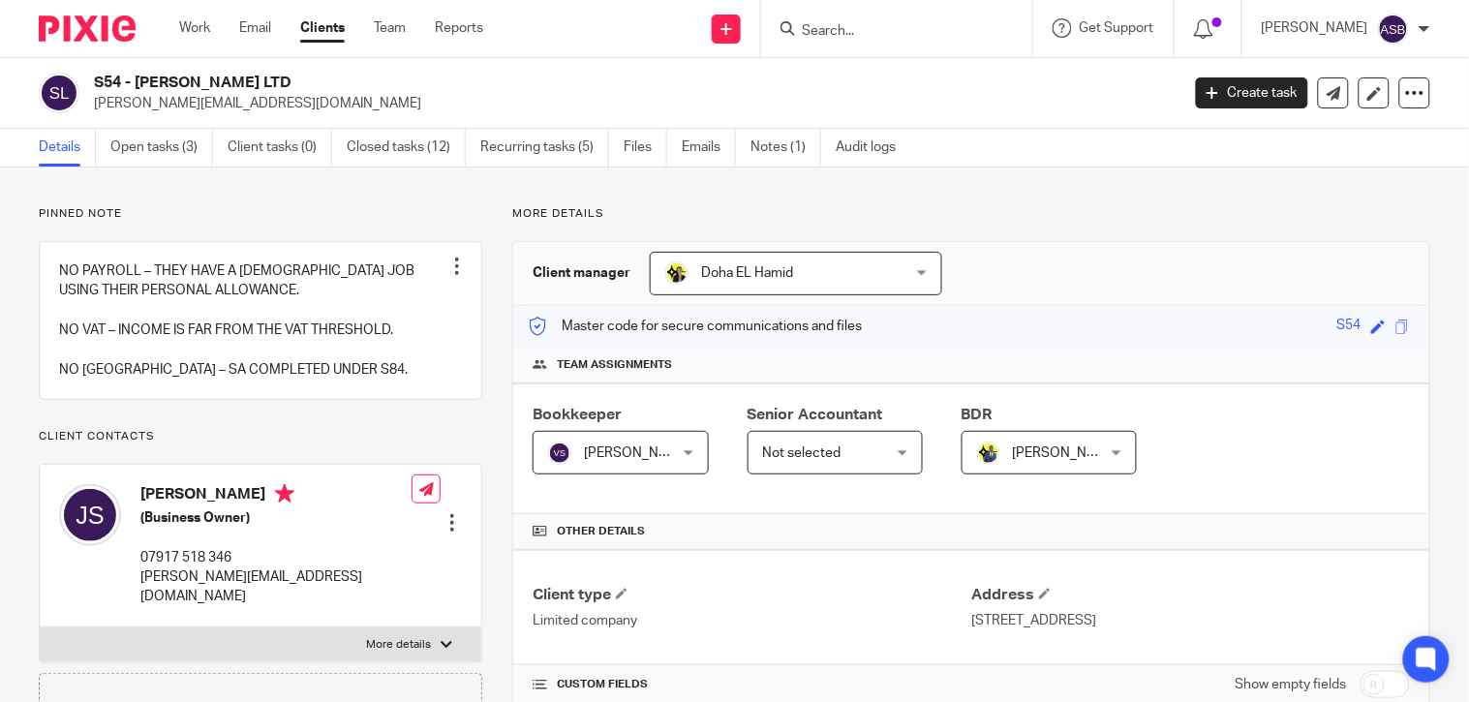
click at [821, 27] on input "Search" at bounding box center [887, 31] width 174 height 17
click at [867, 26] on input "Search" at bounding box center [887, 31] width 174 height 17
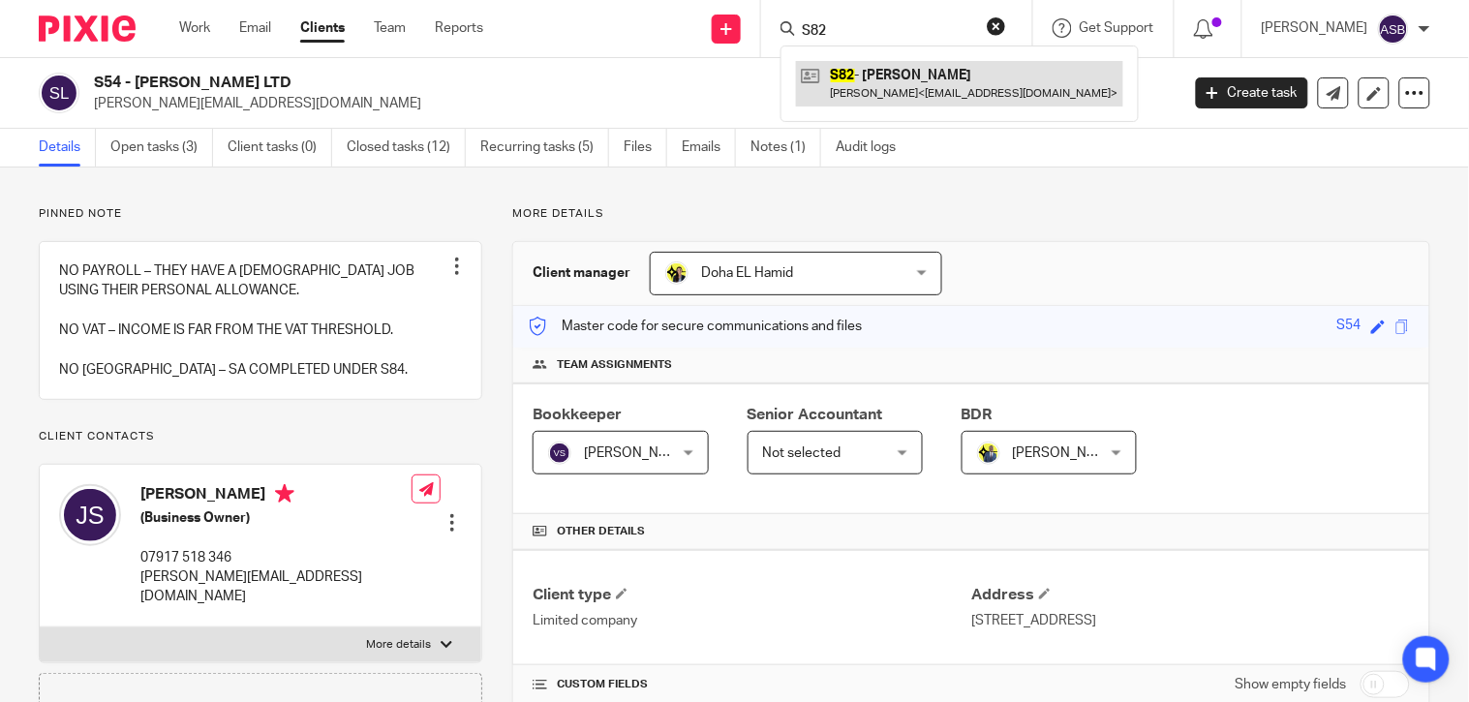
type input "S82"
click at [856, 76] on link at bounding box center [959, 83] width 327 height 45
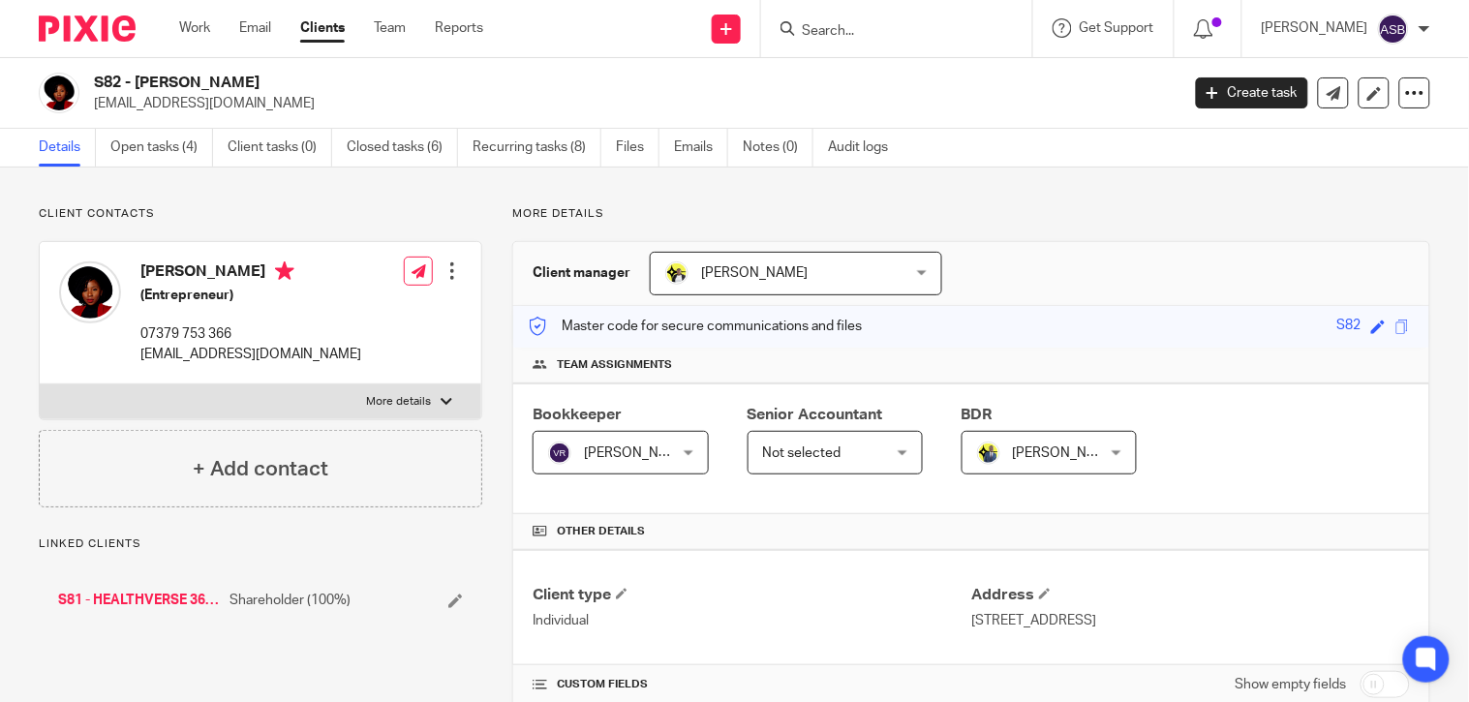
click at [325, 75] on h2 "S82 - [PERSON_NAME]" at bounding box center [523, 83] width 858 height 20
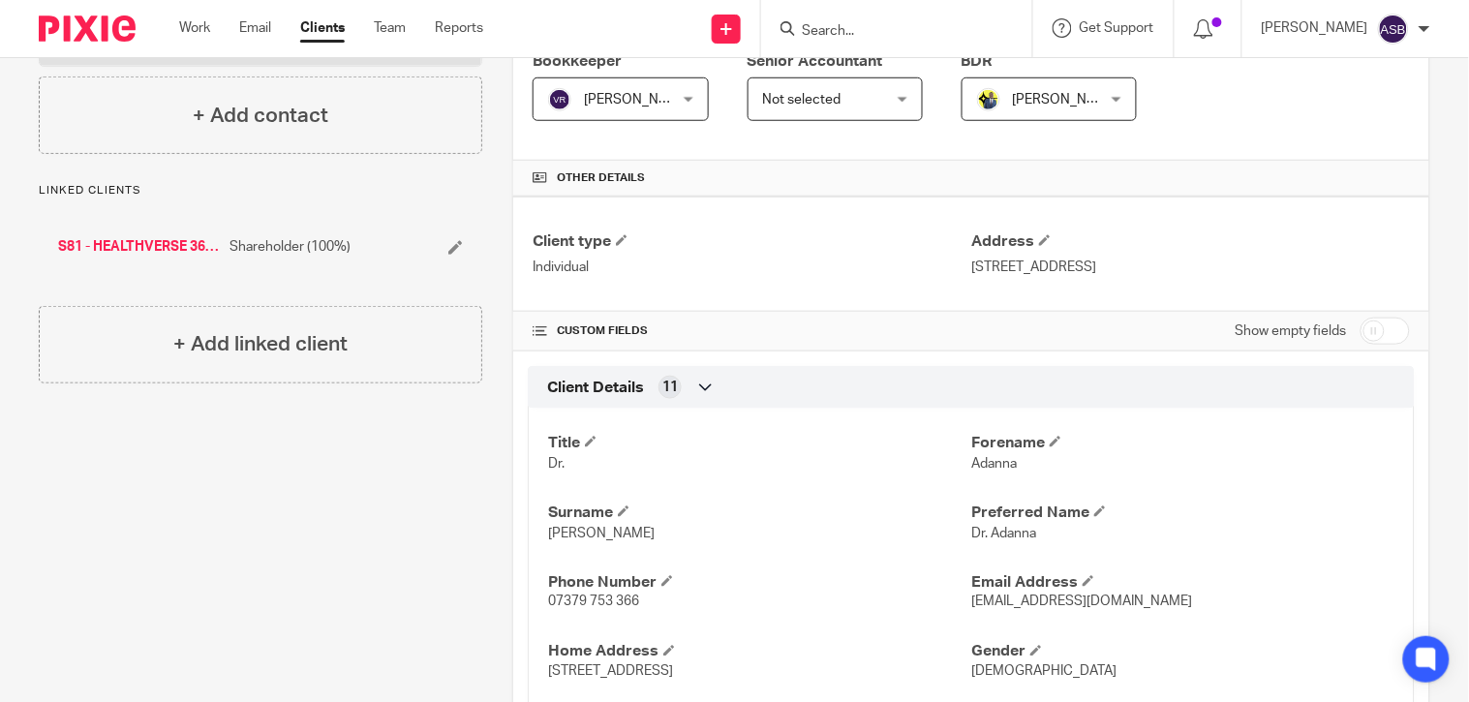
scroll to position [430, 0]
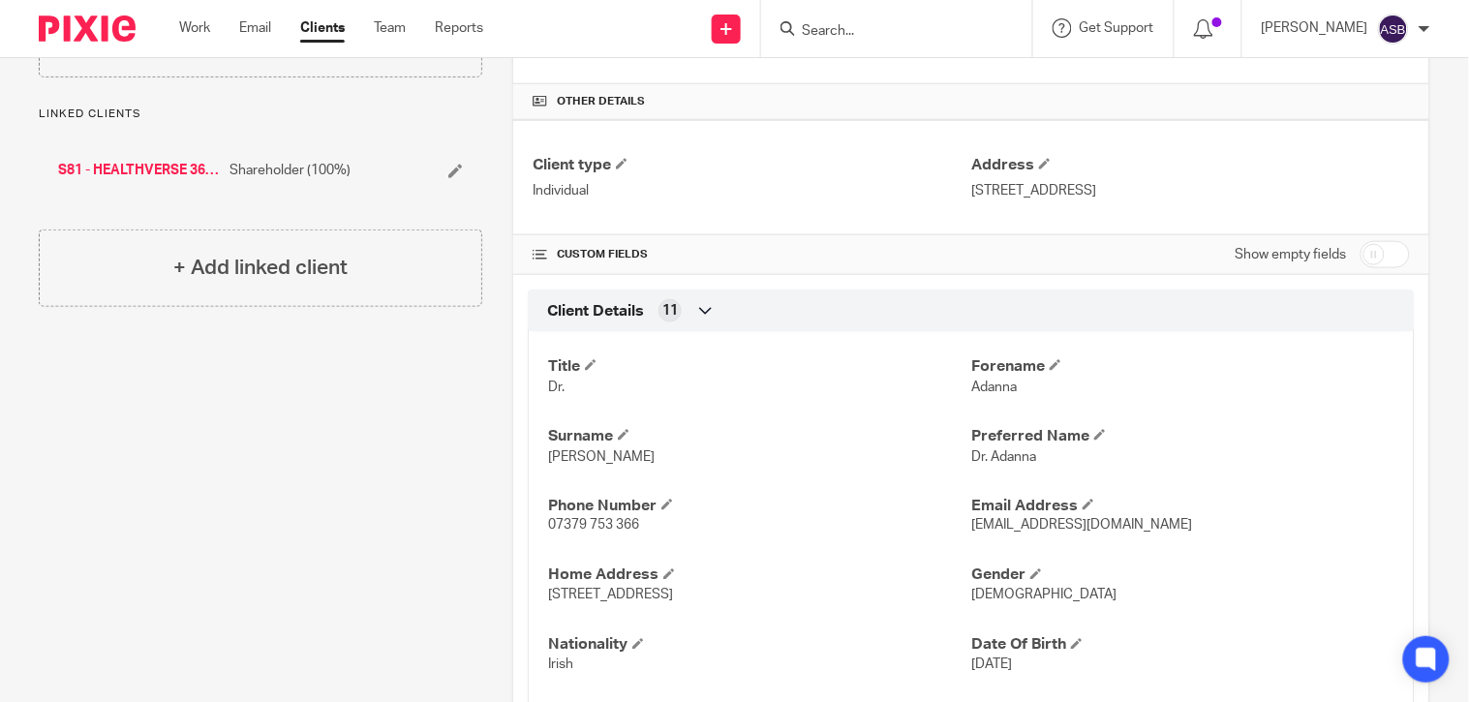
click at [141, 170] on link "S81 - HEALTHVERSE 360 LTD" at bounding box center [139, 170] width 162 height 19
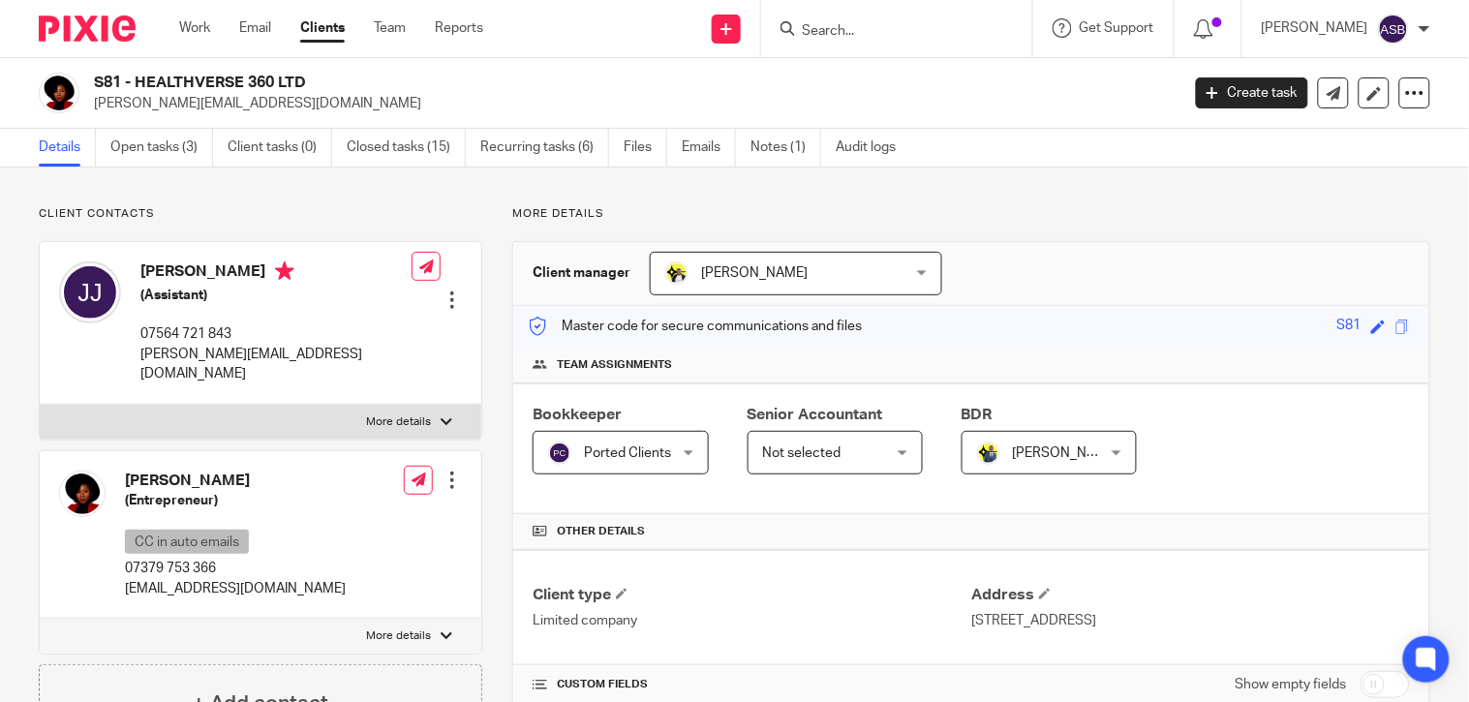
click at [306, 77] on h2 "S81 - HEALTHVERSE 360 LTD" at bounding box center [523, 83] width 858 height 20
click at [886, 25] on input "Search" at bounding box center [887, 31] width 174 height 17
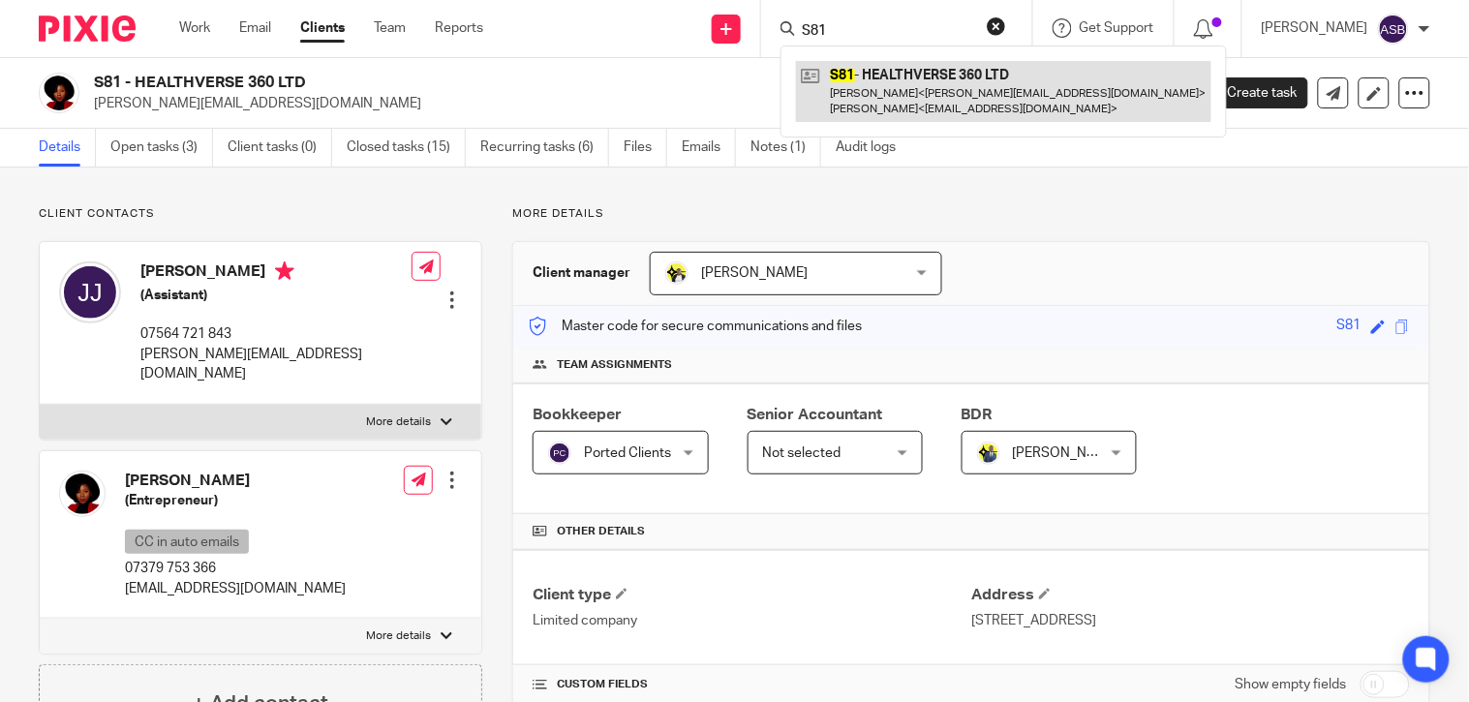
type input "S81"
click at [910, 81] on link at bounding box center [1004, 91] width 416 height 60
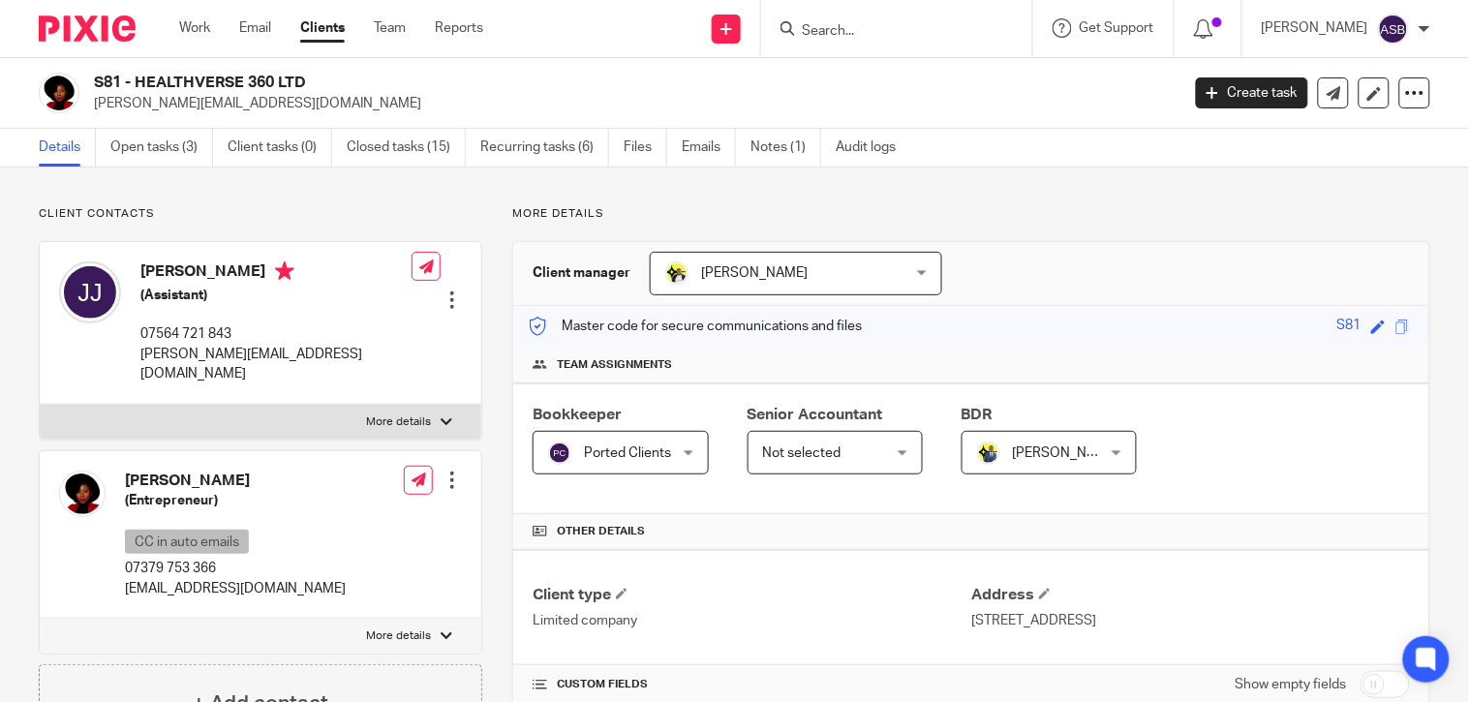
drag, startPoint x: 137, startPoint y: 76, endPoint x: 311, endPoint y: 80, distance: 174.4
click at [311, 80] on h2 "S81 - HEALTHVERSE 360 LTD" at bounding box center [523, 83] width 858 height 20
click at [817, 19] on form at bounding box center [903, 28] width 206 height 24
click at [819, 31] on input "Search" at bounding box center [887, 31] width 174 height 17
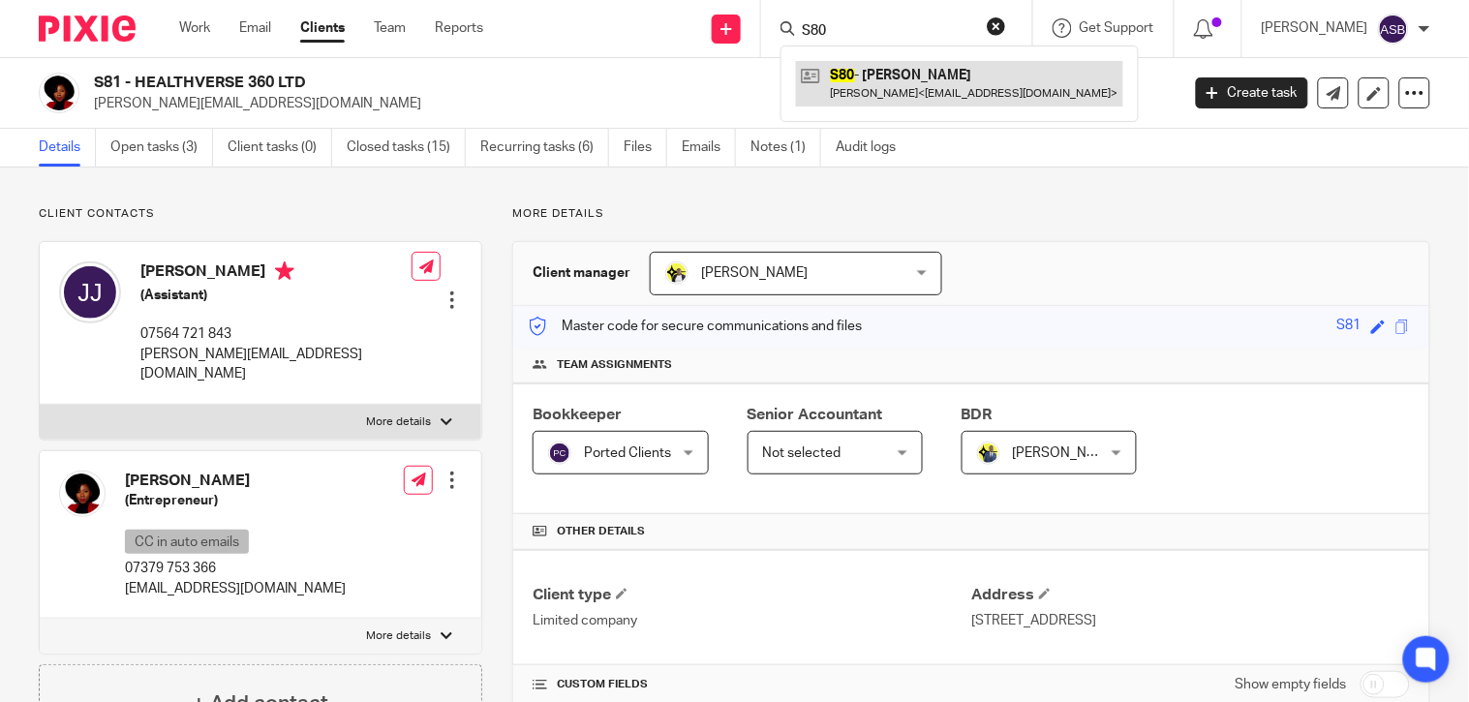
type input "S80"
click at [809, 92] on link at bounding box center [959, 83] width 327 height 45
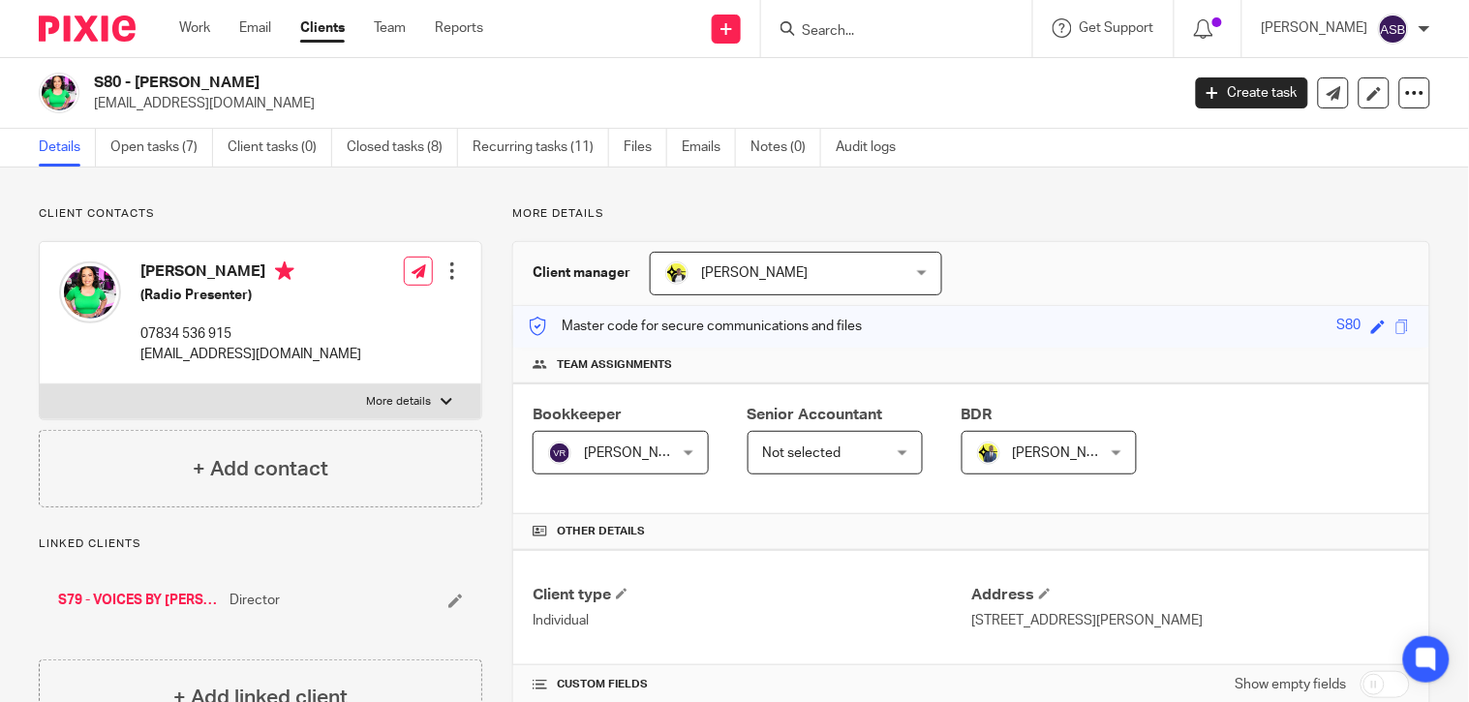
drag, startPoint x: 139, startPoint y: 83, endPoint x: 152, endPoint y: 84, distance: 12.6
click at [152, 84] on h2 "S80 - JOANA SILVA" at bounding box center [523, 83] width 858 height 20
drag, startPoint x: 152, startPoint y: 84, endPoint x: 450, endPoint y: 108, distance: 299.2
click at [450, 108] on p "[EMAIL_ADDRESS][DOMAIN_NAME]" at bounding box center [630, 103] width 1073 height 19
drag, startPoint x: 137, startPoint y: 80, endPoint x: 238, endPoint y: 83, distance: 101.7
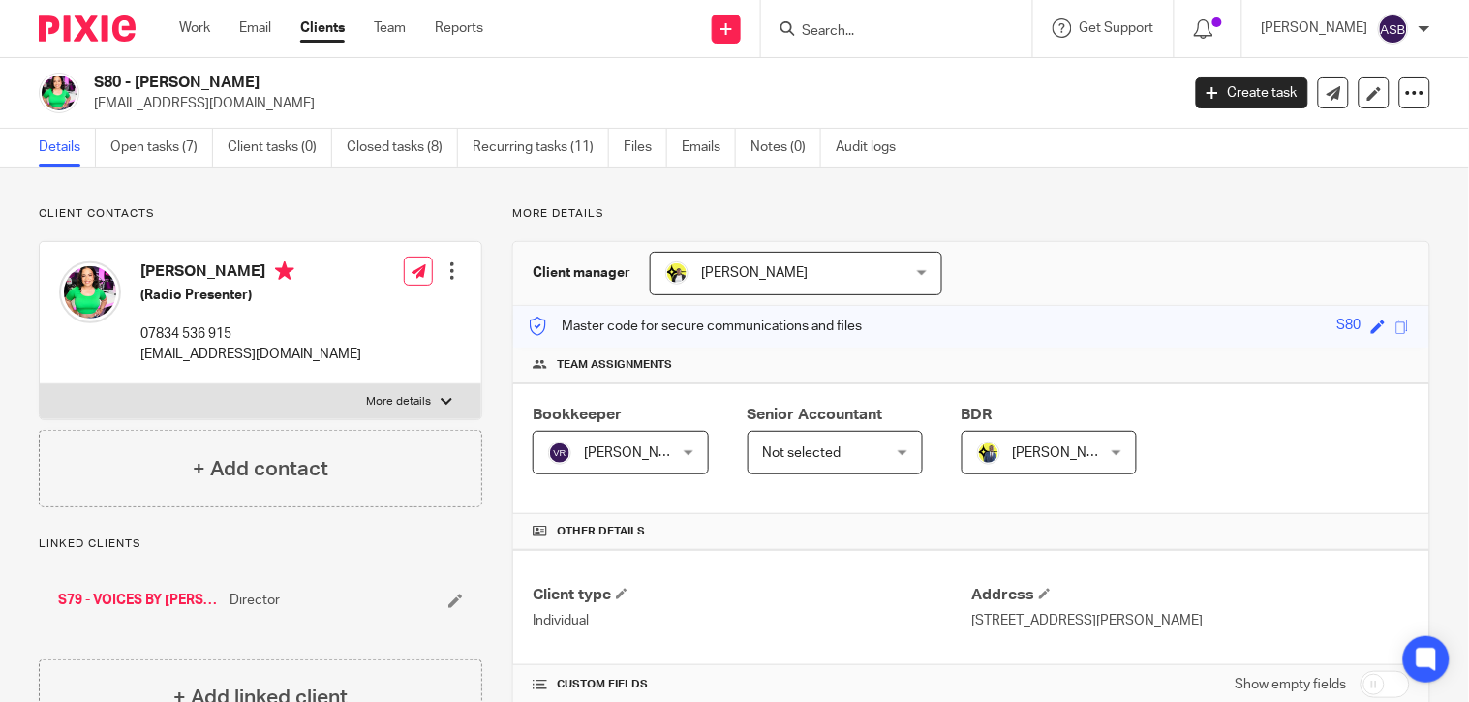
click at [238, 83] on h2 "S80 - JOANA SILVA" at bounding box center [523, 83] width 858 height 20
copy h2 "JOANA SILVA"
click at [99, 294] on img at bounding box center [90, 293] width 62 height 62
click at [54, 92] on img at bounding box center [59, 93] width 41 height 41
click at [139, 75] on h2 "S80 - JOANA SILVA" at bounding box center [523, 83] width 858 height 20
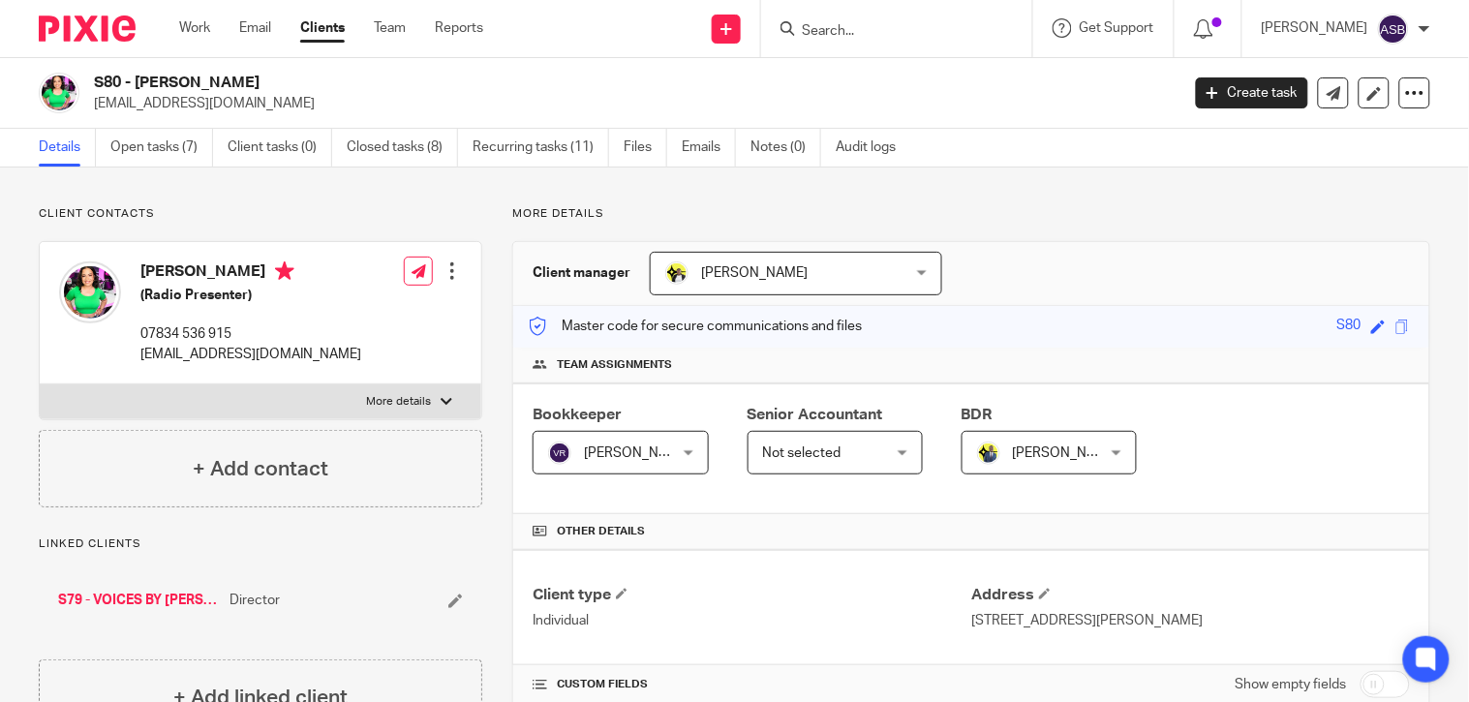
drag, startPoint x: 136, startPoint y: 76, endPoint x: 239, endPoint y: 83, distance: 103.9
click at [239, 83] on h2 "S80 - JOANA SILVA" at bounding box center [523, 83] width 858 height 20
copy h2 "JOANA SILVA"
click at [149, 614] on div "S79 - VOICES BY JOJO LTD Director" at bounding box center [261, 600] width 444 height 58
click at [161, 604] on link "S79 - VOICES BY JOJO LTD" at bounding box center [139, 600] width 162 height 19
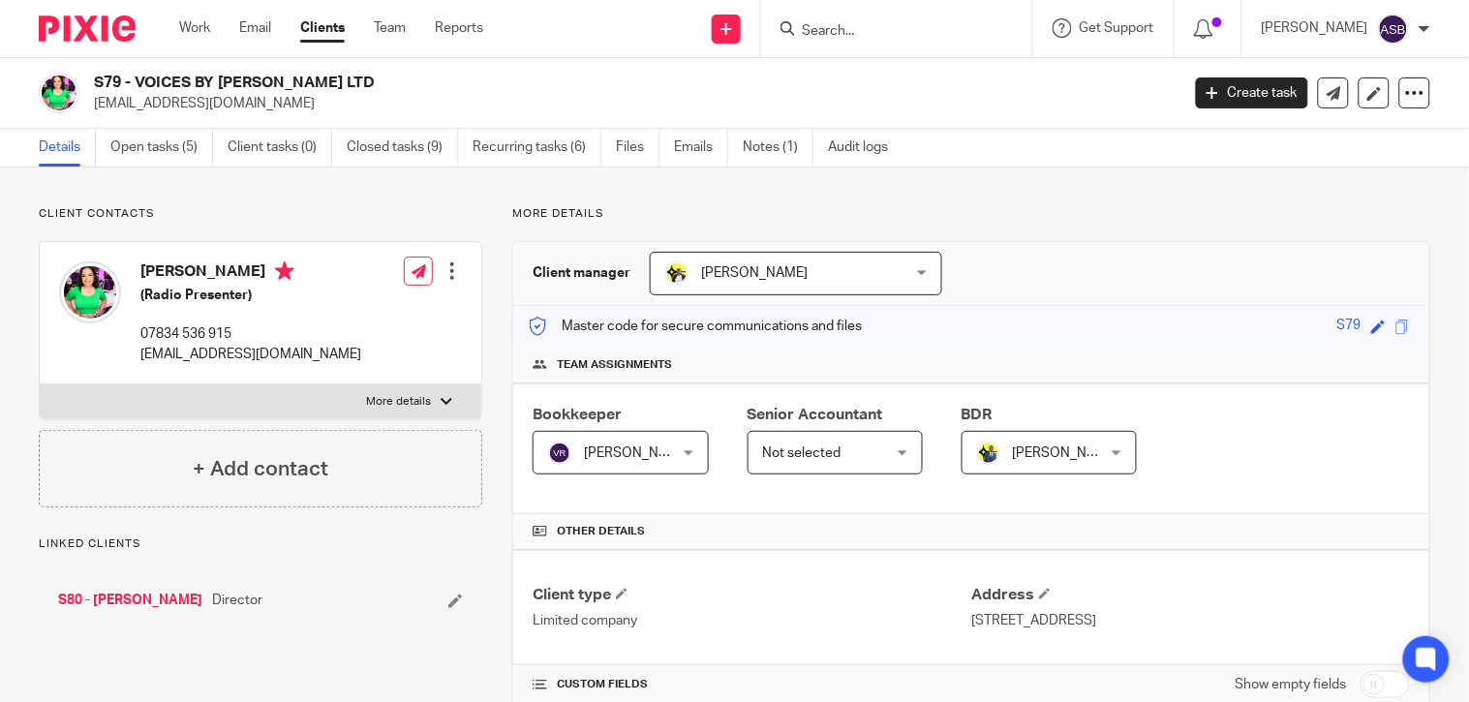
click at [262, 87] on h2 "S79 - VOICES BY [PERSON_NAME] LTD" at bounding box center [523, 83] width 858 height 20
click at [168, 82] on h2 "S79 - VOICES BY [PERSON_NAME] LTD" at bounding box center [523, 83] width 858 height 20
click at [137, 80] on h2 "S79 - VOICES BY [PERSON_NAME] LTD" at bounding box center [523, 83] width 858 height 20
drag, startPoint x: 136, startPoint y: 80, endPoint x: 259, endPoint y: 85, distance: 123.1
click at [259, 85] on h2 "S79 - VOICES BY [PERSON_NAME] LTD" at bounding box center [523, 83] width 858 height 20
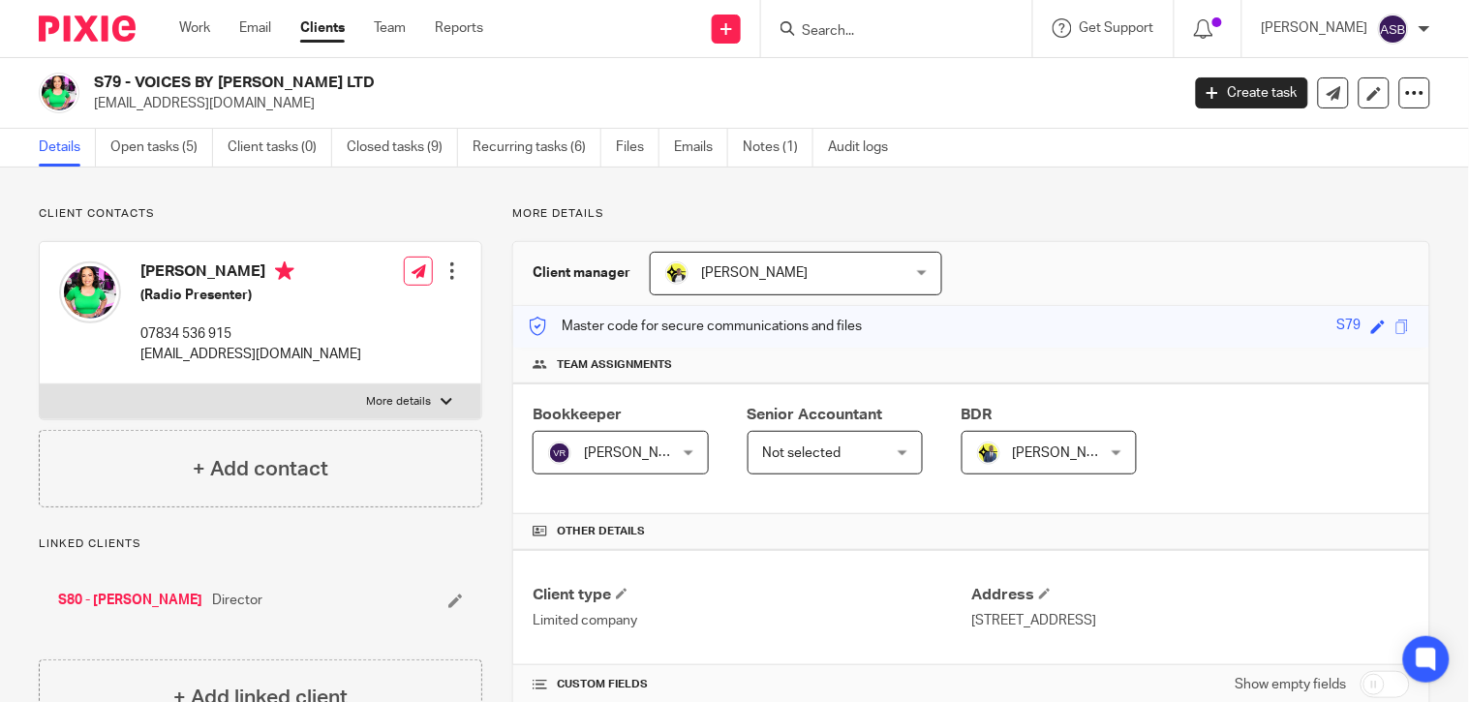
copy h2 "VOICES BY [PERSON_NAME]"
click at [837, 40] on form at bounding box center [903, 28] width 206 height 24
click at [838, 35] on input "Search" at bounding box center [887, 31] width 174 height 17
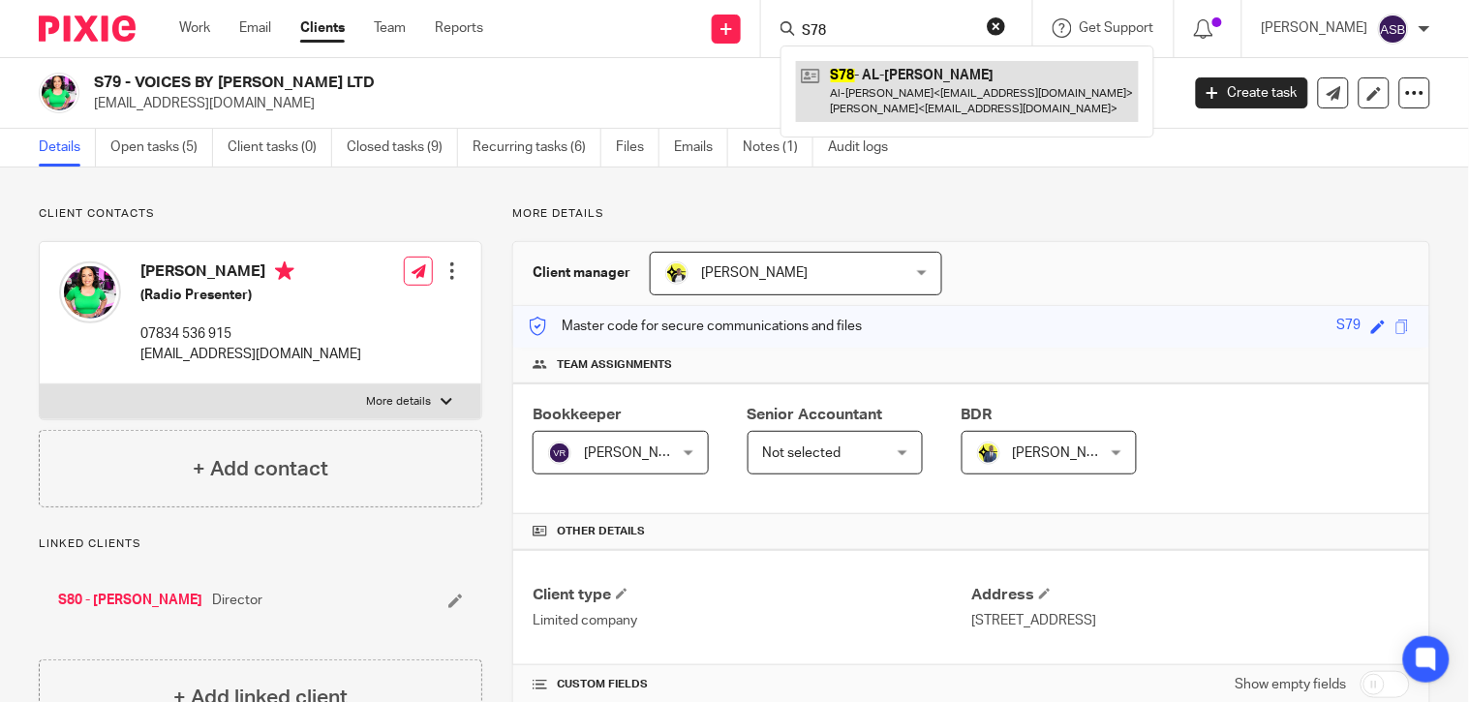
type input "S78"
click at [902, 63] on link at bounding box center [967, 91] width 343 height 60
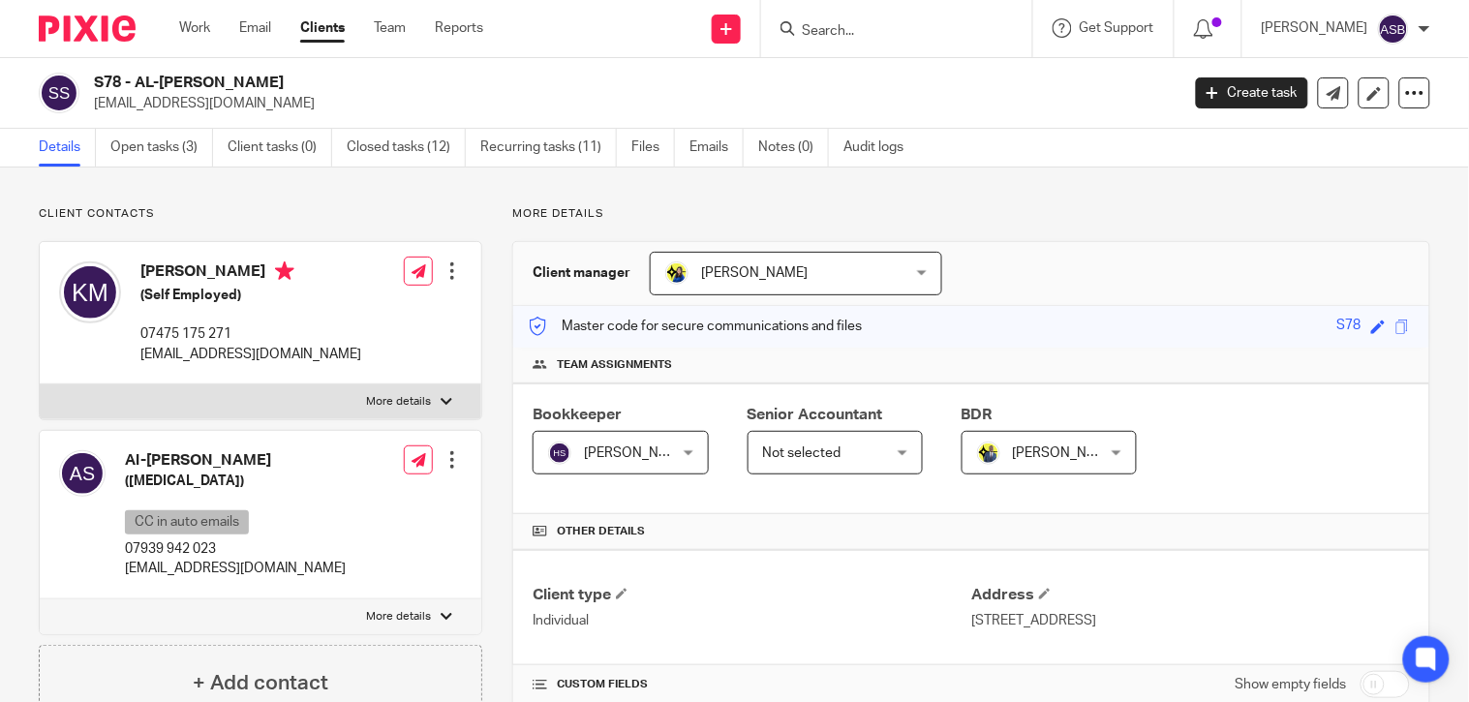
drag, startPoint x: 136, startPoint y: 79, endPoint x: 282, endPoint y: 83, distance: 146.3
click at [282, 83] on h2 "S78 - AL-[PERSON_NAME]" at bounding box center [523, 83] width 858 height 20
copy h2 "AL-[PERSON_NAME]"
click at [848, 23] on input "Search" at bounding box center [887, 31] width 174 height 17
paste input "AL-[PERSON_NAME]"
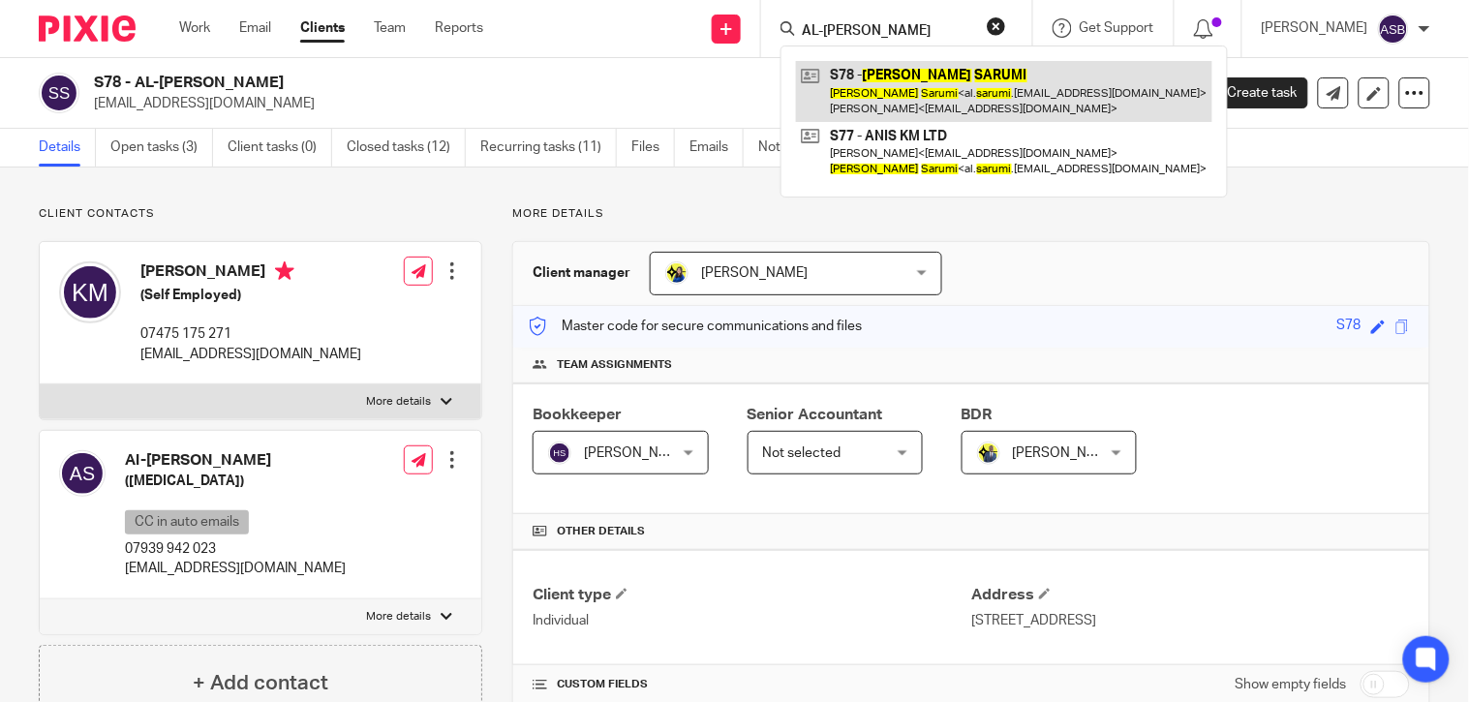
type input "AL-[PERSON_NAME]"
click at [860, 85] on link at bounding box center [1004, 91] width 416 height 60
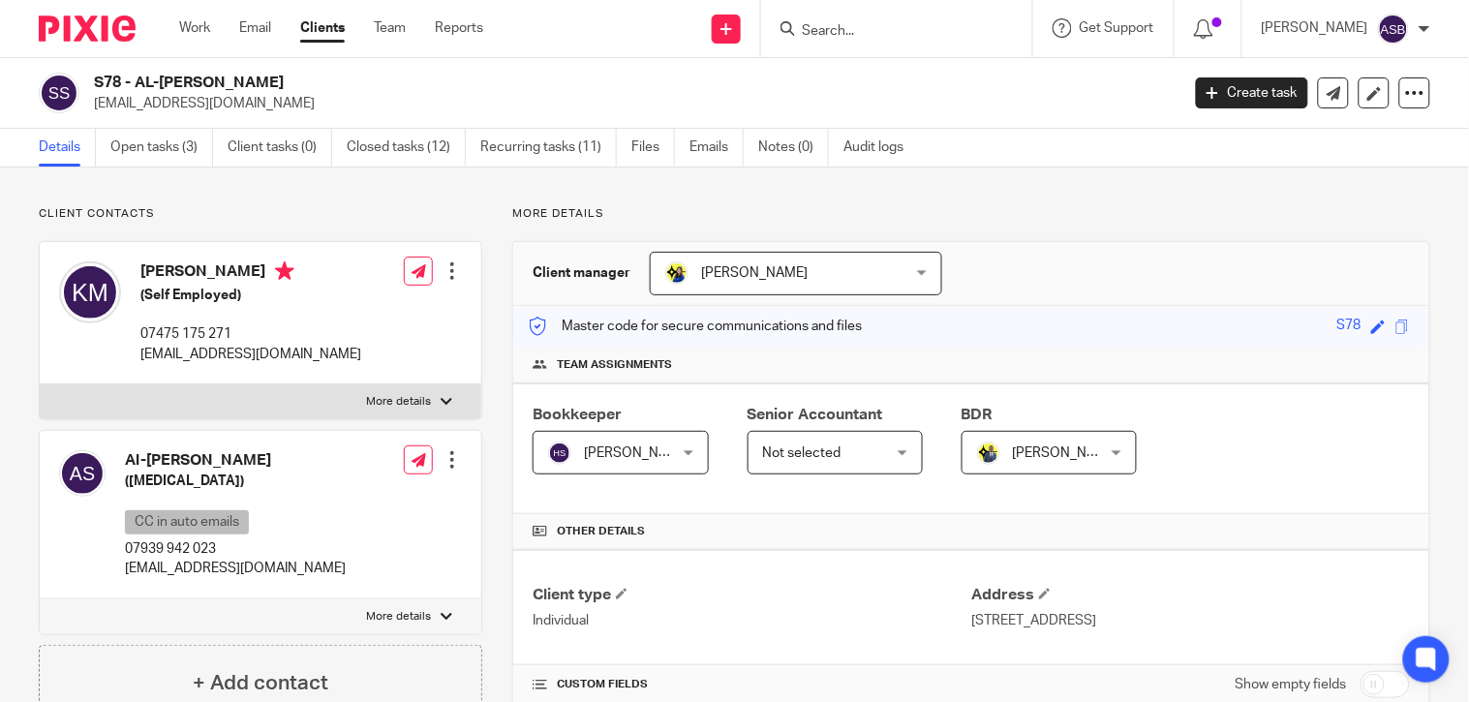
drag, startPoint x: 134, startPoint y: 84, endPoint x: 277, endPoint y: 74, distance: 143.7
click at [277, 74] on h2 "S78 - AL-[PERSON_NAME]" at bounding box center [523, 83] width 858 height 20
copy h2 "AL-[PERSON_NAME]"
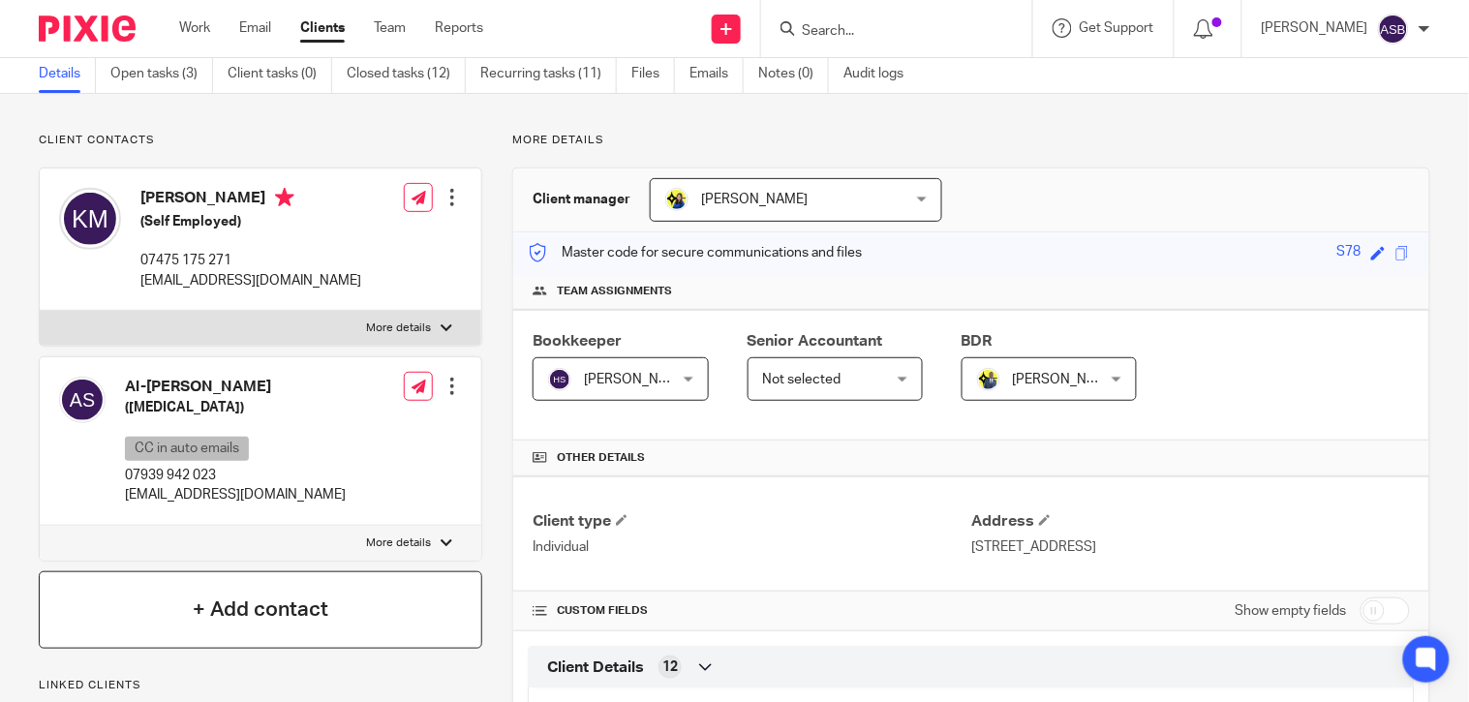
scroll to position [215, 0]
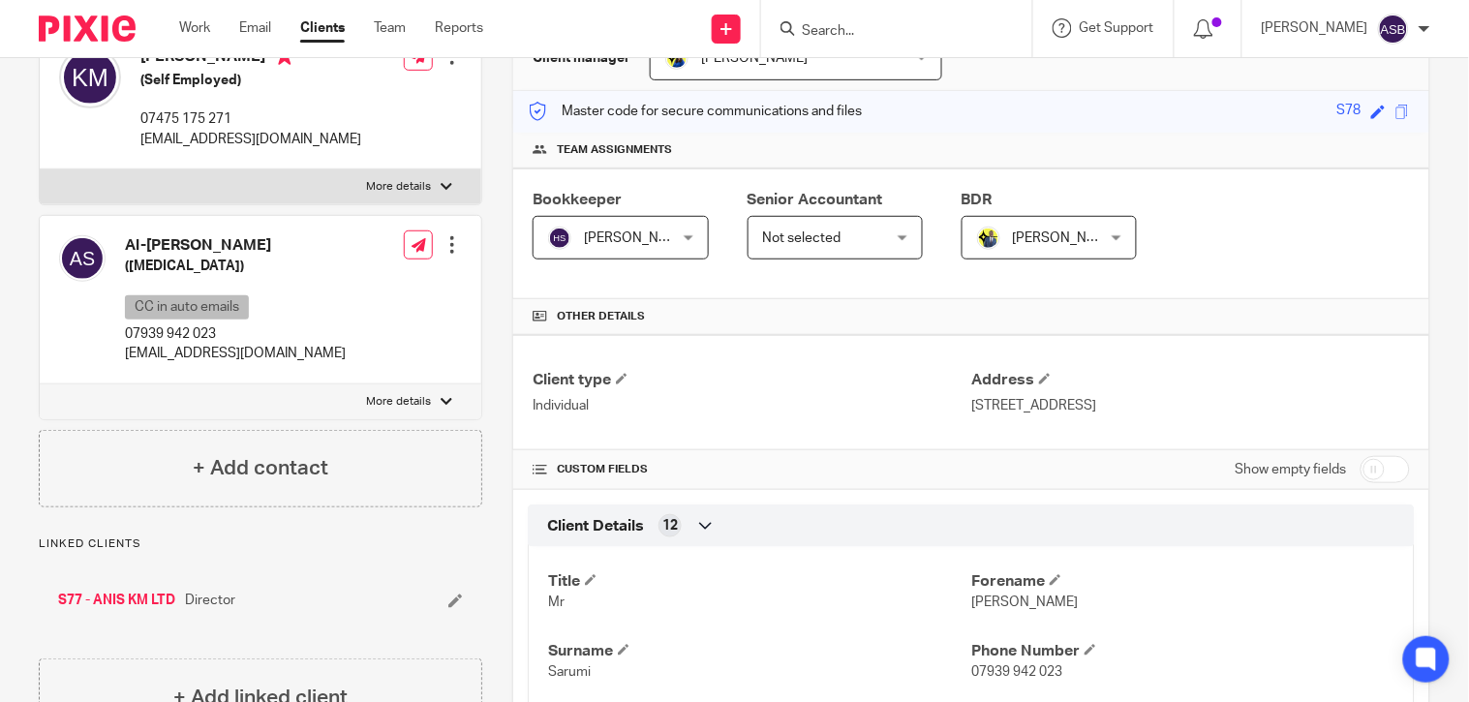
click at [147, 597] on link "S77 - ANIS KM LTD" at bounding box center [116, 600] width 117 height 19
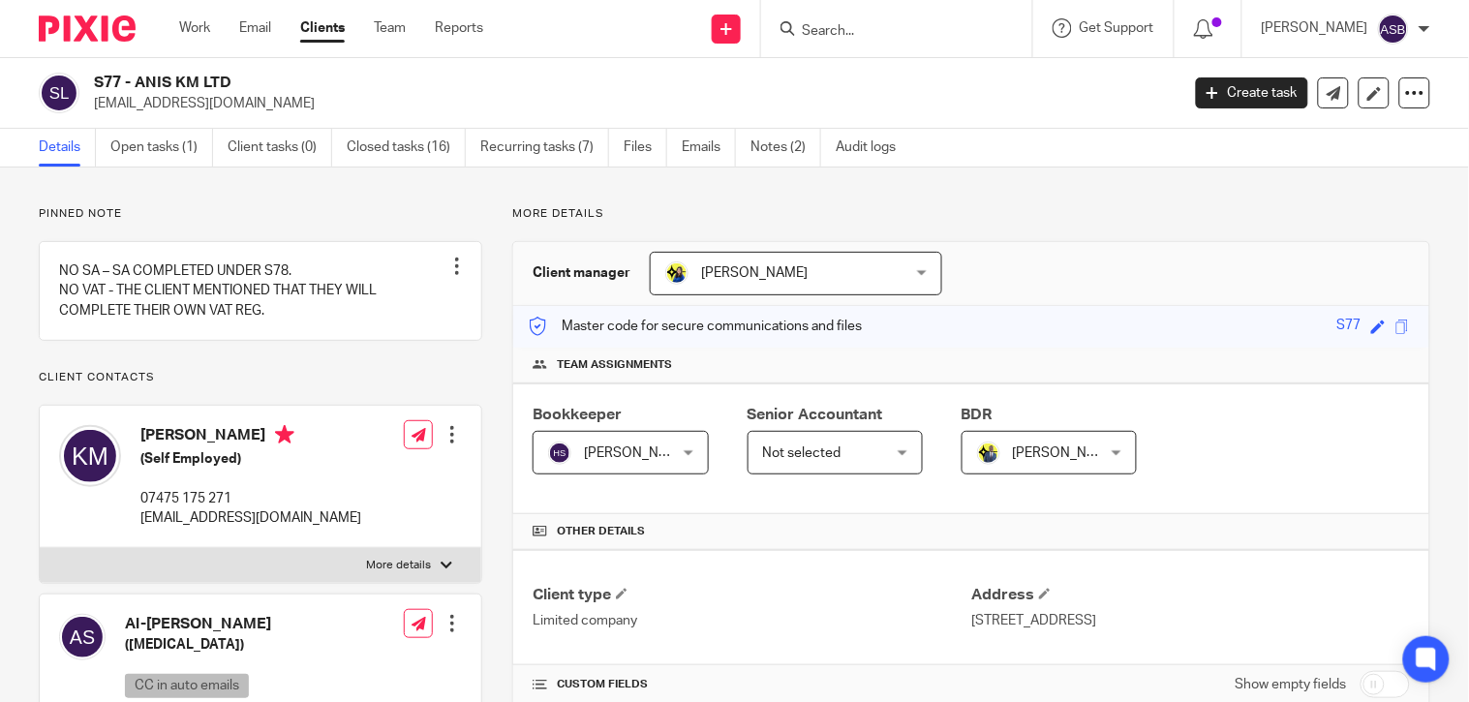
drag, startPoint x: 136, startPoint y: 85, endPoint x: 230, endPoint y: 91, distance: 94.1
click at [230, 91] on h2 "S77 - ANIS KM LTD" at bounding box center [523, 83] width 858 height 20
copy h2 "ANIS KM LTD"
click at [216, 75] on h2 "S77 - ANIS KM LTD" at bounding box center [523, 83] width 858 height 20
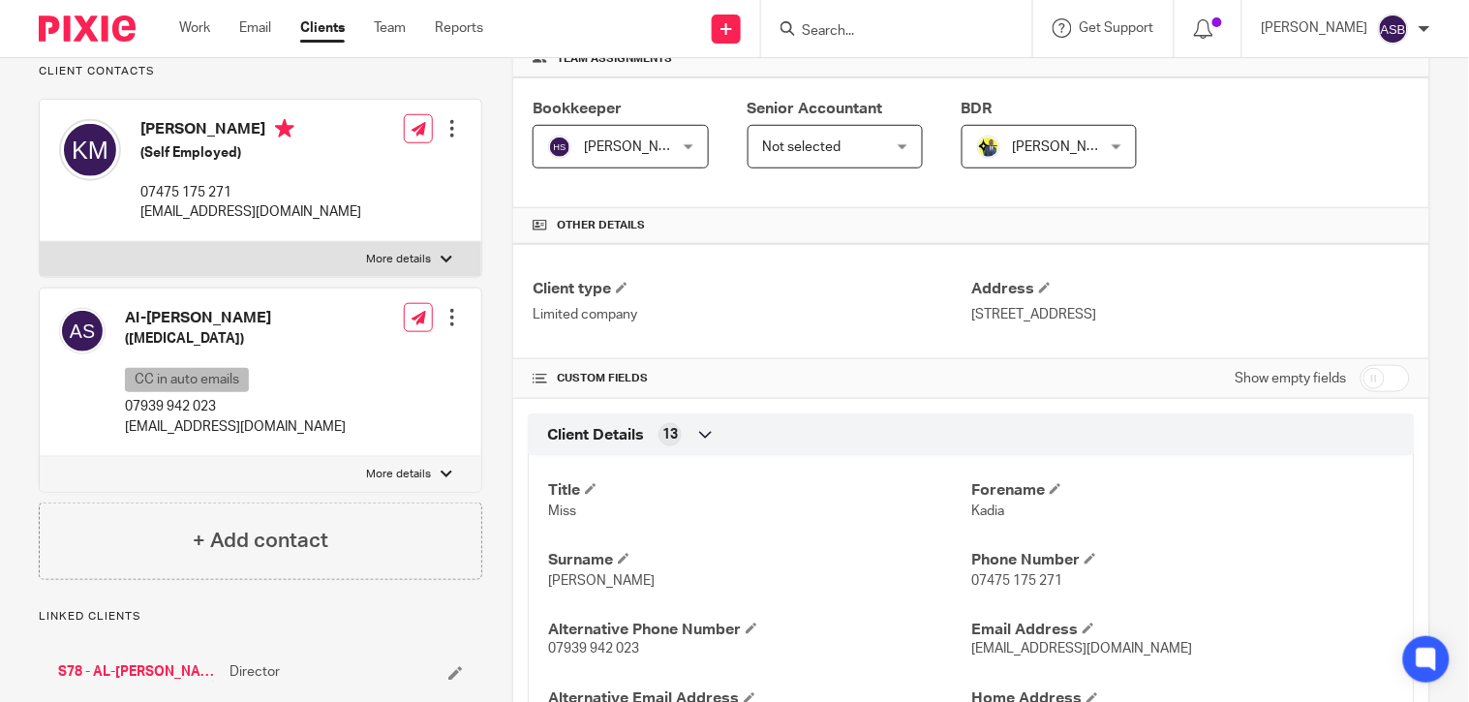
scroll to position [430, 0]
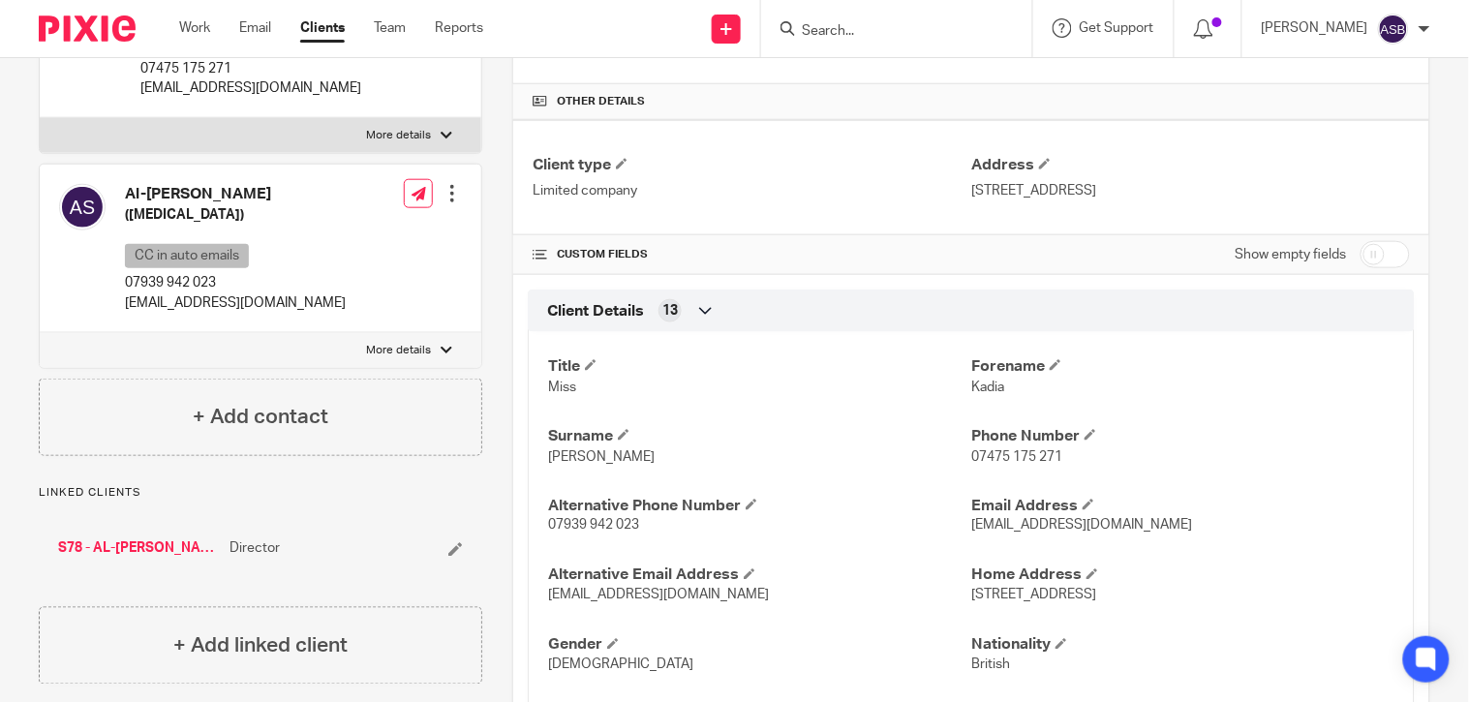
click at [156, 559] on link "S78 - AL-[PERSON_NAME]" at bounding box center [139, 548] width 162 height 19
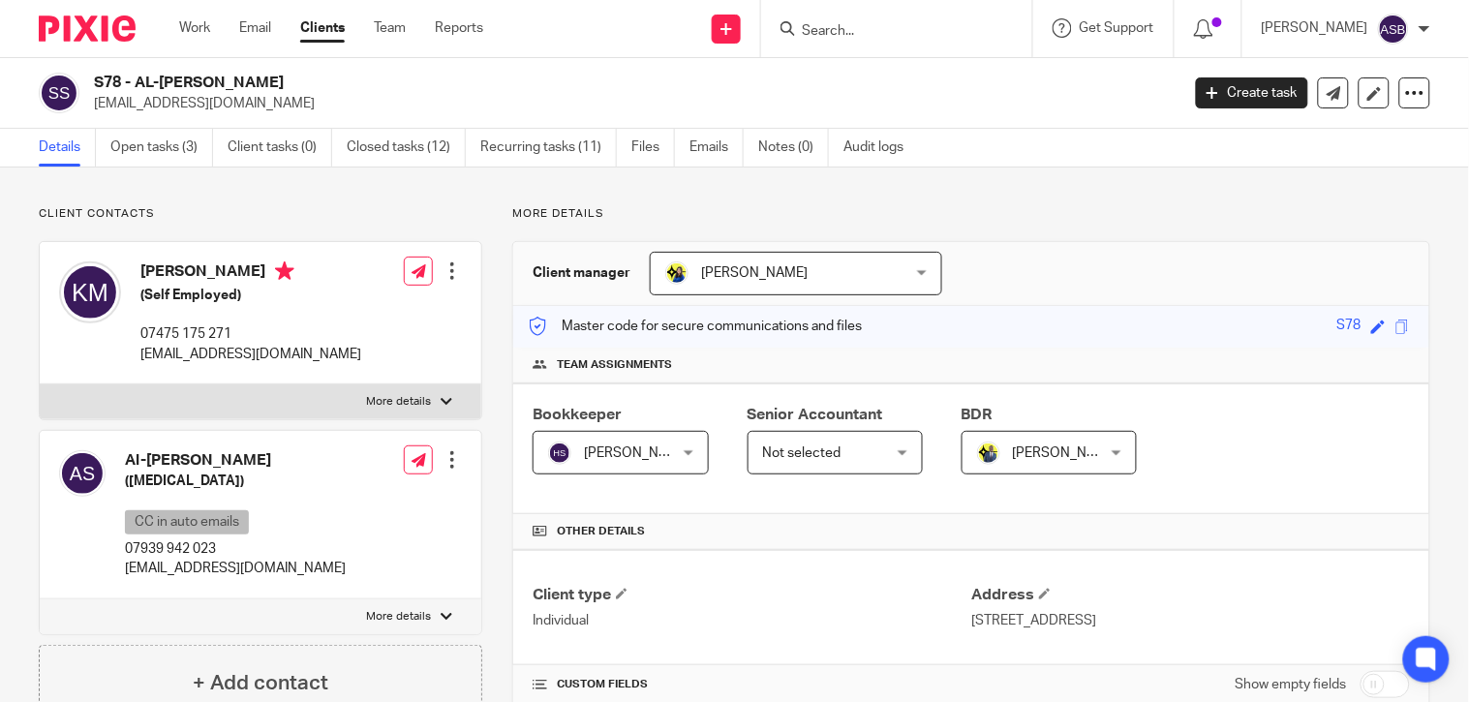
click at [373, 81] on h2 "S78 - AL-AMEEN SARUMI" at bounding box center [523, 83] width 858 height 20
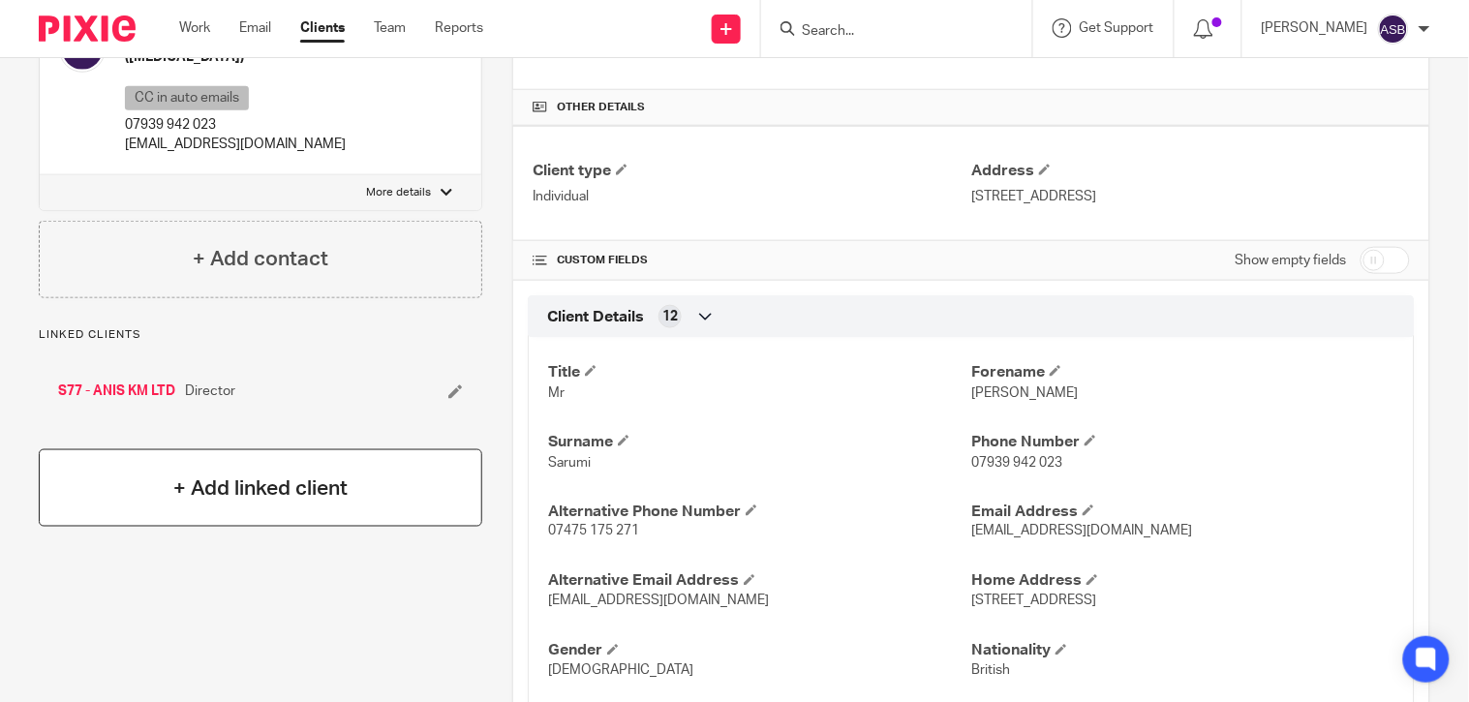
scroll to position [430, 0]
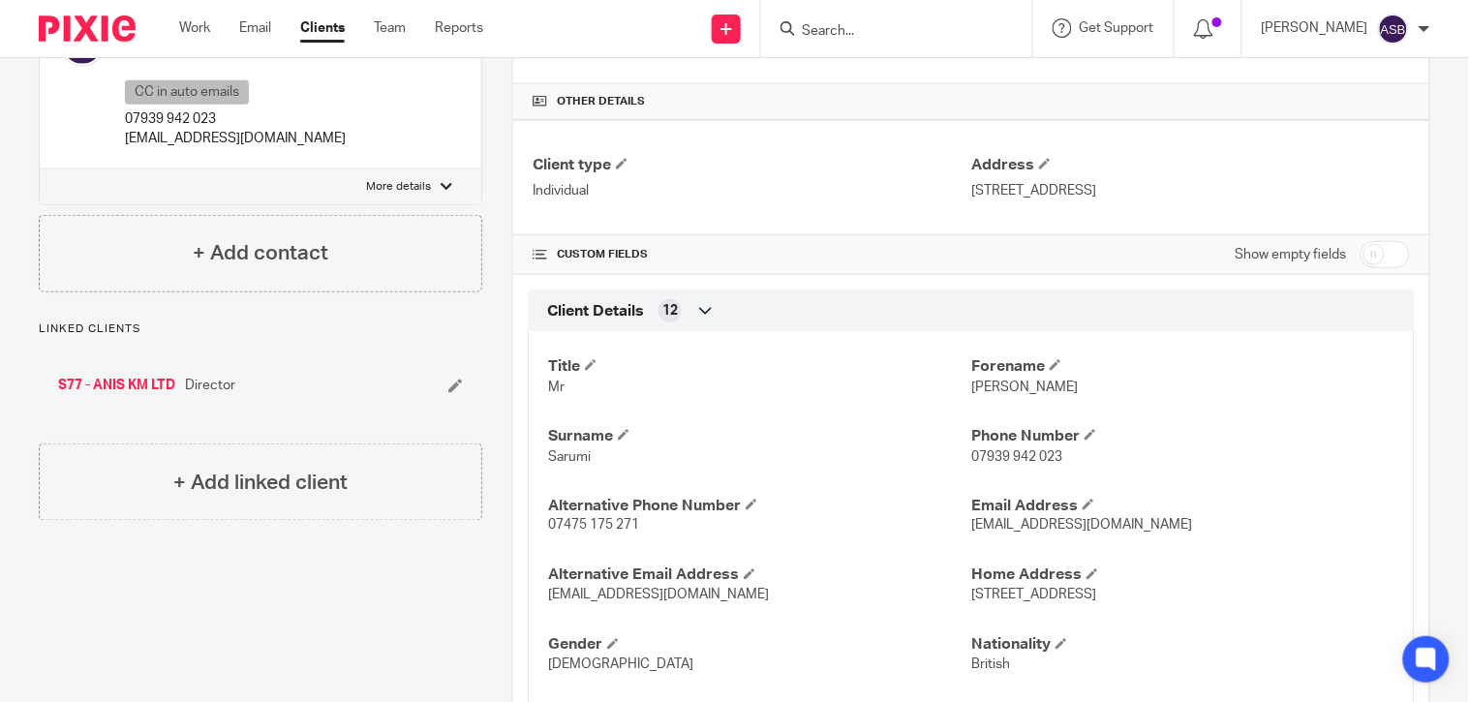
click at [123, 385] on link "S77 - ANIS KM LTD" at bounding box center [116, 385] width 117 height 19
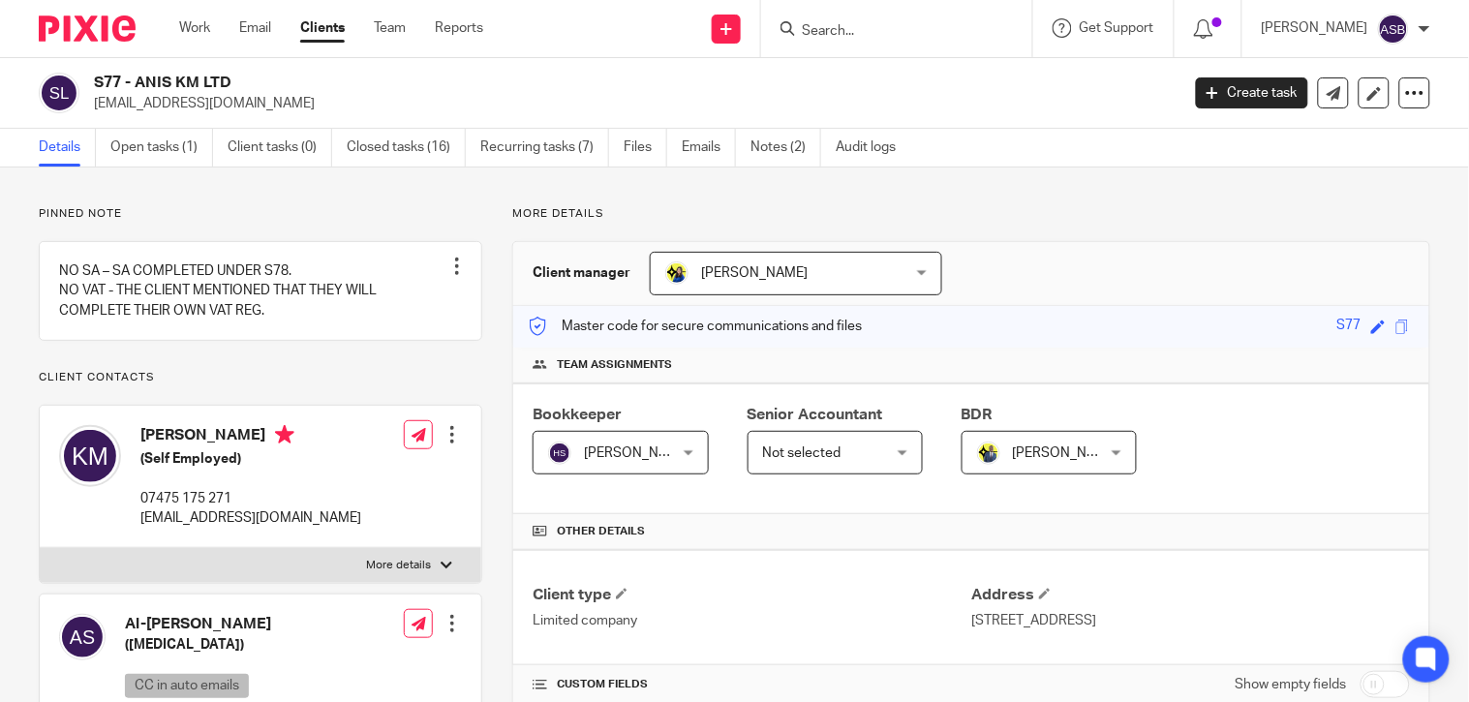
click at [845, 37] on input "Search" at bounding box center [887, 31] width 174 height 17
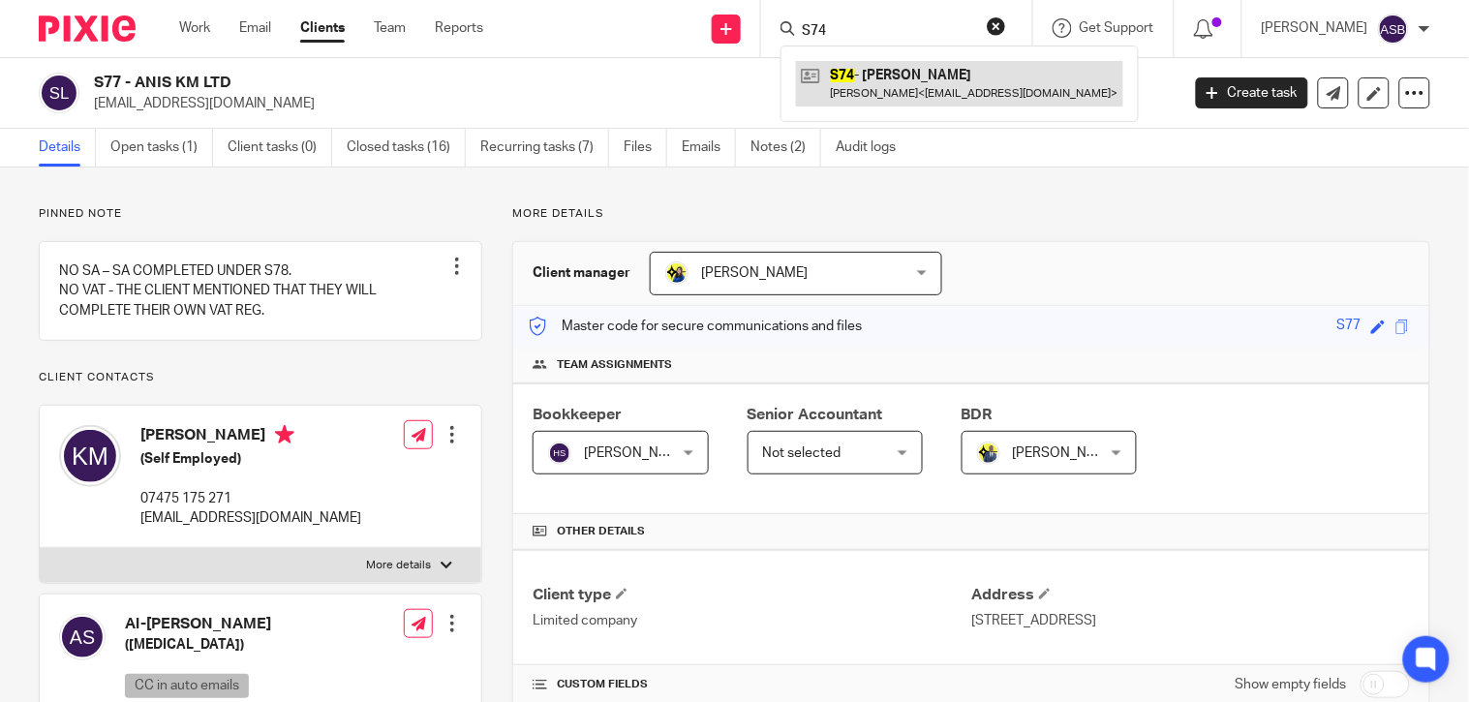
type input "S74"
click at [877, 70] on link at bounding box center [959, 83] width 327 height 45
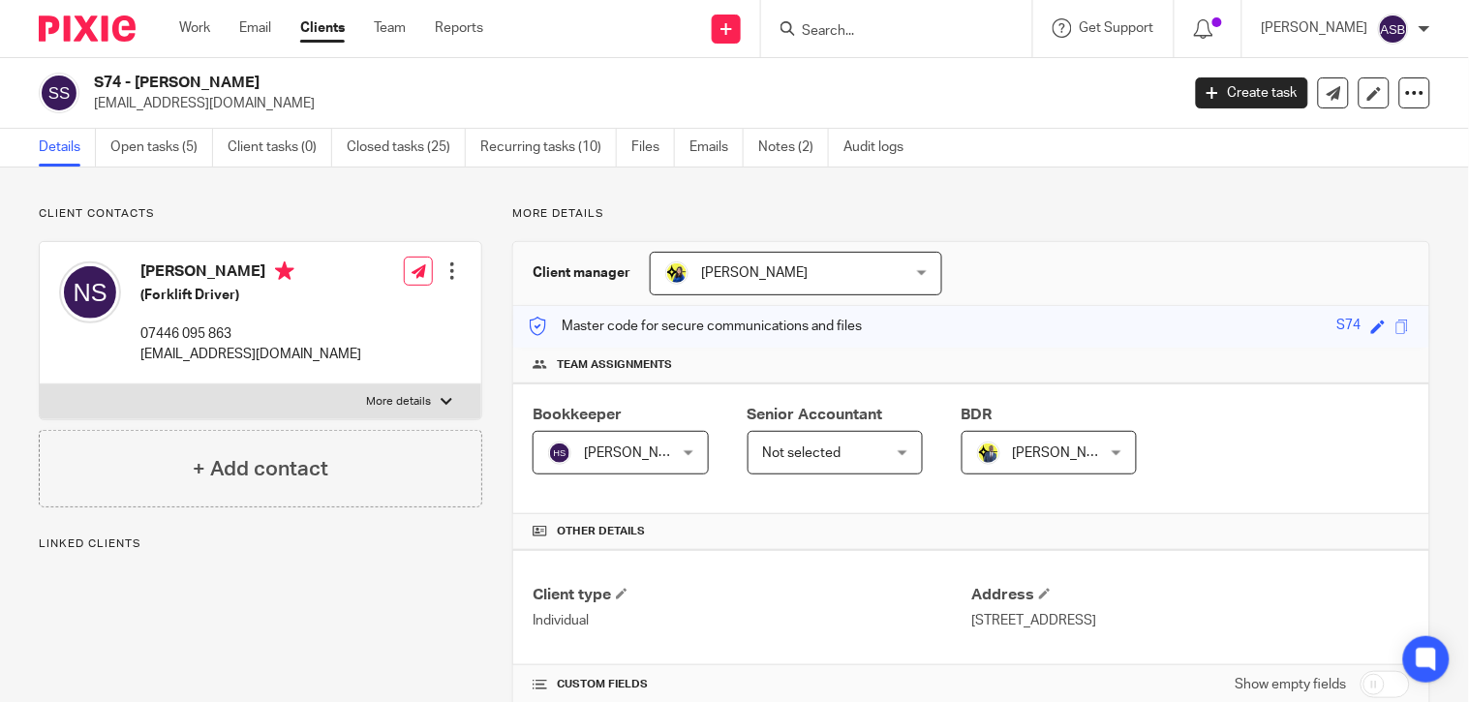
click at [257, 73] on h2 "S74 - [PERSON_NAME]" at bounding box center [523, 83] width 858 height 20
click at [372, 95] on p "nigelstewart39@gmail.com" at bounding box center [630, 103] width 1073 height 19
drag, startPoint x: 136, startPoint y: 78, endPoint x: 258, endPoint y: 77, distance: 122.0
click at [258, 77] on h2 "S74 - NIGEL STEWART" at bounding box center [523, 83] width 858 height 20
copy h2 "NIGEL STEWART"
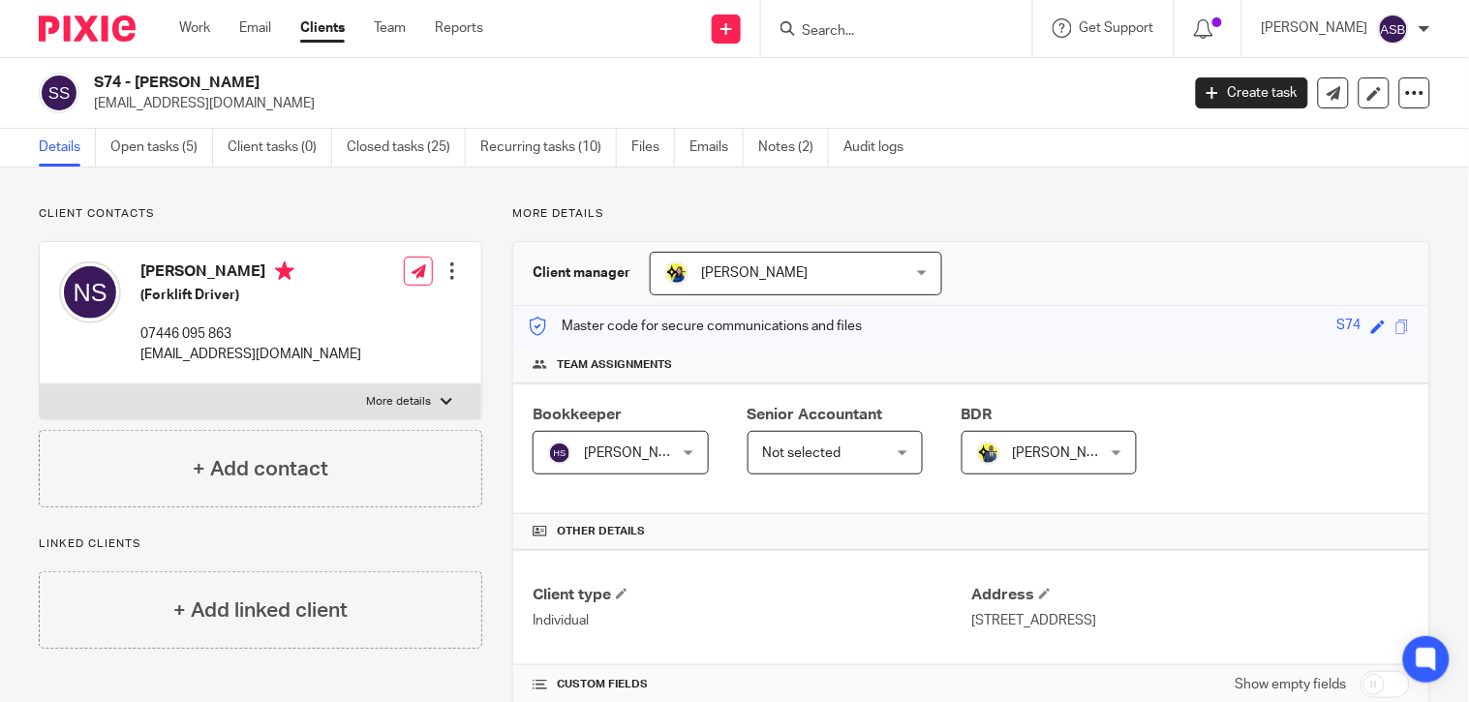
click at [852, 26] on input "Search" at bounding box center [887, 31] width 174 height 17
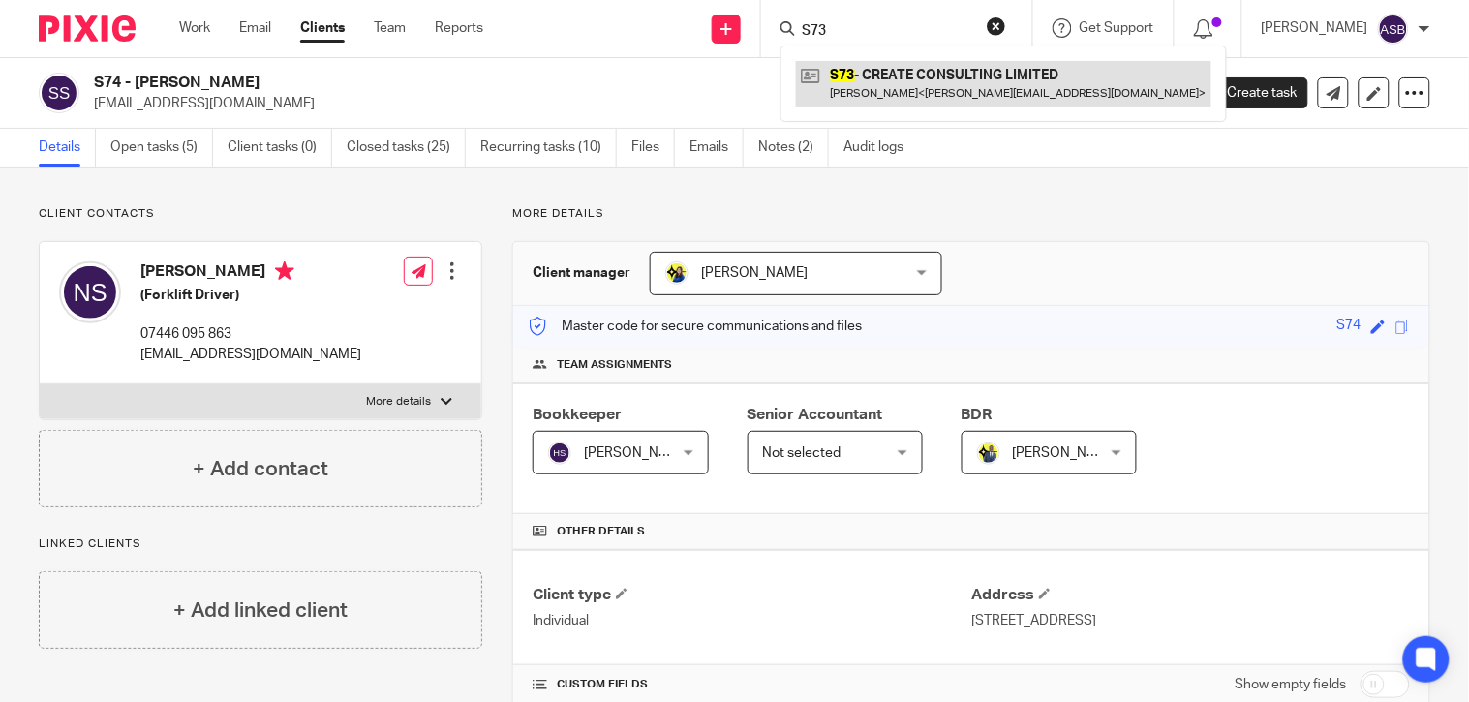
type input "S73"
click at [867, 97] on link at bounding box center [1004, 83] width 416 height 45
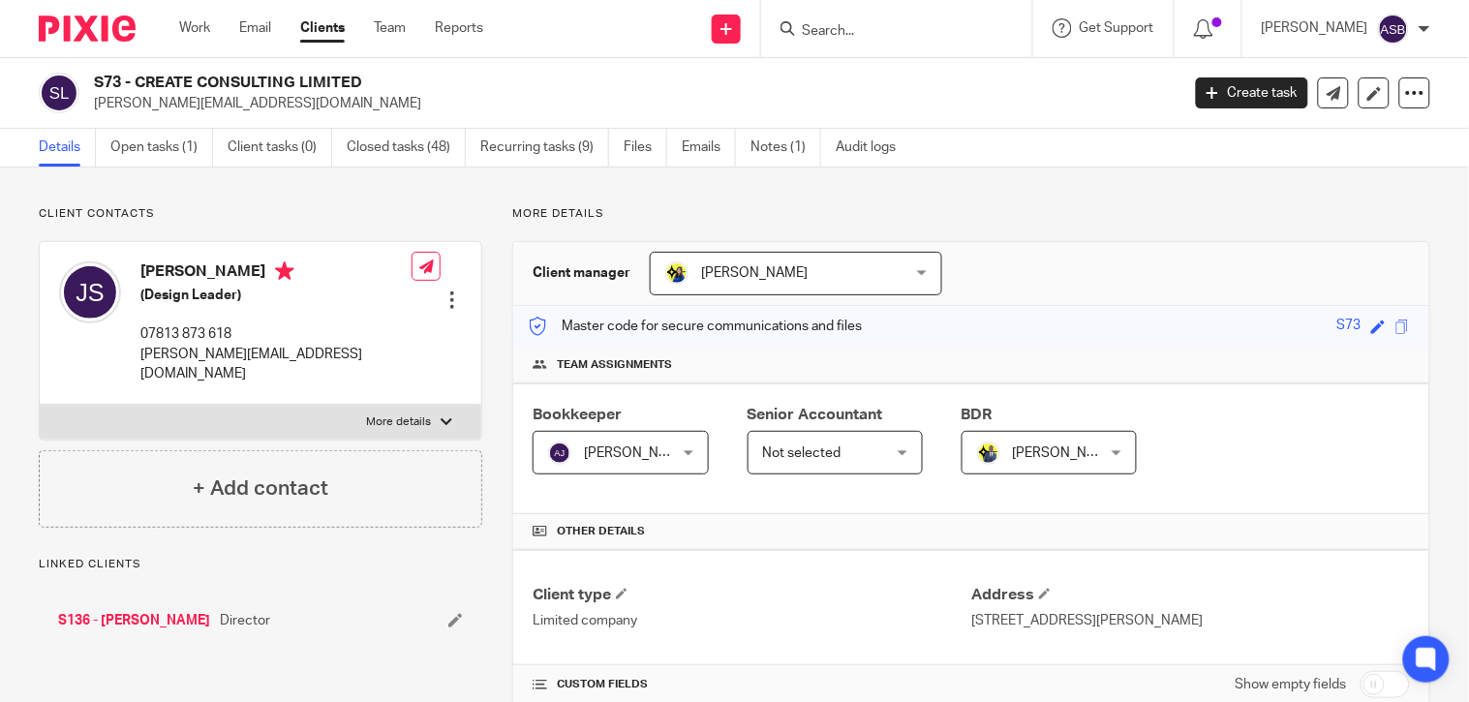
drag, startPoint x: 139, startPoint y: 75, endPoint x: 365, endPoint y: 85, distance: 225.9
click at [365, 85] on h2 "S73 - CREATE CONSULTING LIMITED" at bounding box center [523, 83] width 858 height 20
copy h2 "CREATE CONSULTING LIMITED"
click at [240, 75] on h2 "S73 - CREATE CONSULTING LIMITED" at bounding box center [523, 83] width 858 height 20
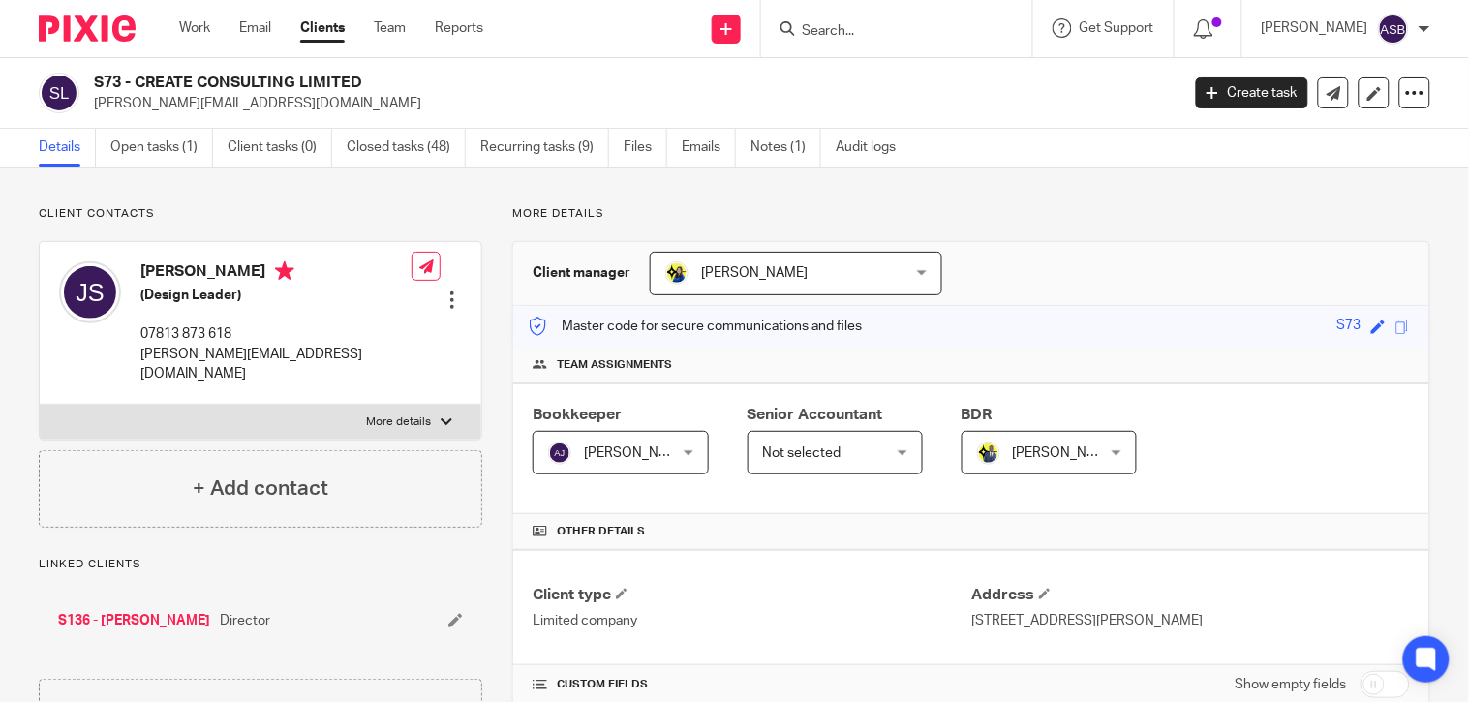
drag, startPoint x: 139, startPoint y: 79, endPoint x: 363, endPoint y: 81, distance: 224.7
click at [363, 81] on h2 "S73 - CREATE CONSULTING LIMITED" at bounding box center [523, 83] width 858 height 20
copy h2 "CREATE CONSULTING LIMITED"
click at [159, 611] on link "S136 - [PERSON_NAME]" at bounding box center [134, 620] width 152 height 19
click at [295, 85] on h2 "S136 - [PERSON_NAME]" at bounding box center [523, 83] width 858 height 20
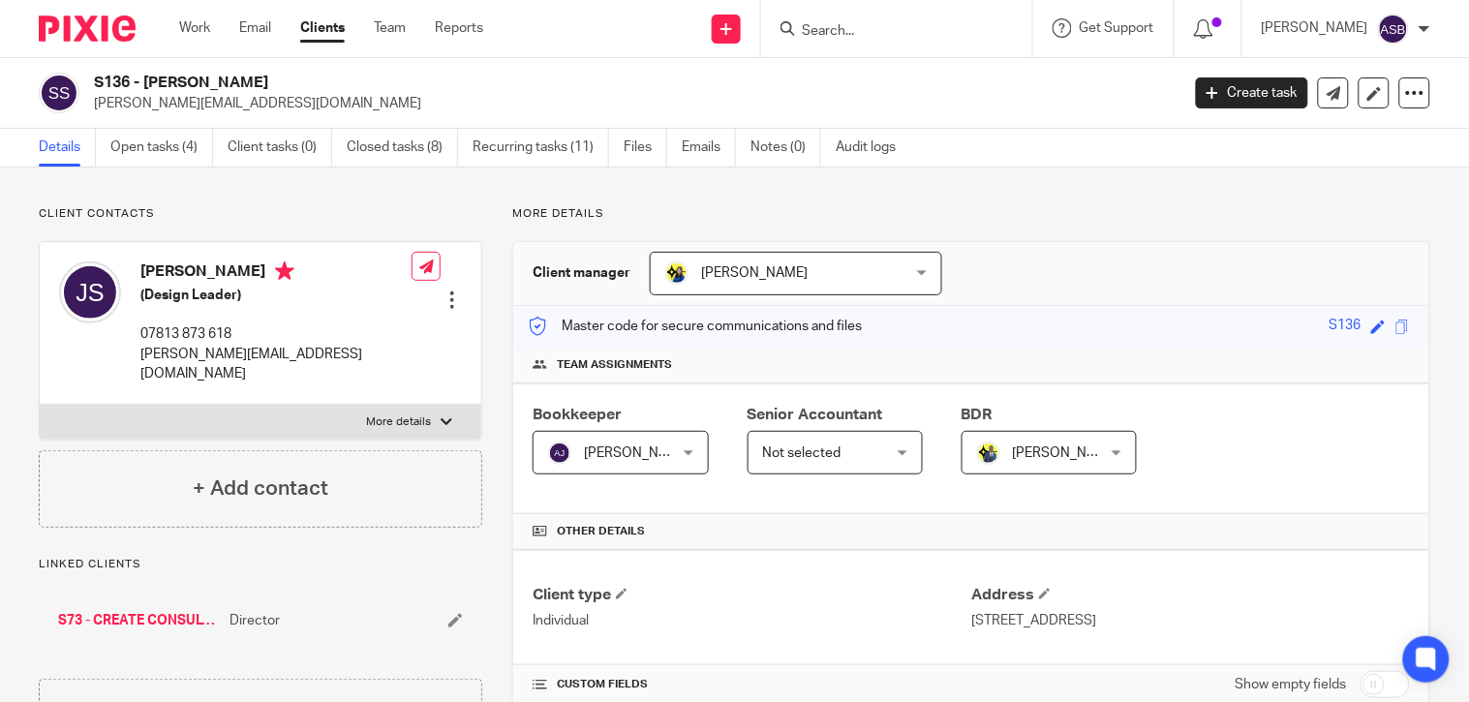
click at [863, 27] on input "Search" at bounding box center [887, 31] width 174 height 17
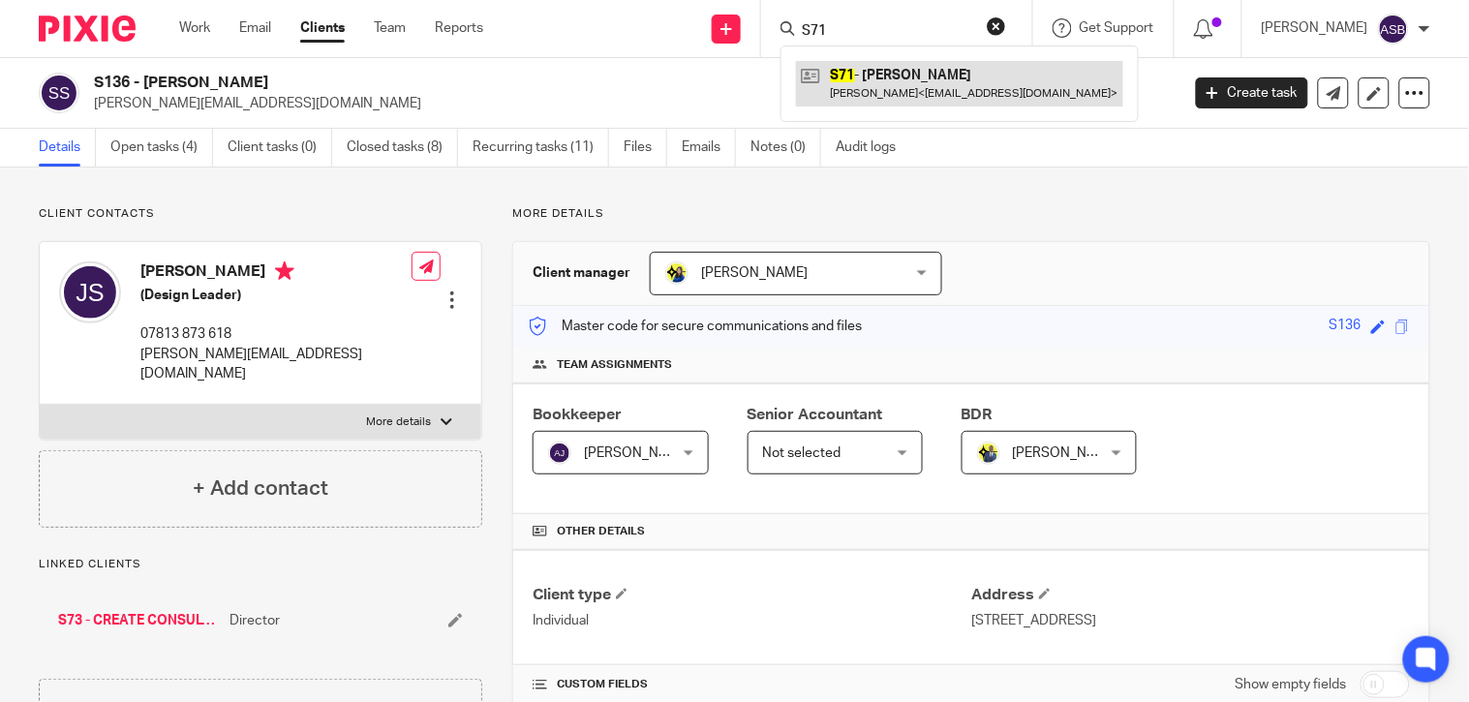
type input "S71"
click at [886, 71] on link at bounding box center [959, 83] width 327 height 45
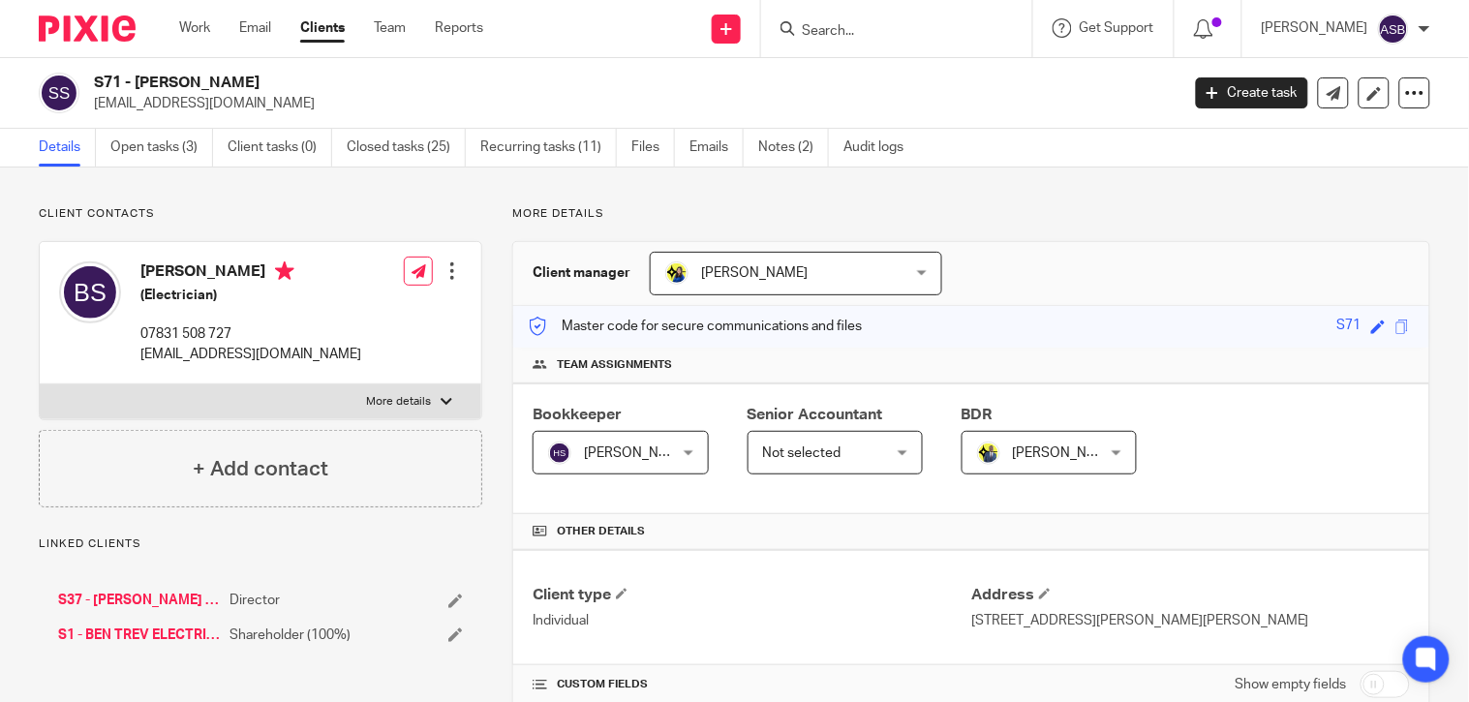
drag, startPoint x: 134, startPoint y: 83, endPoint x: 285, endPoint y: 82, distance: 151.1
click at [285, 82] on h2 "S71 - [PERSON_NAME]" at bounding box center [523, 83] width 858 height 20
copy h2 "[PERSON_NAME]"
click at [821, 32] on input "Search" at bounding box center [887, 31] width 174 height 17
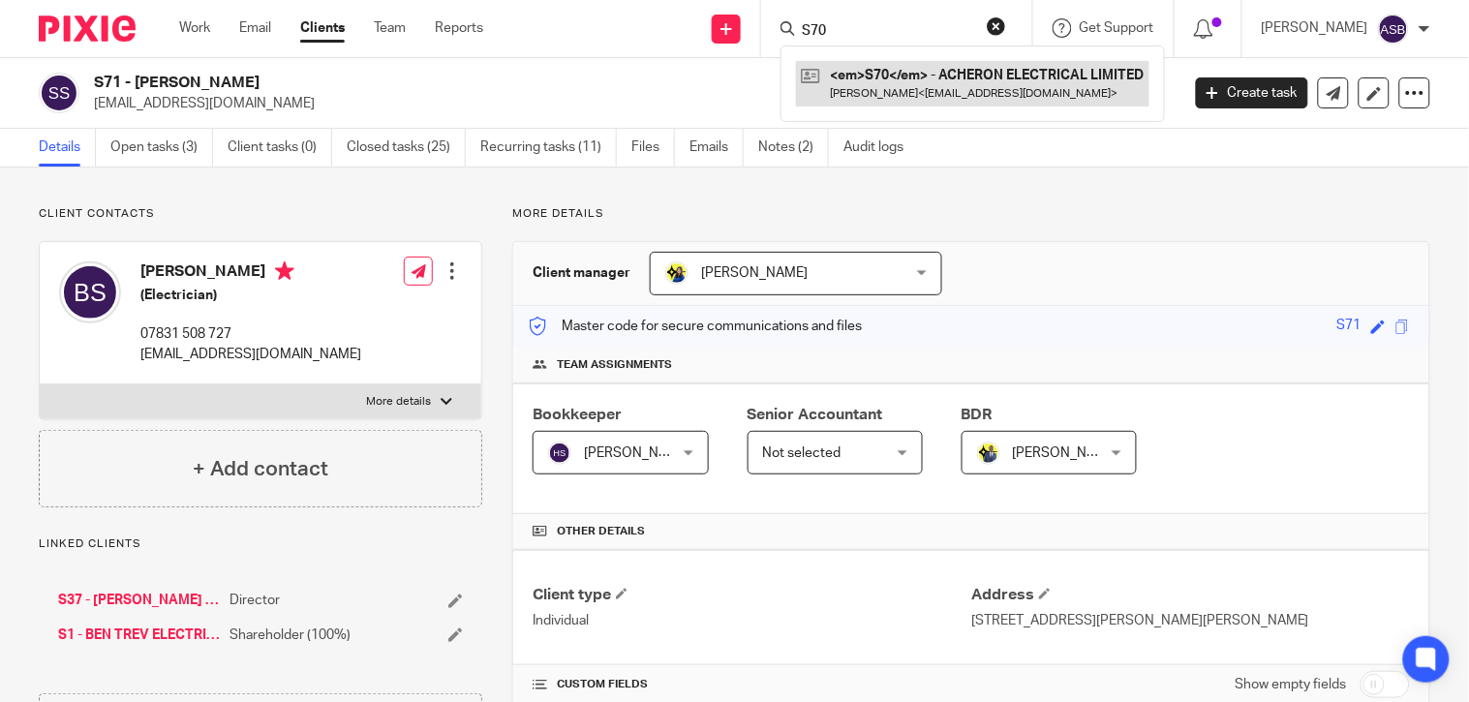
type input "S70"
click at [870, 101] on link at bounding box center [973, 83] width 354 height 45
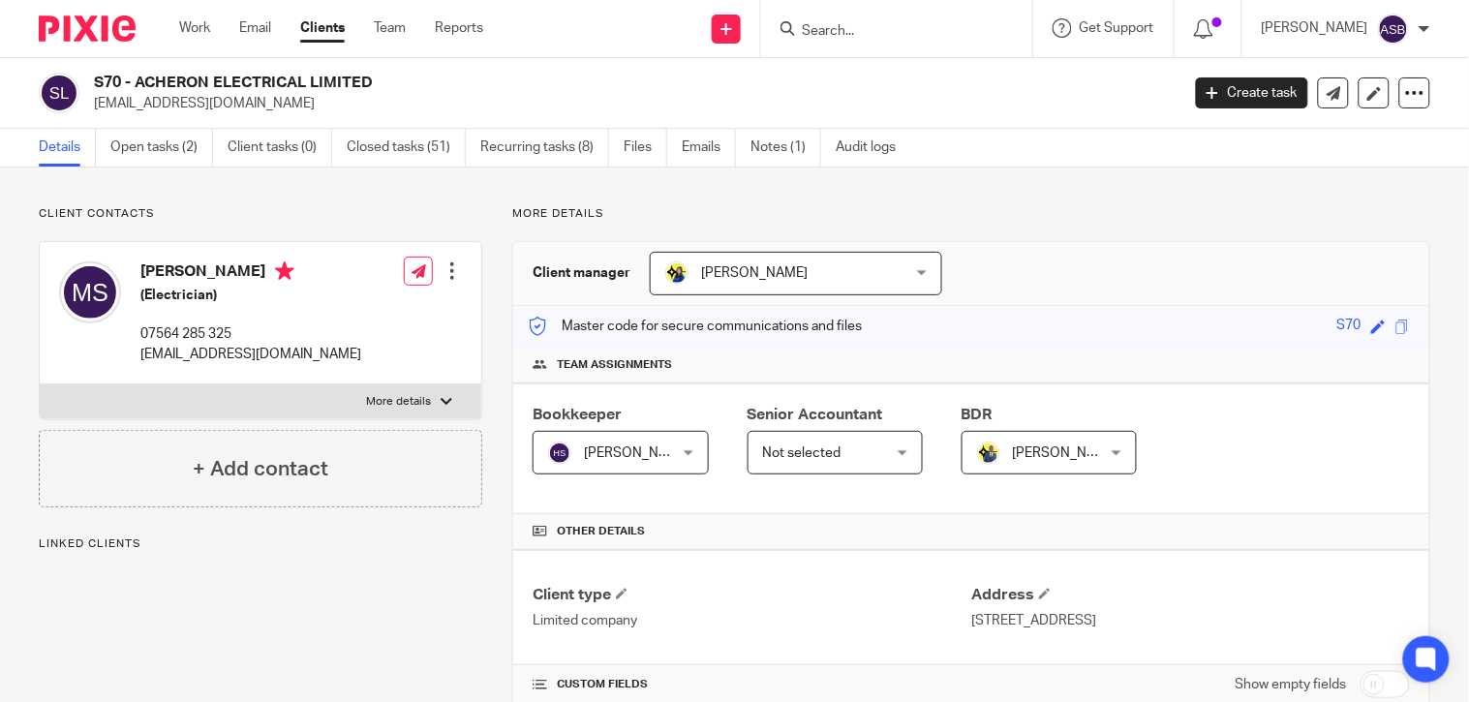
click at [302, 73] on h2 "S70 - ACHERON ELECTRICAL LIMITED" at bounding box center [523, 83] width 858 height 20
